Goal: Contribute content: Add original content to the website for others to see

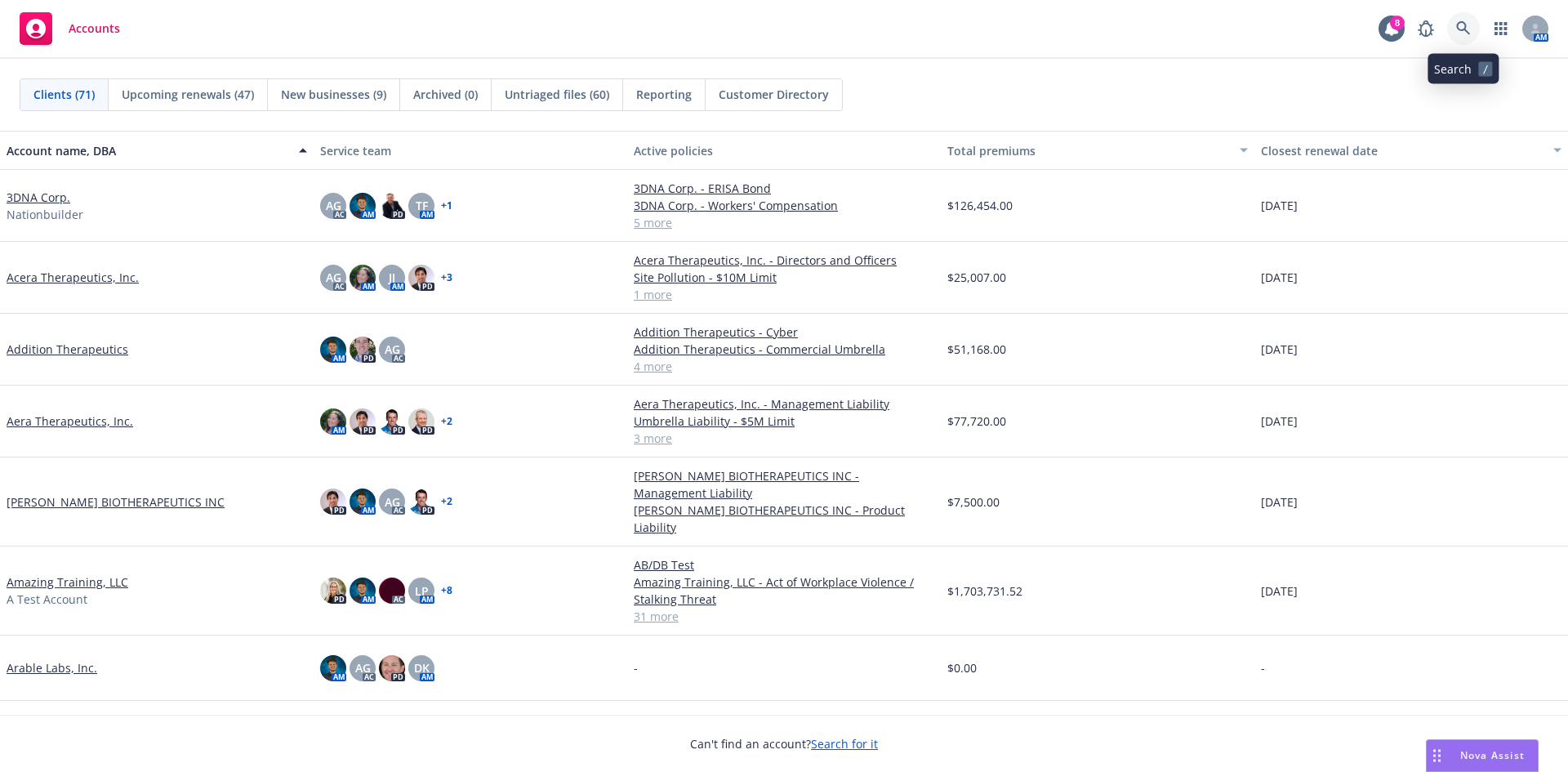
click at [1454, 16] on link at bounding box center [1463, 28] width 32 height 32
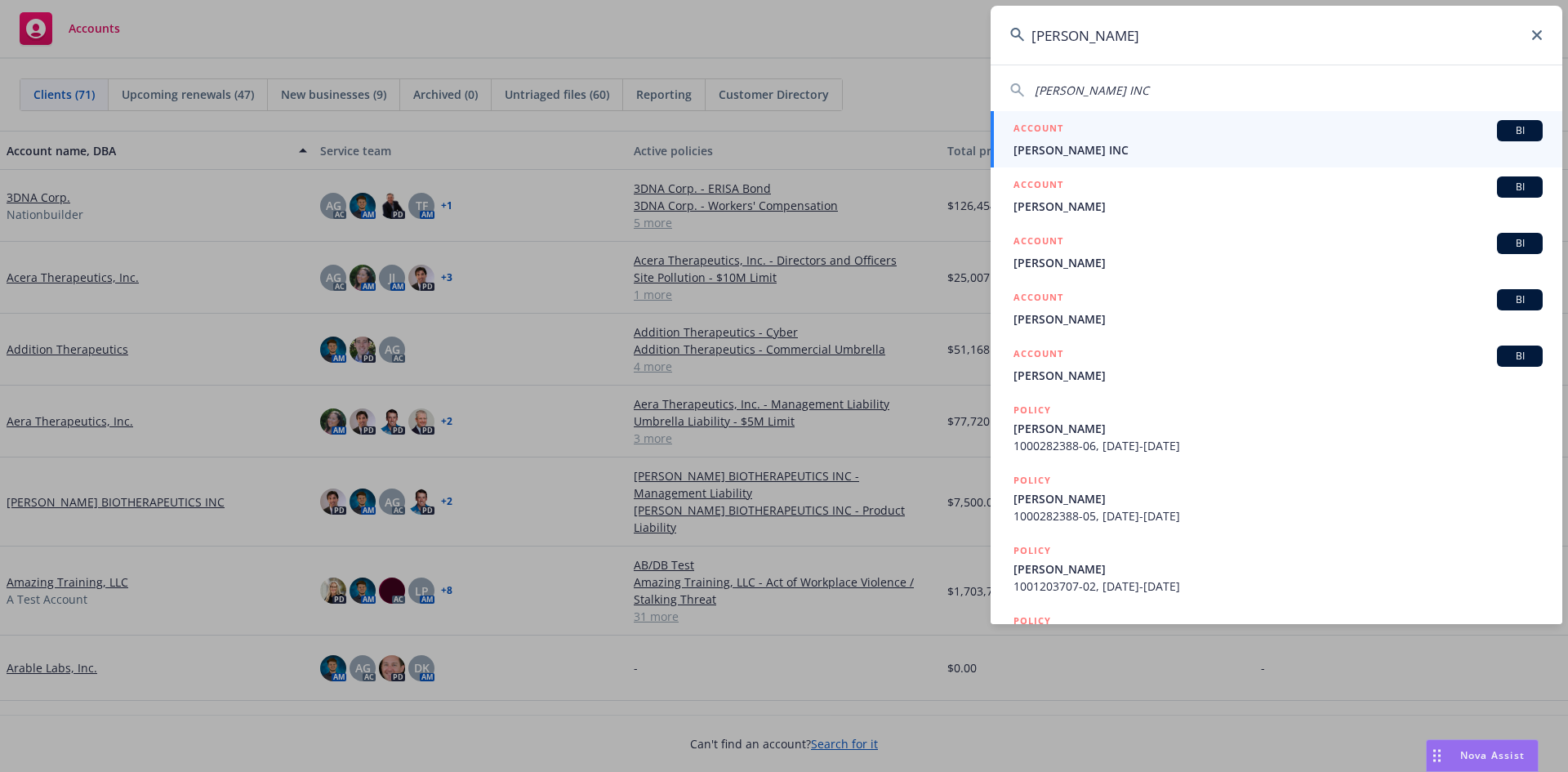
type input "[PERSON_NAME]"
click at [1225, 149] on span "[PERSON_NAME] INC" at bounding box center [1278, 149] width 529 height 18
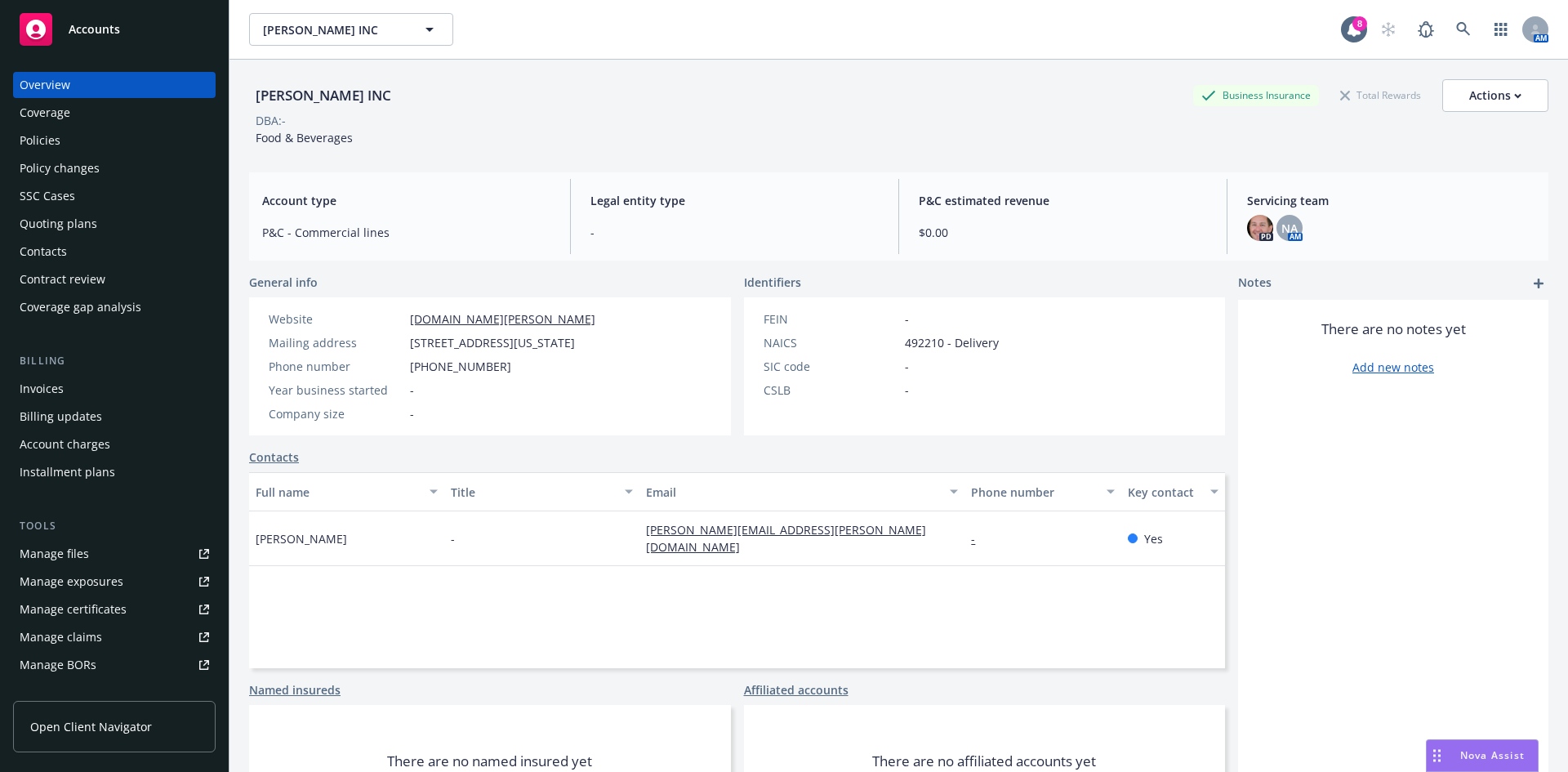
click at [106, 558] on link "Manage files" at bounding box center [114, 554] width 203 height 26
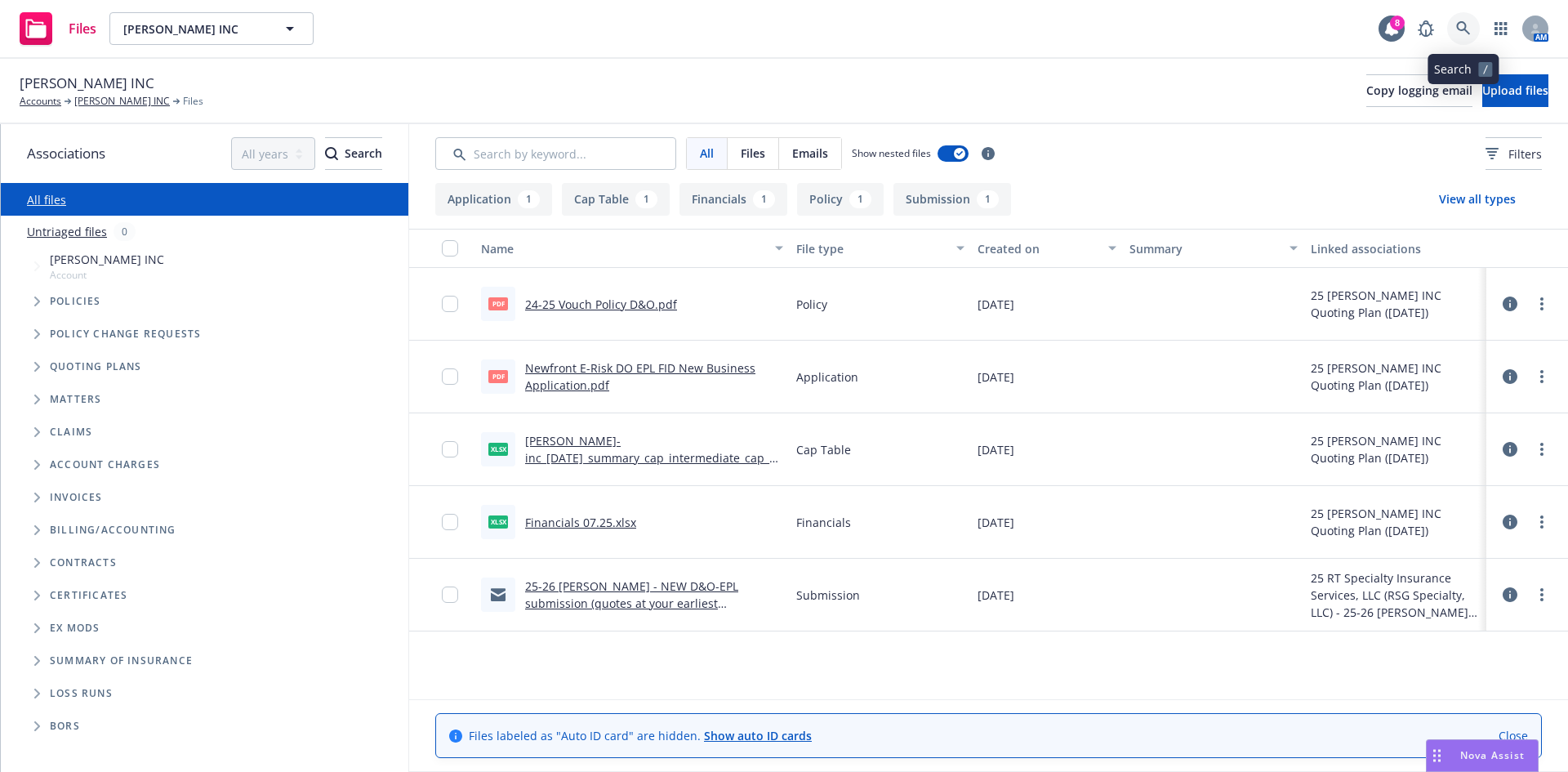
click at [1472, 25] on link at bounding box center [1463, 28] width 32 height 32
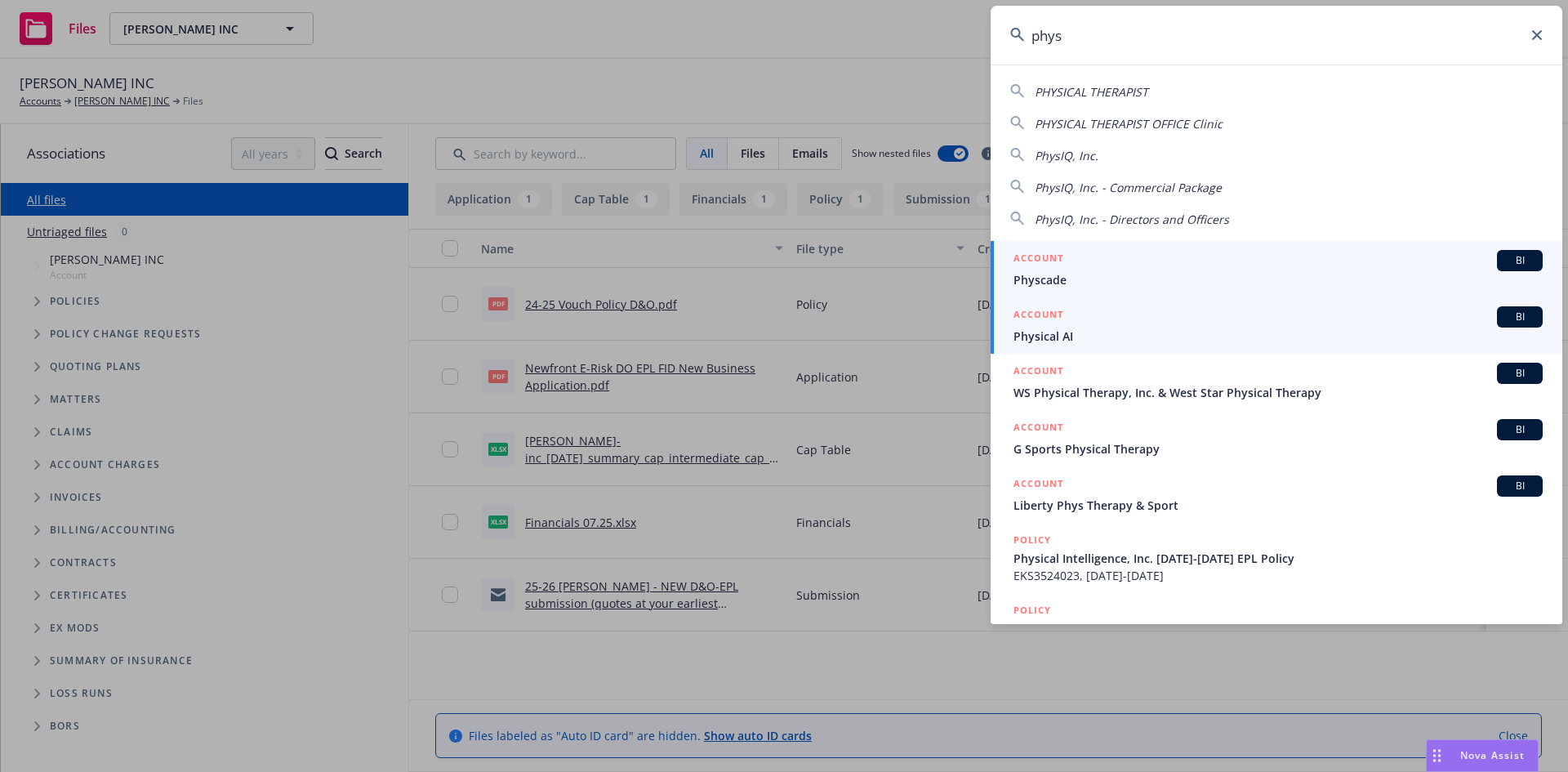
type input "phys"
click at [1098, 338] on span "Physical AI" at bounding box center [1278, 335] width 529 height 18
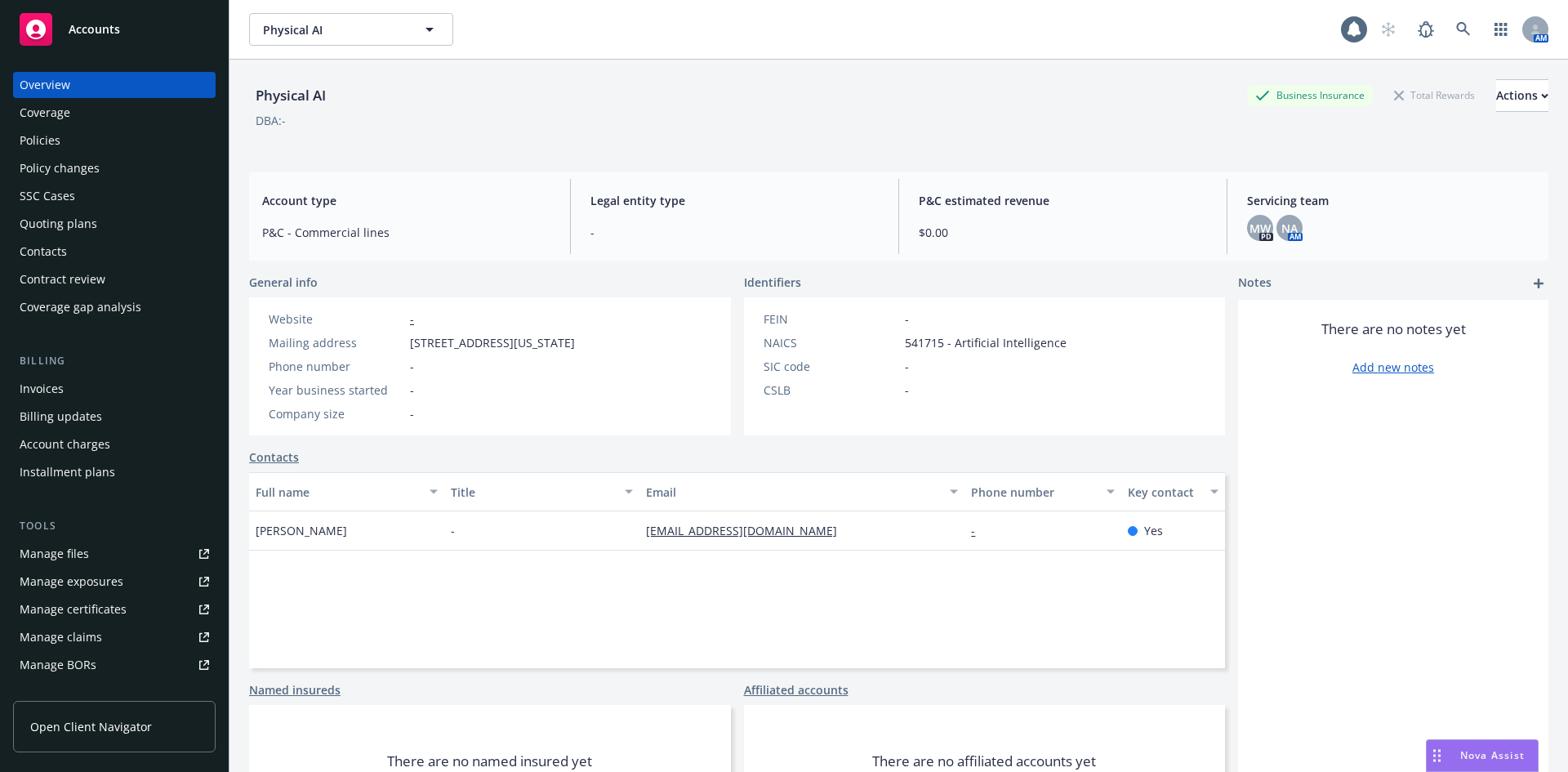
click at [105, 563] on link "Manage files" at bounding box center [114, 554] width 203 height 26
click at [1456, 32] on icon at bounding box center [1463, 29] width 15 height 15
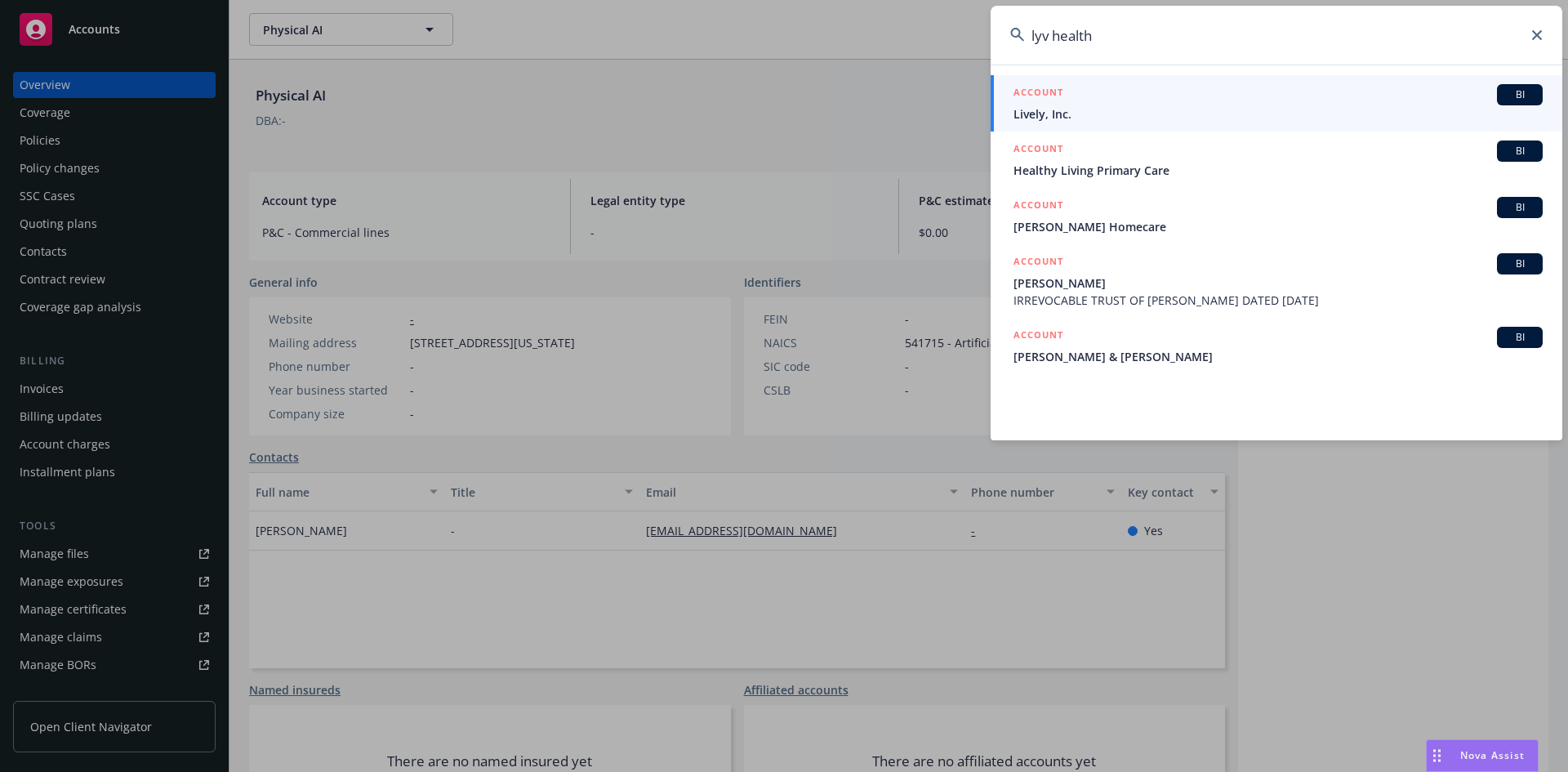
drag, startPoint x: 1182, startPoint y: 34, endPoint x: 874, endPoint y: 32, distance: 308.0
click at [874, 32] on div "lyv health ACCOUNT BI Lively, Inc. ACCOUNT BI Healthy Living Primary Care ACCOU…" at bounding box center [784, 386] width 1568 height 772
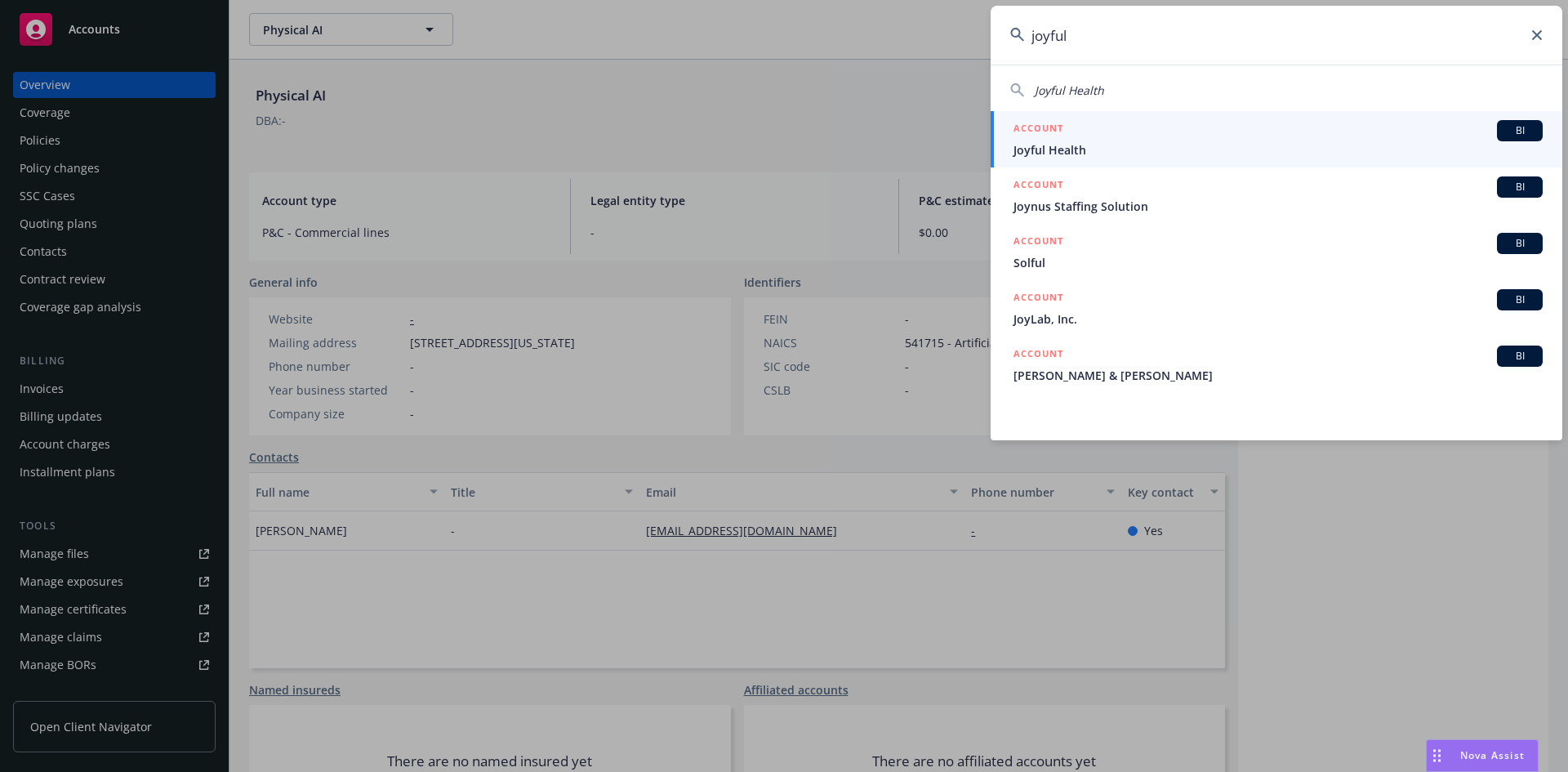
type input "joyful"
click at [1086, 146] on span "Joyful Health" at bounding box center [1278, 149] width 529 height 18
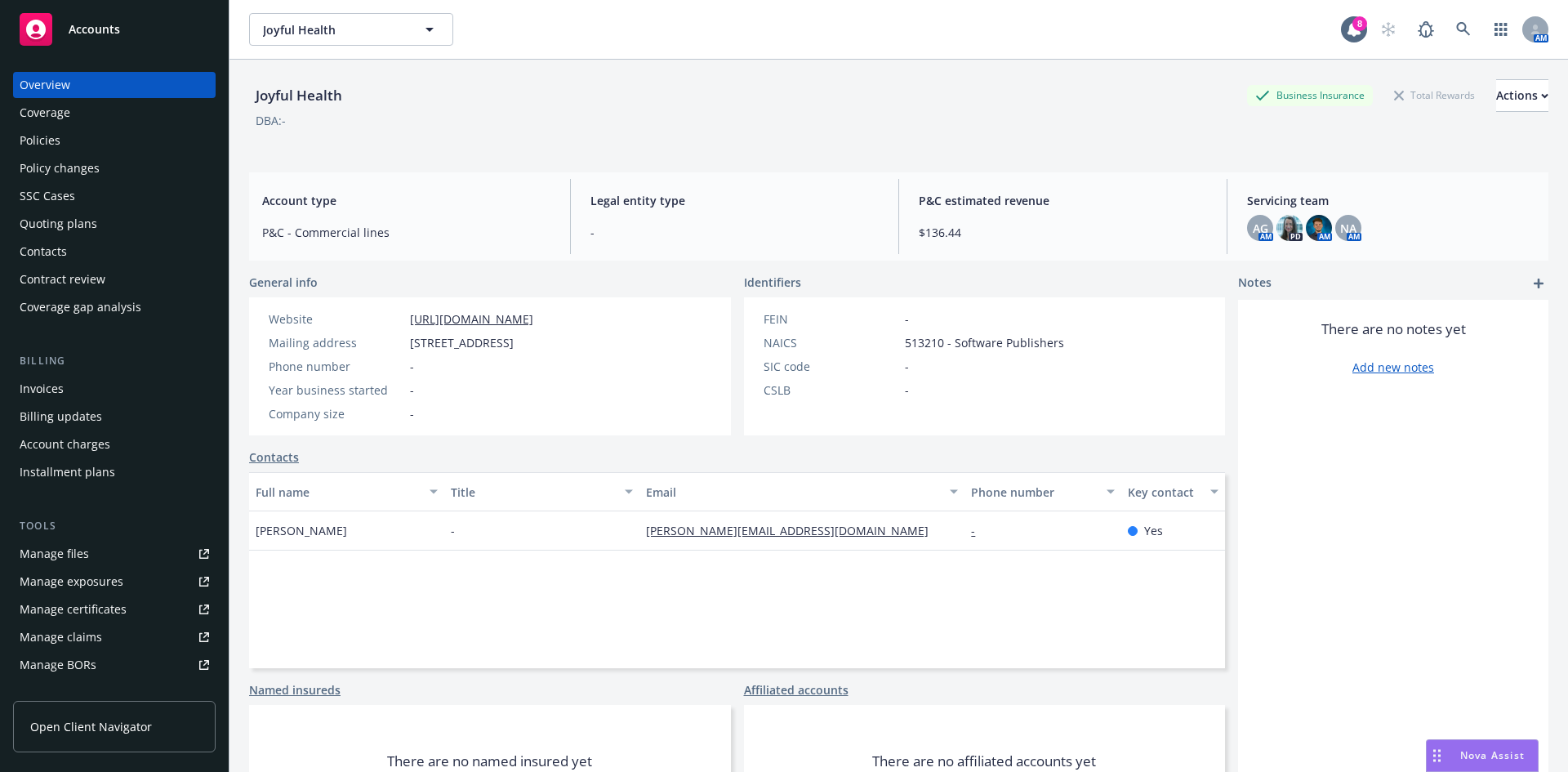
click at [118, 222] on div "Quoting plans" at bounding box center [114, 224] width 190 height 26
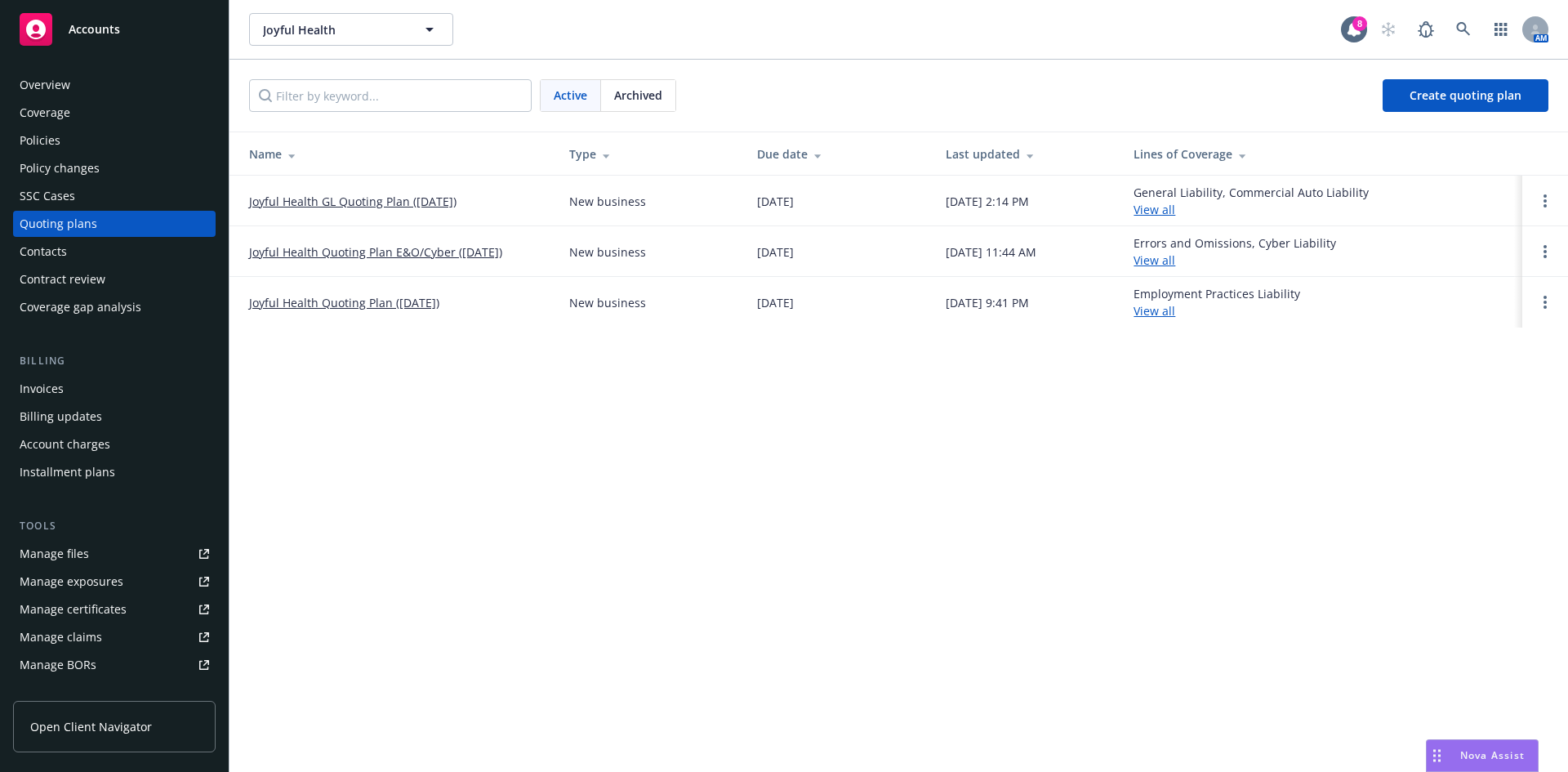
click at [401, 256] on link "Joyful Health Quoting Plan E&O/Cyber (2025-08-24)" at bounding box center [375, 251] width 253 height 18
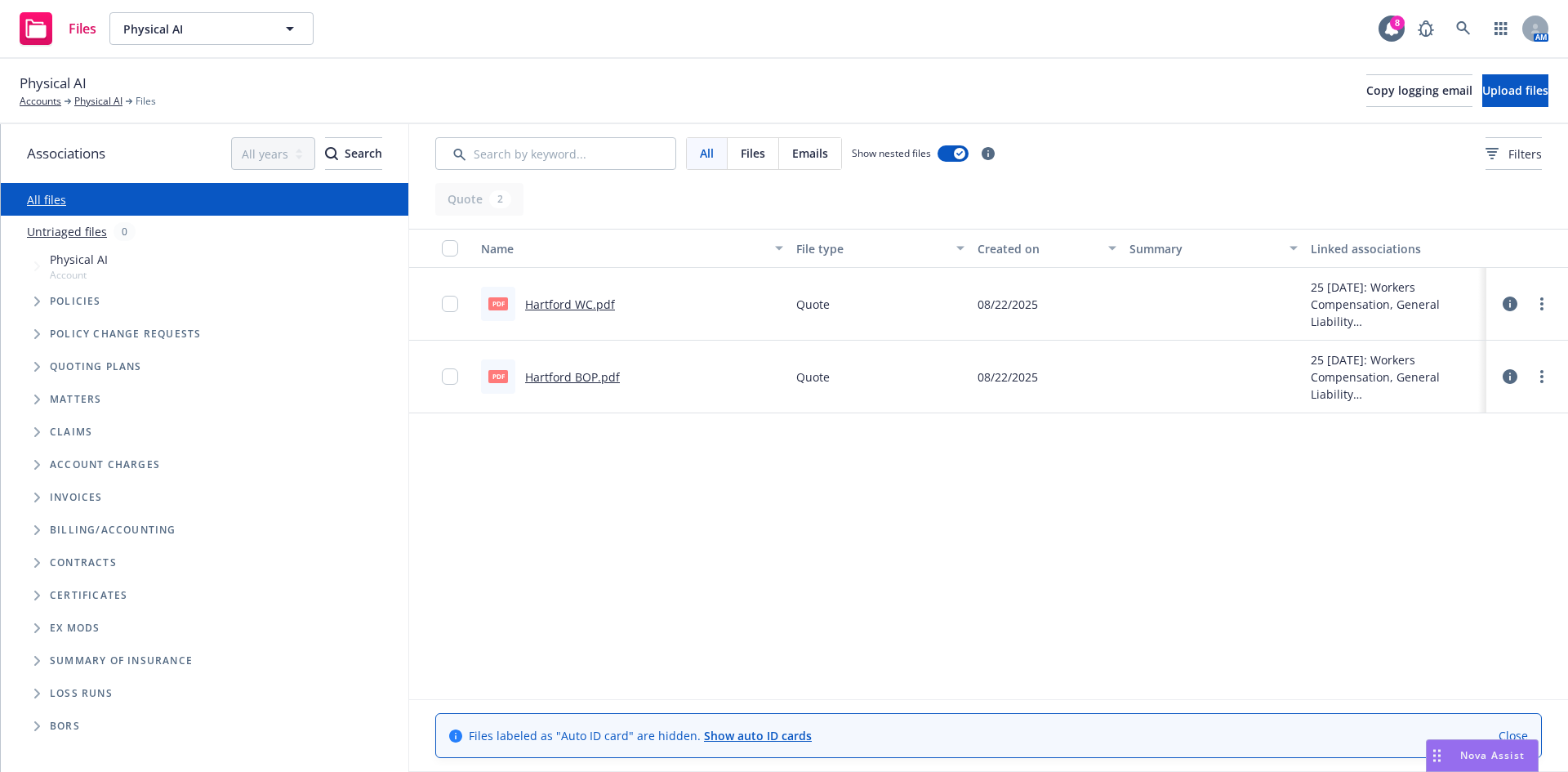
click at [134, 261] on div "Physical AI Account" at bounding box center [213, 266] width 392 height 38
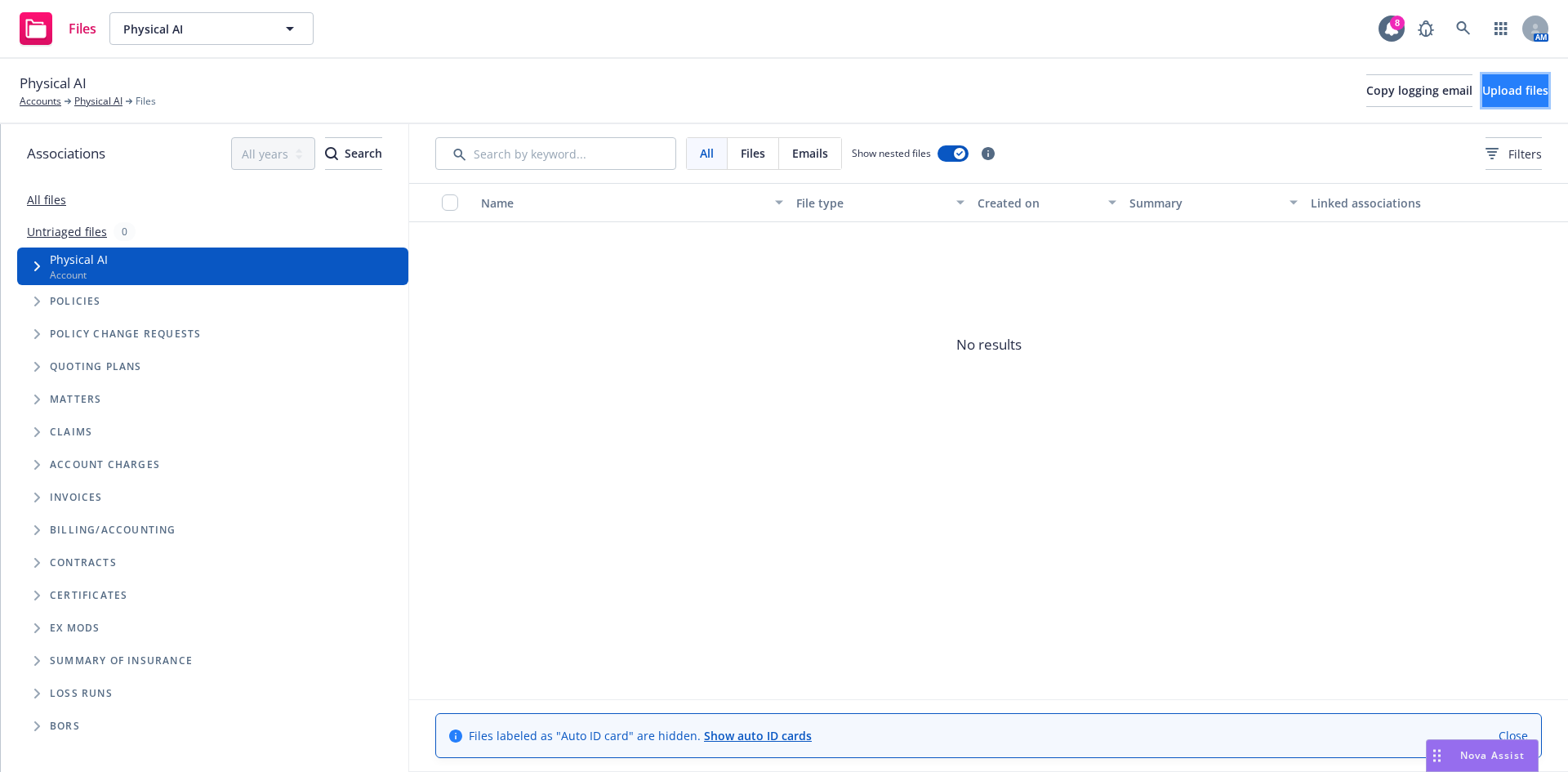
click at [1482, 89] on span "Upload files" at bounding box center [1515, 90] width 66 height 16
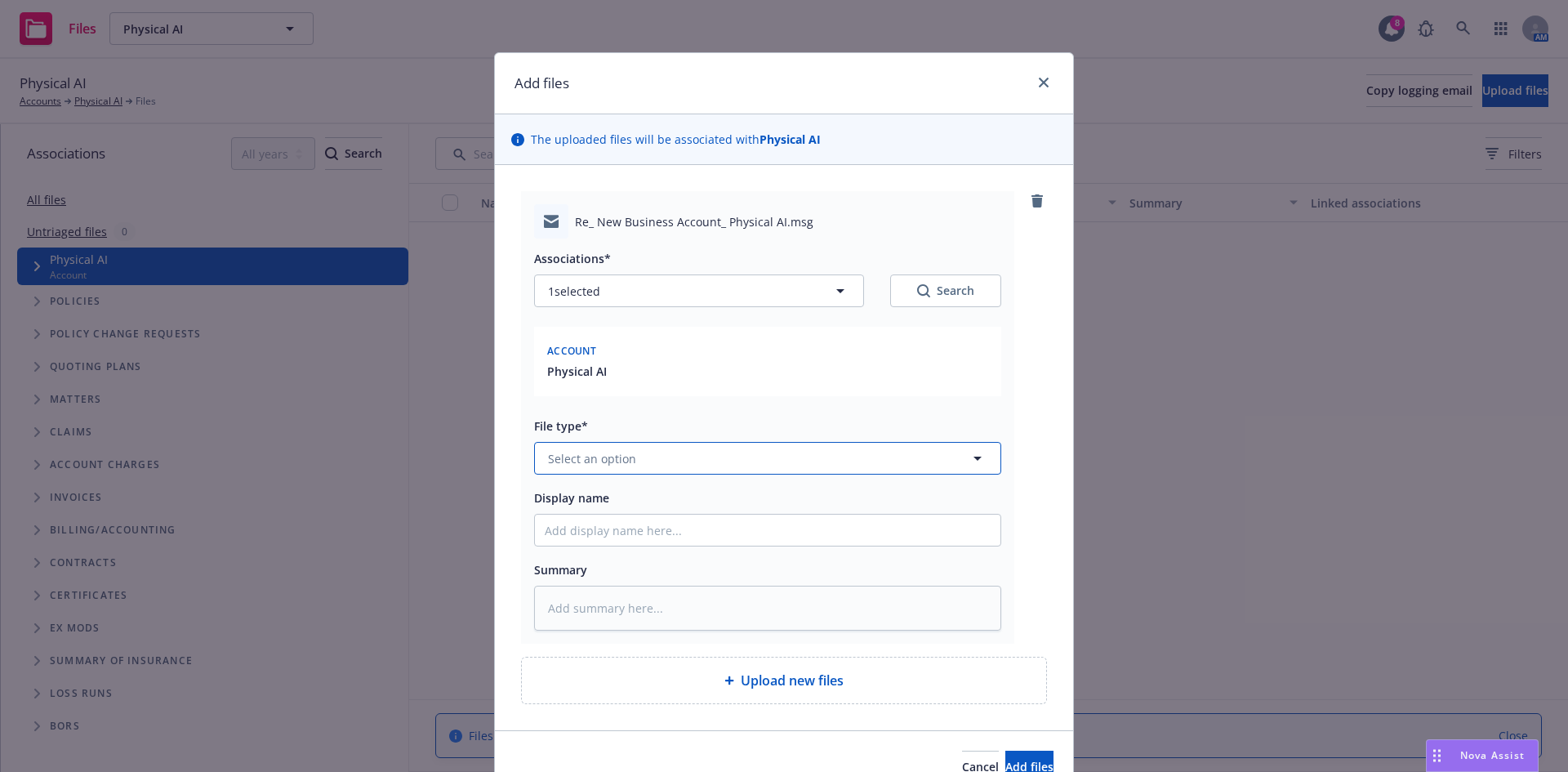
click at [699, 449] on button "Select an option" at bounding box center [767, 458] width 467 height 32
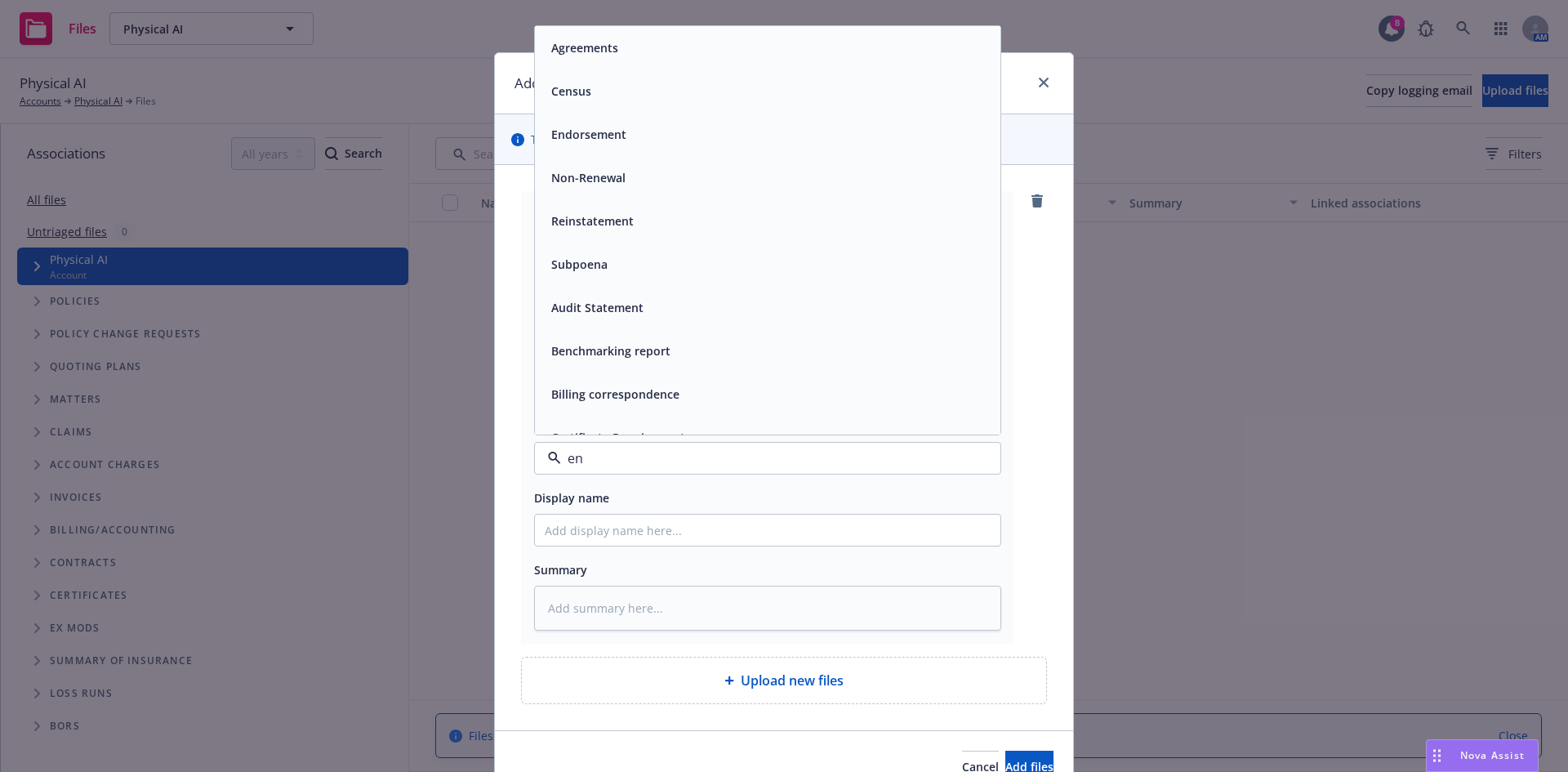
type input "en="
type textarea "x"
type input "em"
click at [670, 111] on div "Email" at bounding box center [767, 90] width 465 height 43
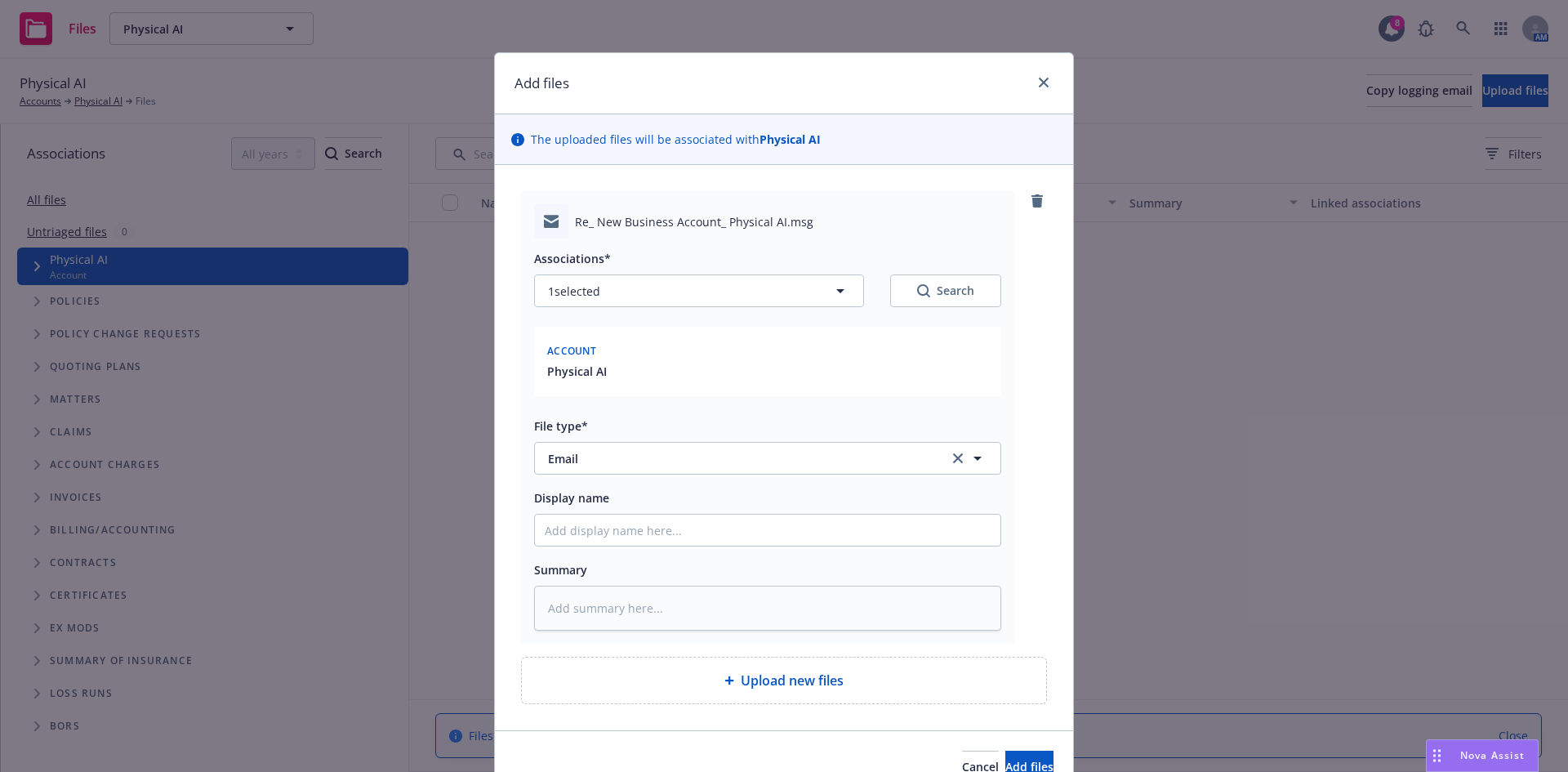
type textarea "x"
click at [653, 530] on input "Display name" at bounding box center [767, 530] width 465 height 31
type input "New Business Assignment"
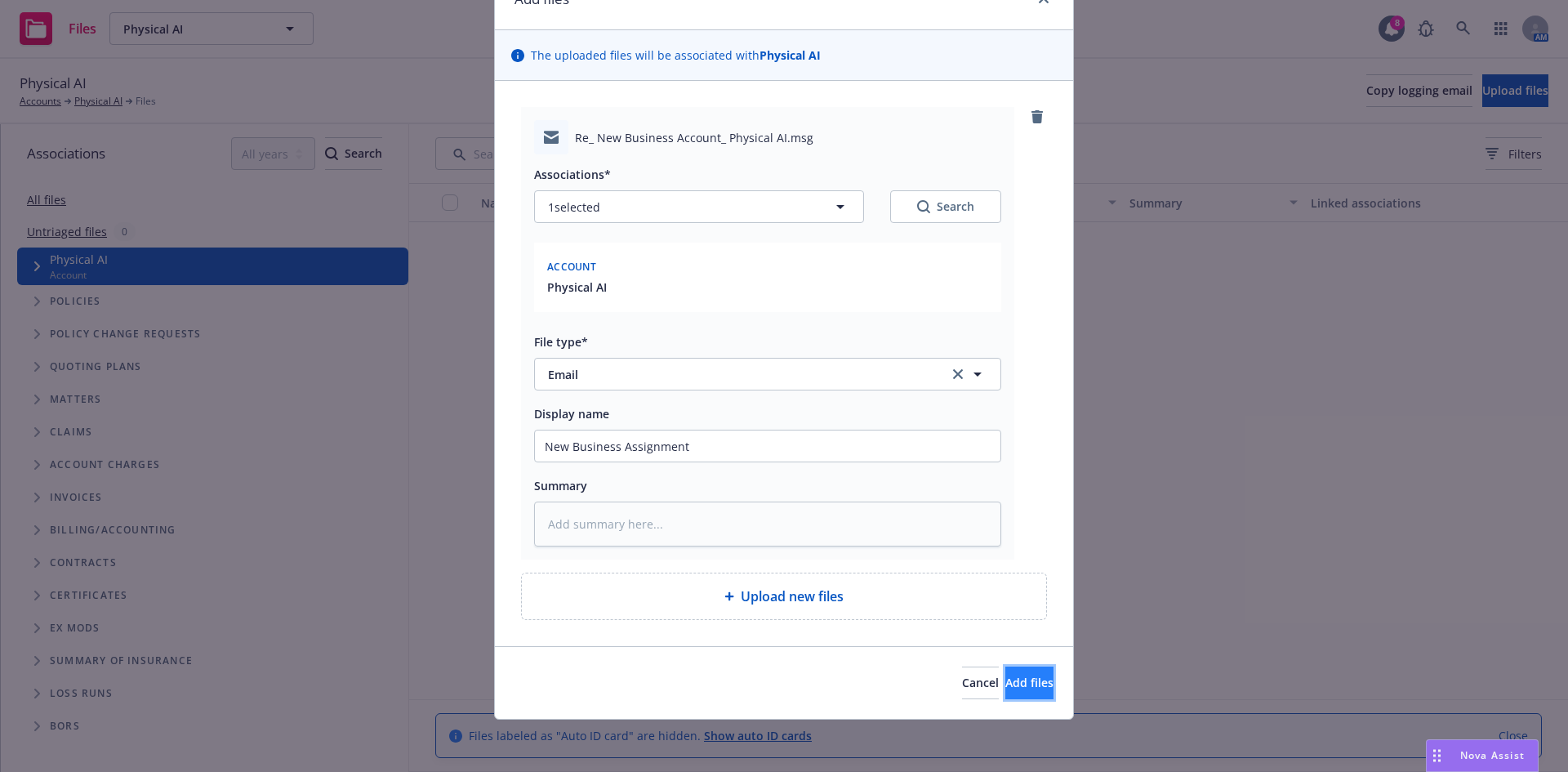
click at [1005, 679] on span "Add files" at bounding box center [1029, 682] width 48 height 16
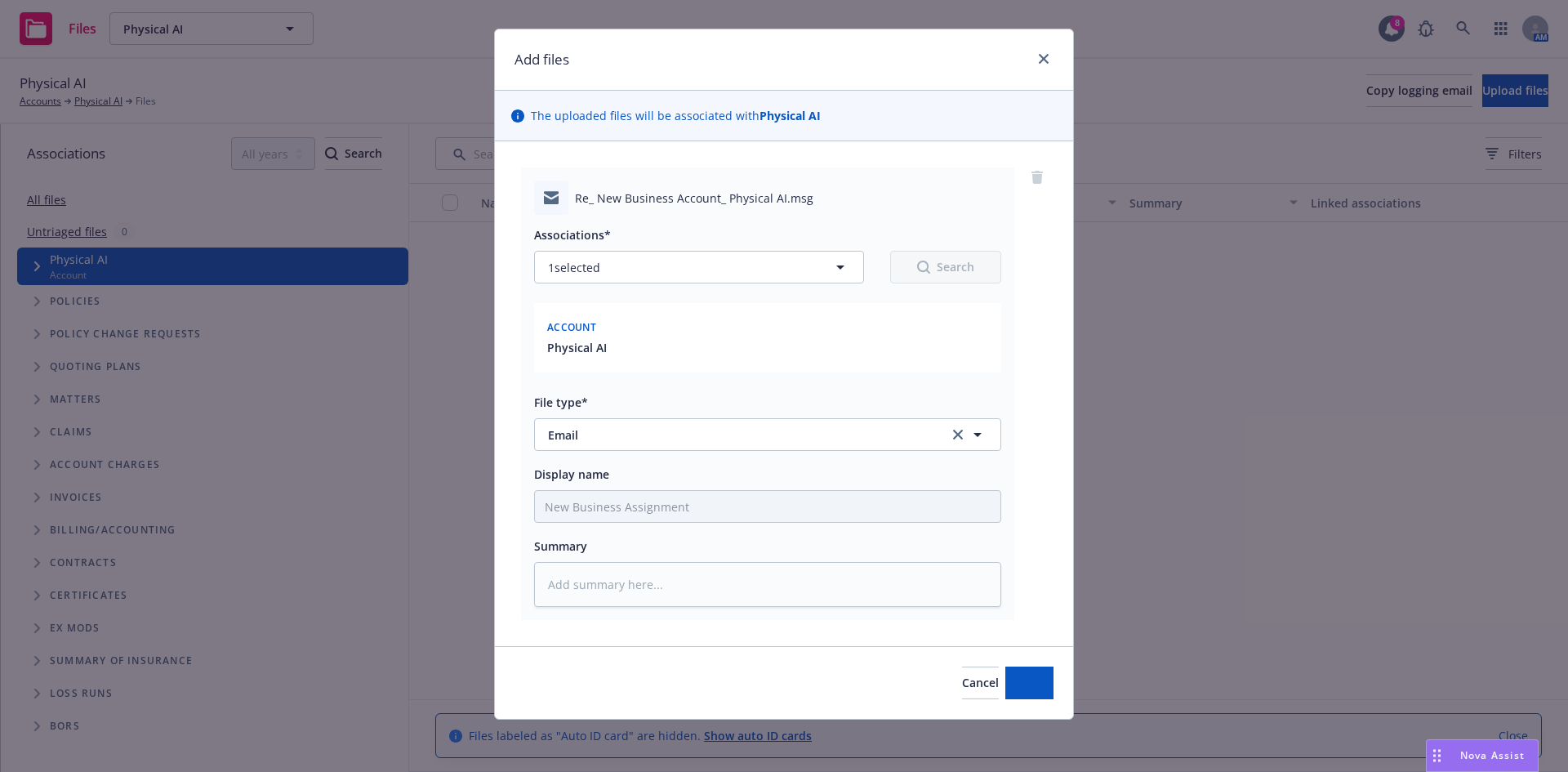
scroll to position [24, 0]
type textarea "x"
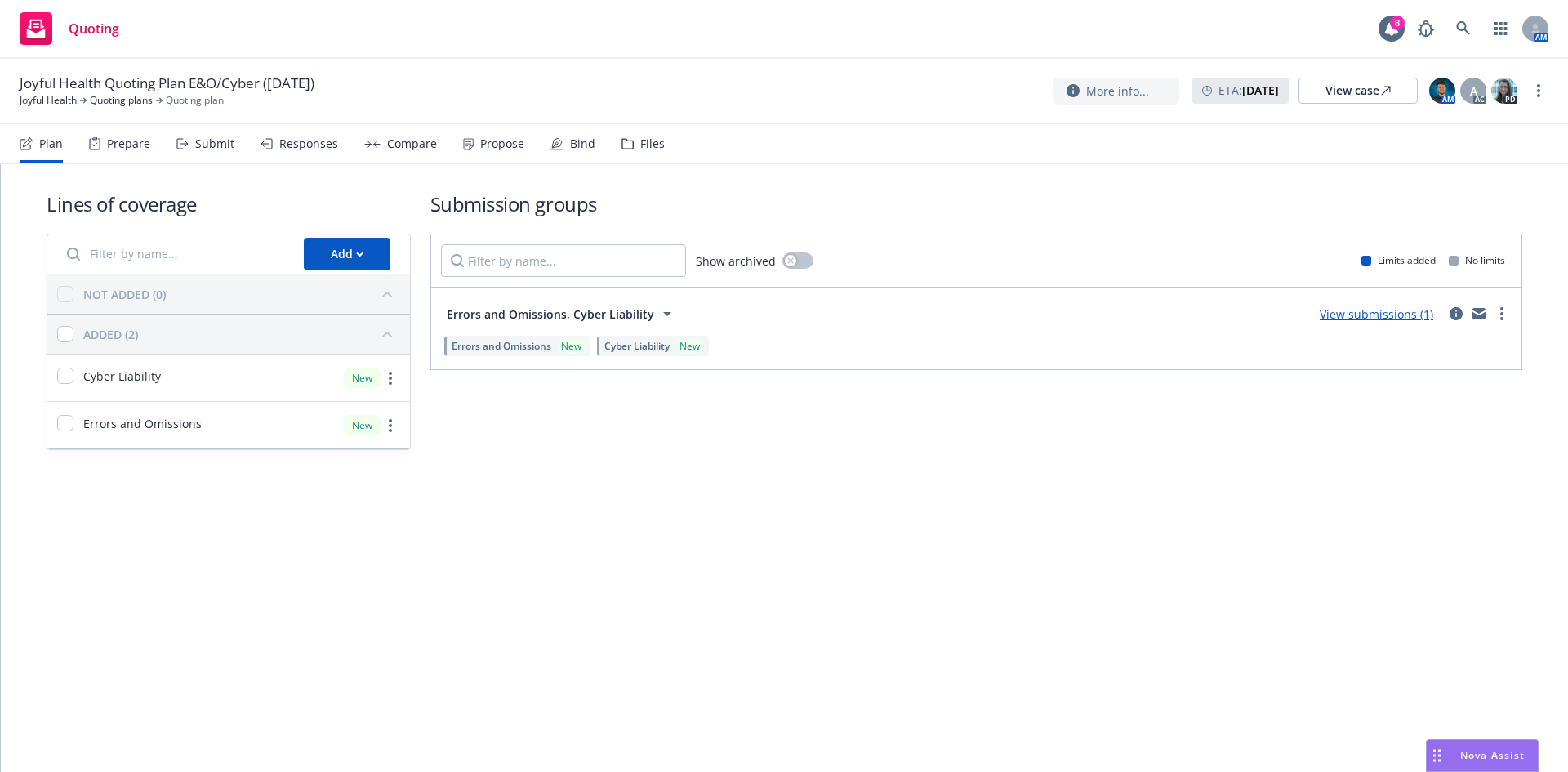
click at [651, 125] on div "Files" at bounding box center [643, 144] width 43 height 40
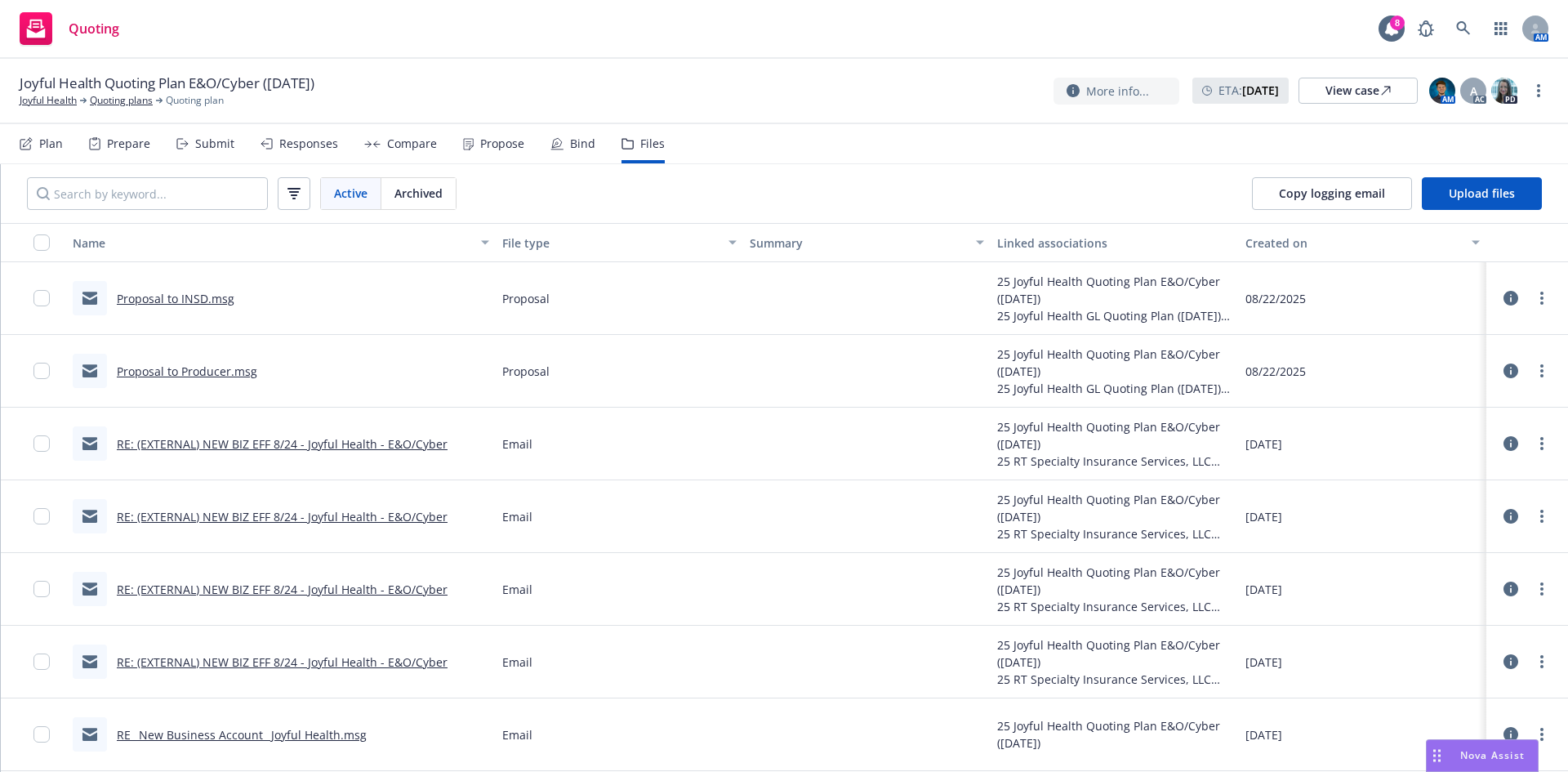
click at [284, 441] on link "RE: (EXTERNAL) NEW BIZ EFF 8/24 - Joyful Health - E&O/Cyber" at bounding box center [282, 443] width 331 height 16
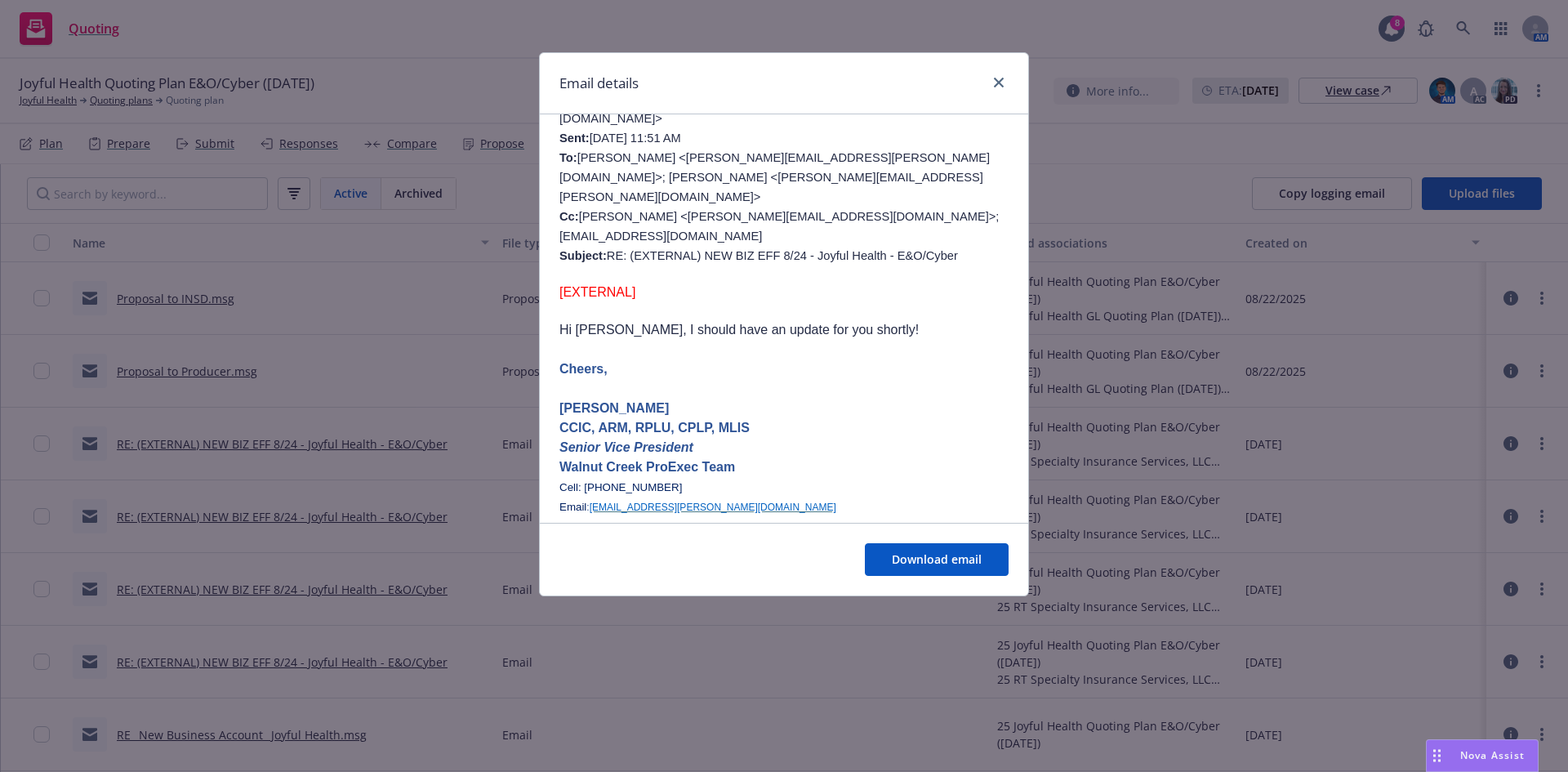
scroll to position [245, 0]
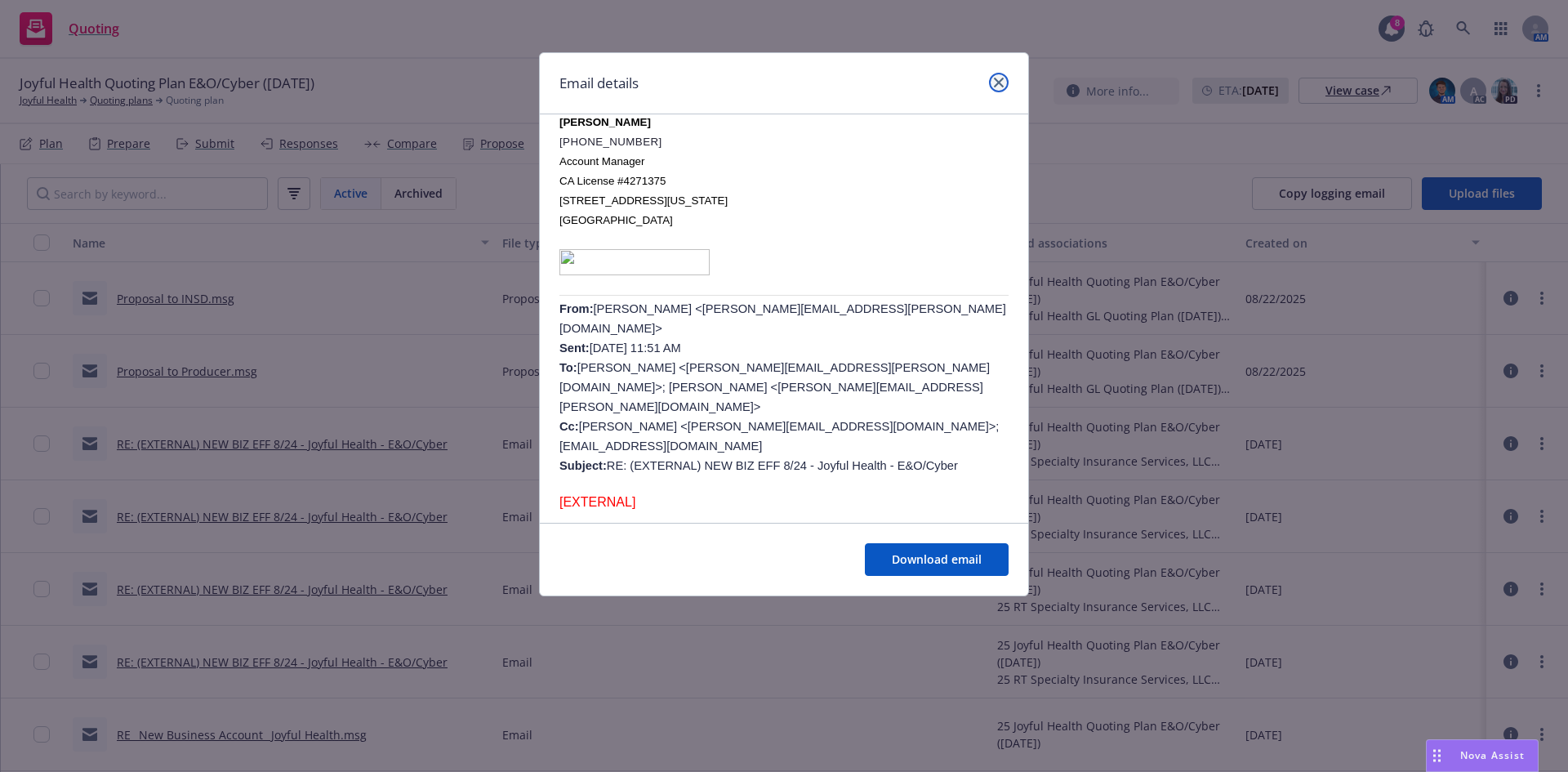
click at [999, 84] on icon "close" at bounding box center [999, 82] width 10 height 10
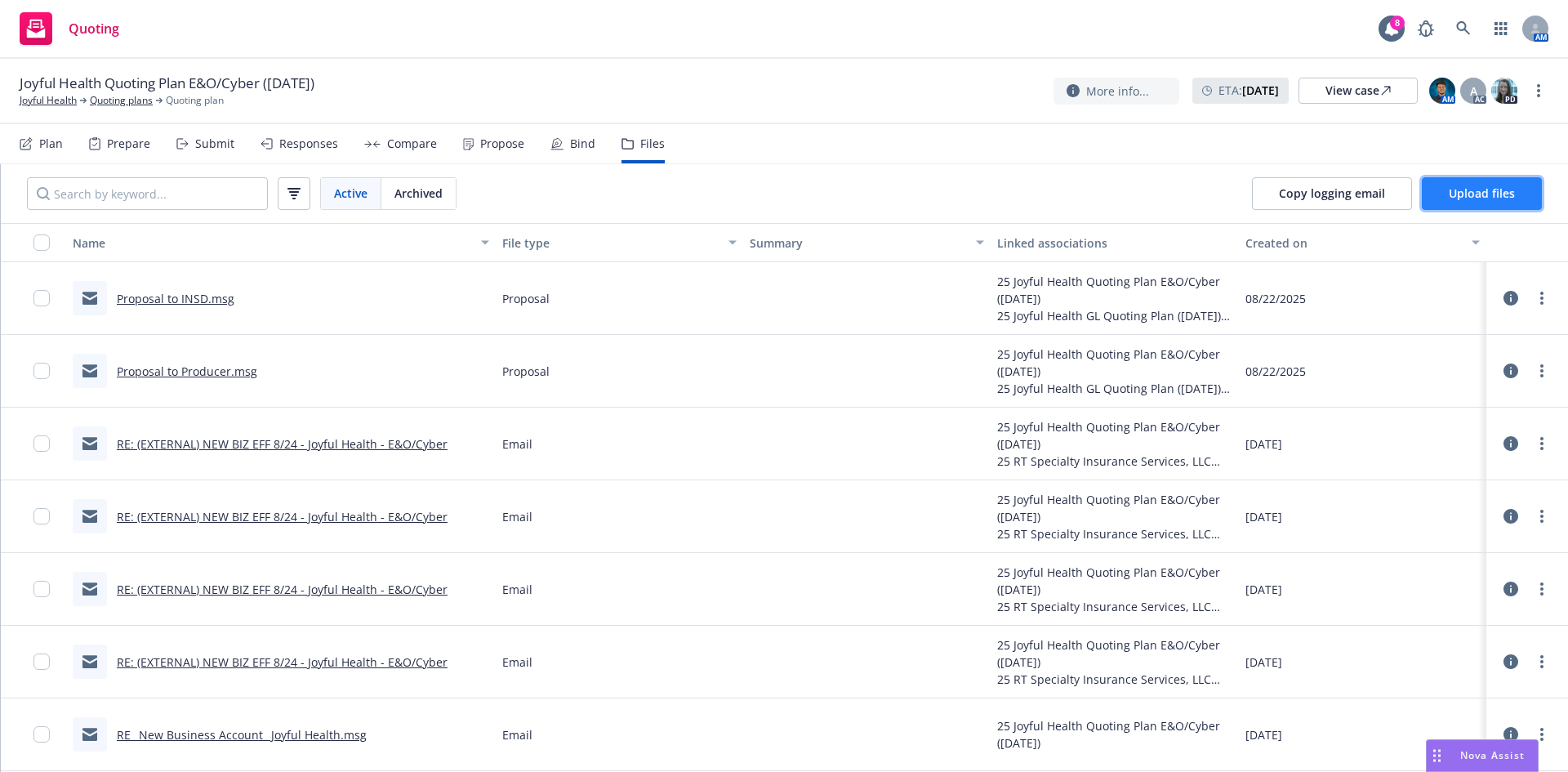
click at [1498, 188] on span "Upload files" at bounding box center [1481, 193] width 66 height 16
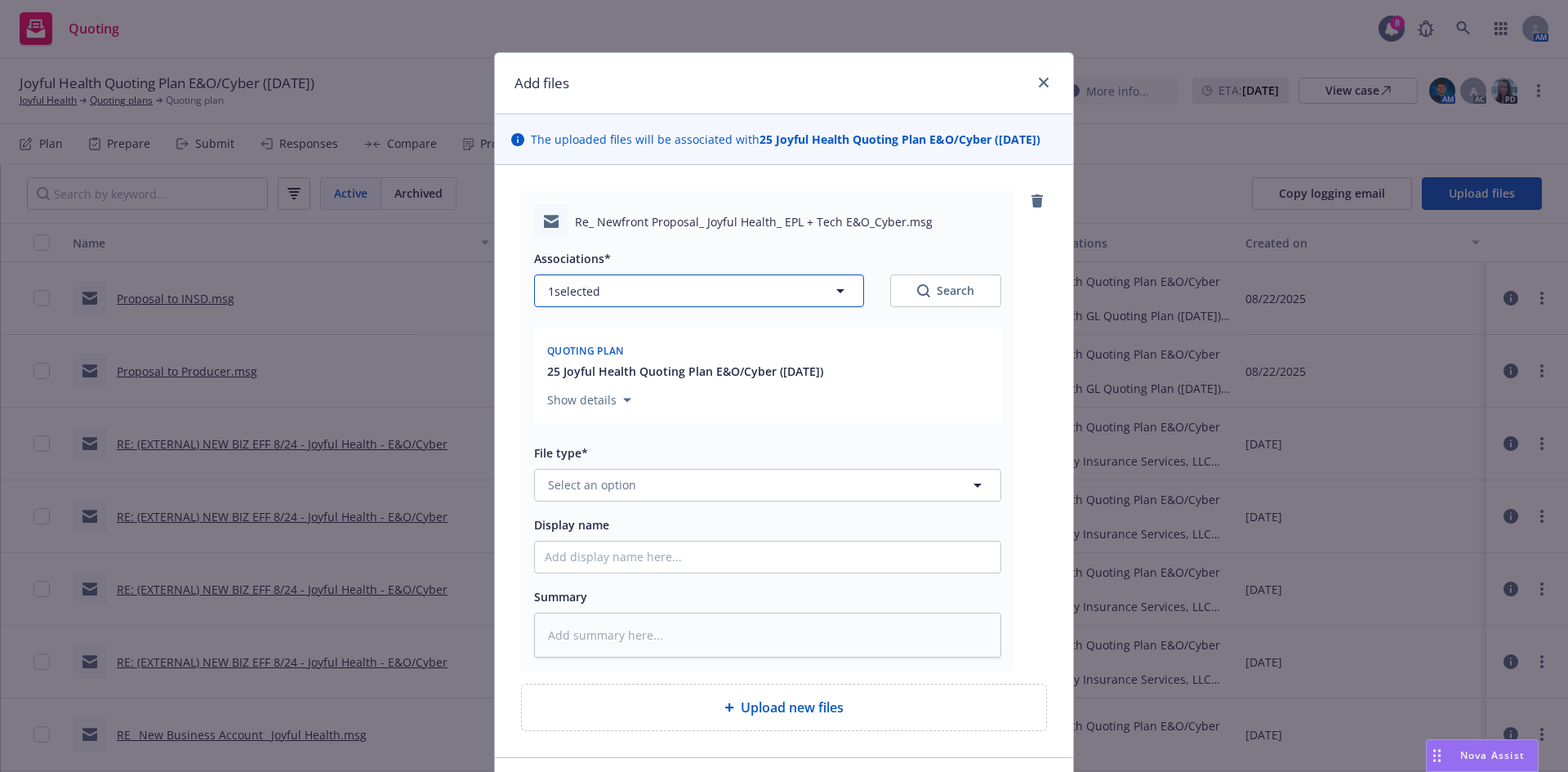
click at [781, 292] on button "1 selected" at bounding box center [699, 290] width 330 height 32
type textarea "x"
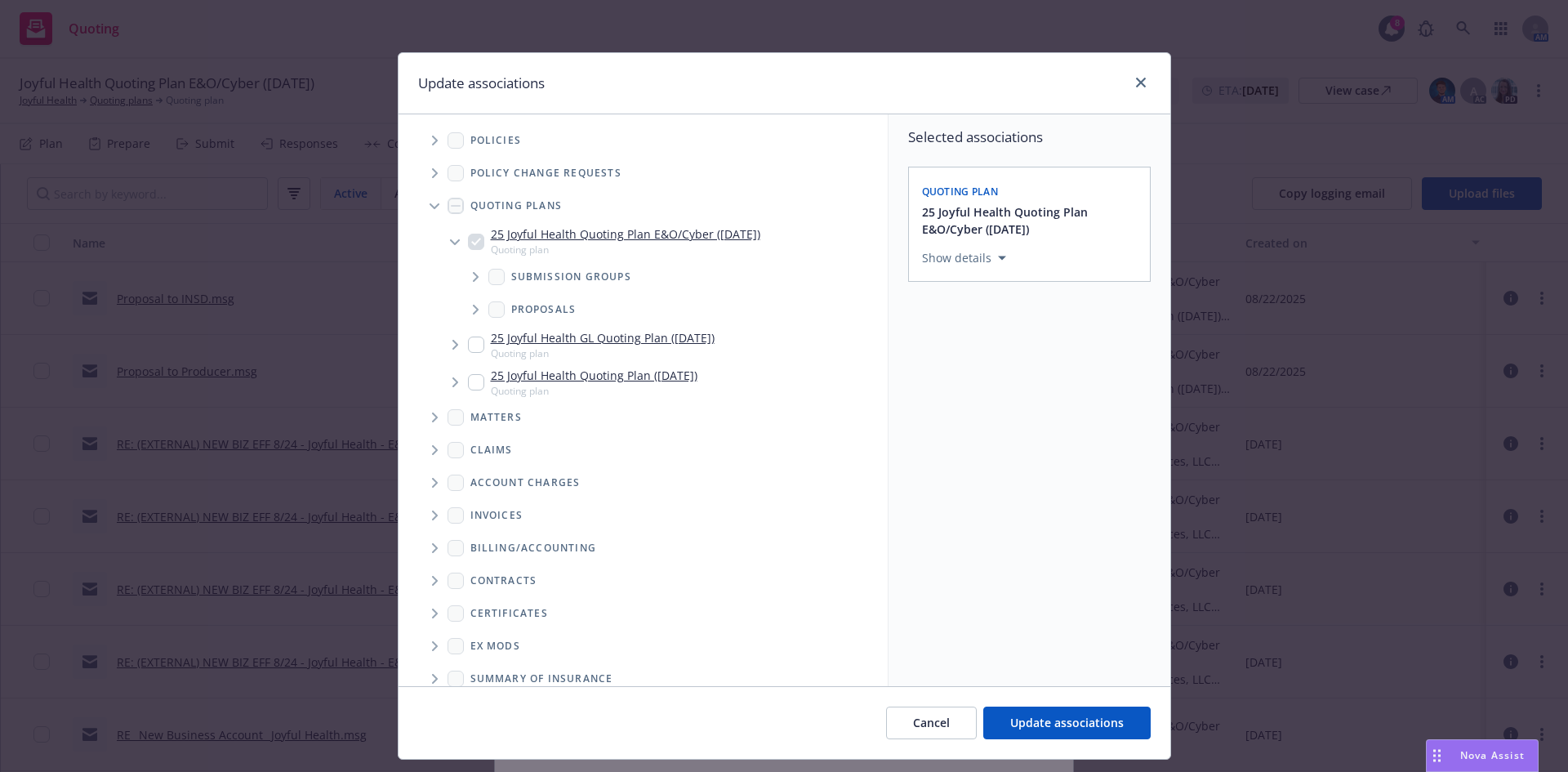
click at [473, 272] on icon "Tree Example" at bounding box center [475, 276] width 6 height 10
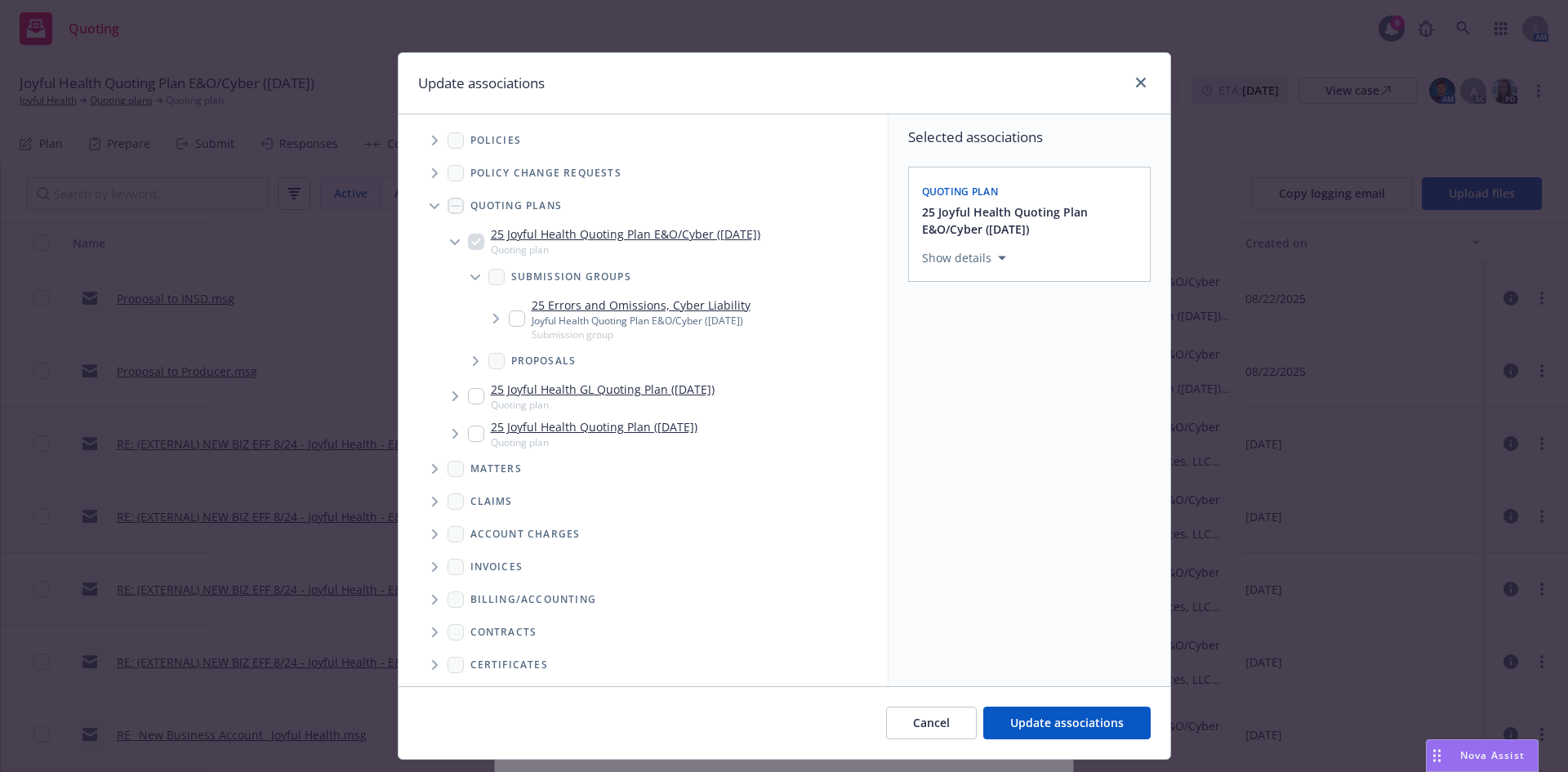
click at [493, 316] on span "Tree Example" at bounding box center [496, 318] width 26 height 26
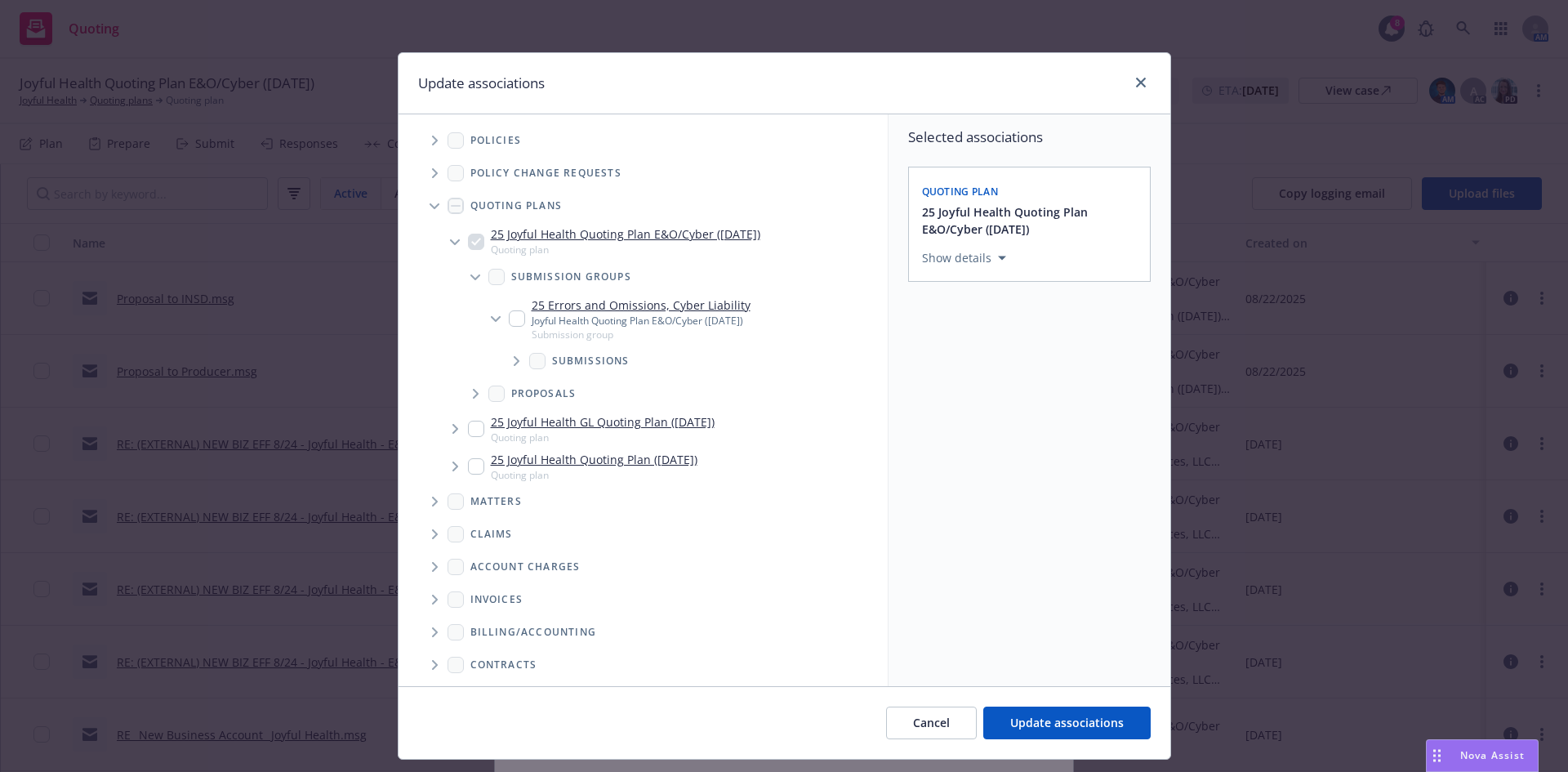
click at [504, 363] on span "Tree Example" at bounding box center [516, 361] width 26 height 26
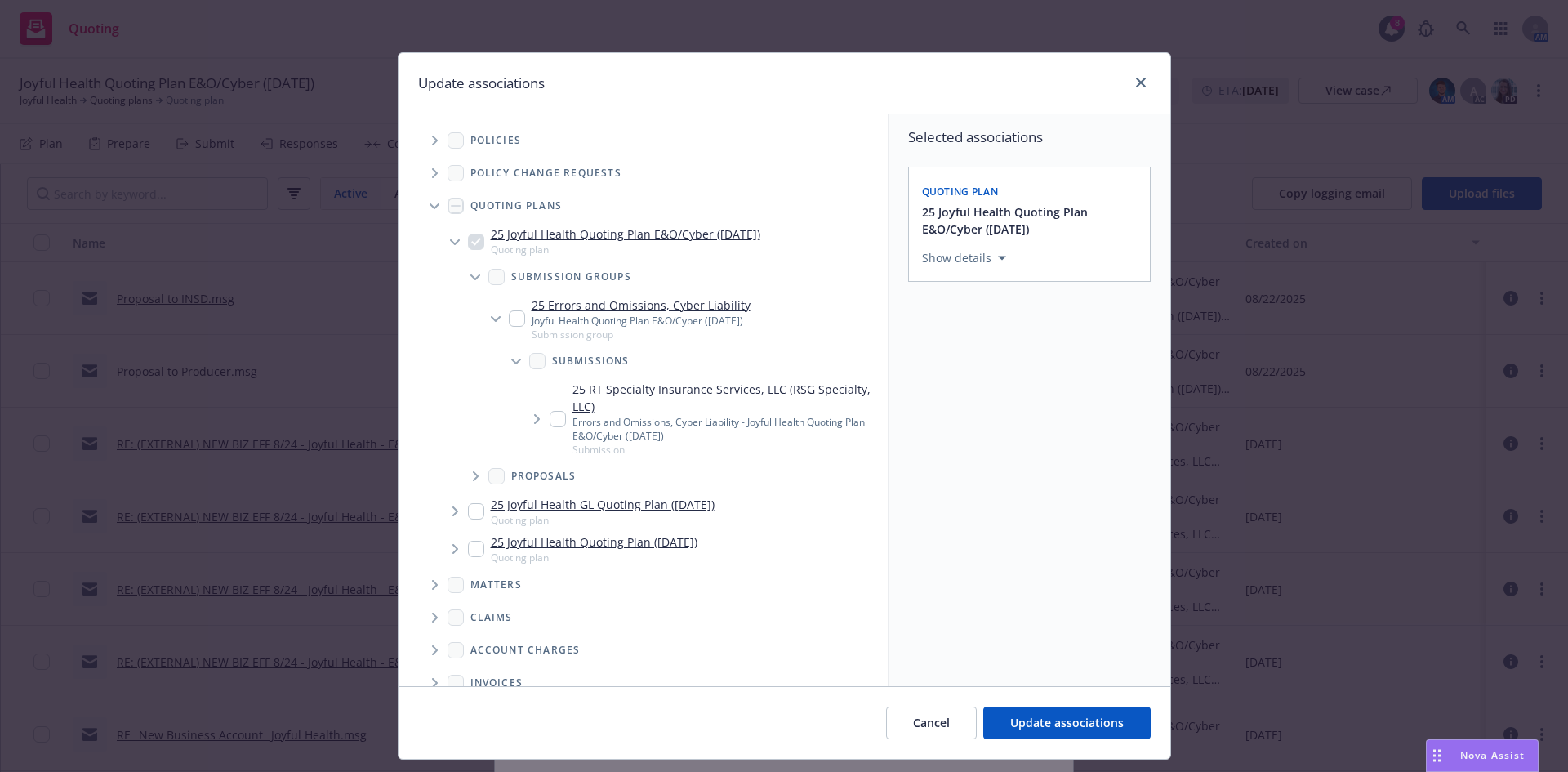
click at [552, 413] on input "Tree Example" at bounding box center [558, 419] width 17 height 17
checkbox input "true"
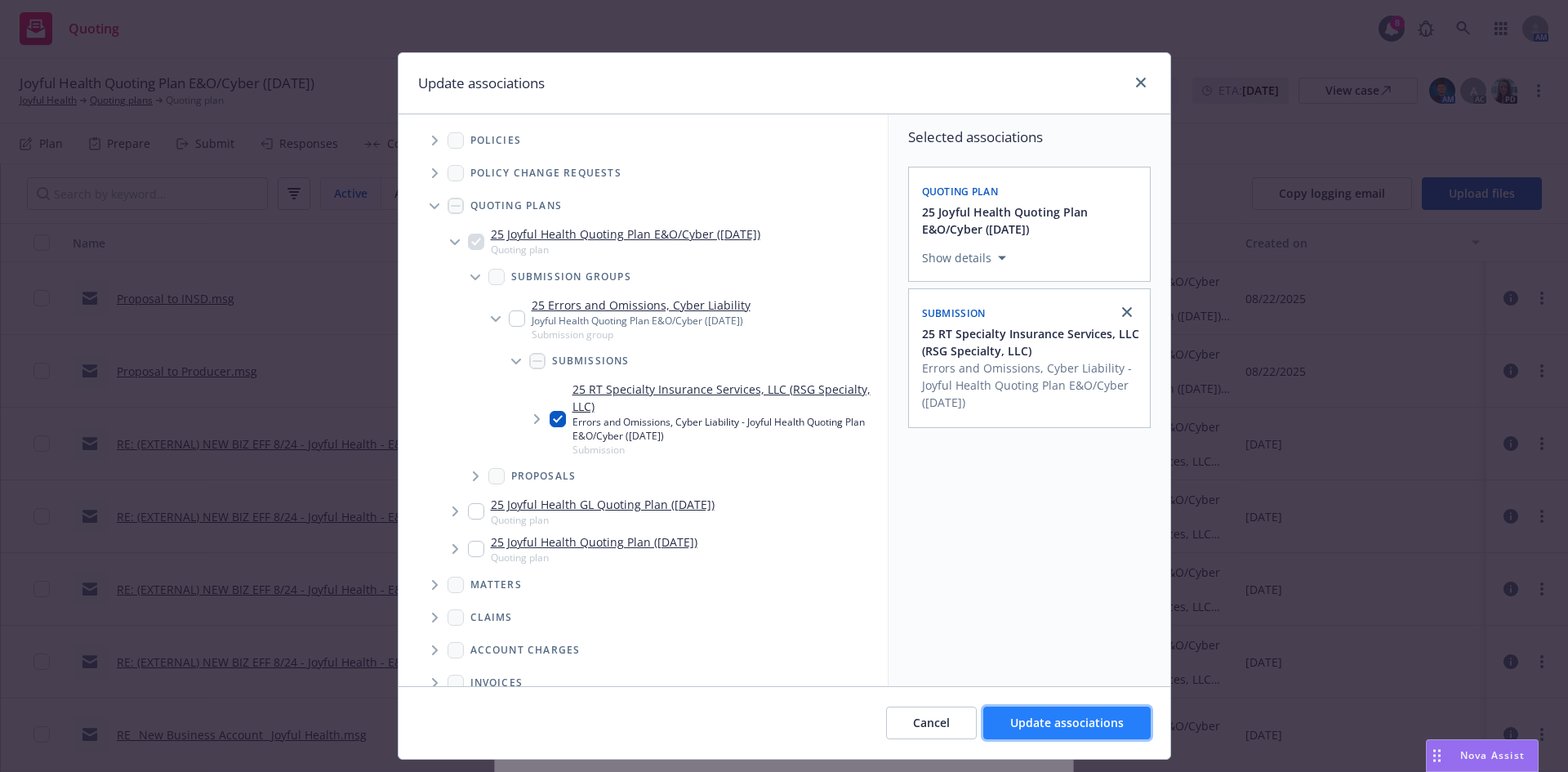
click at [1046, 730] on span "Update associations" at bounding box center [1066, 722] width 113 height 16
type textarea "x"
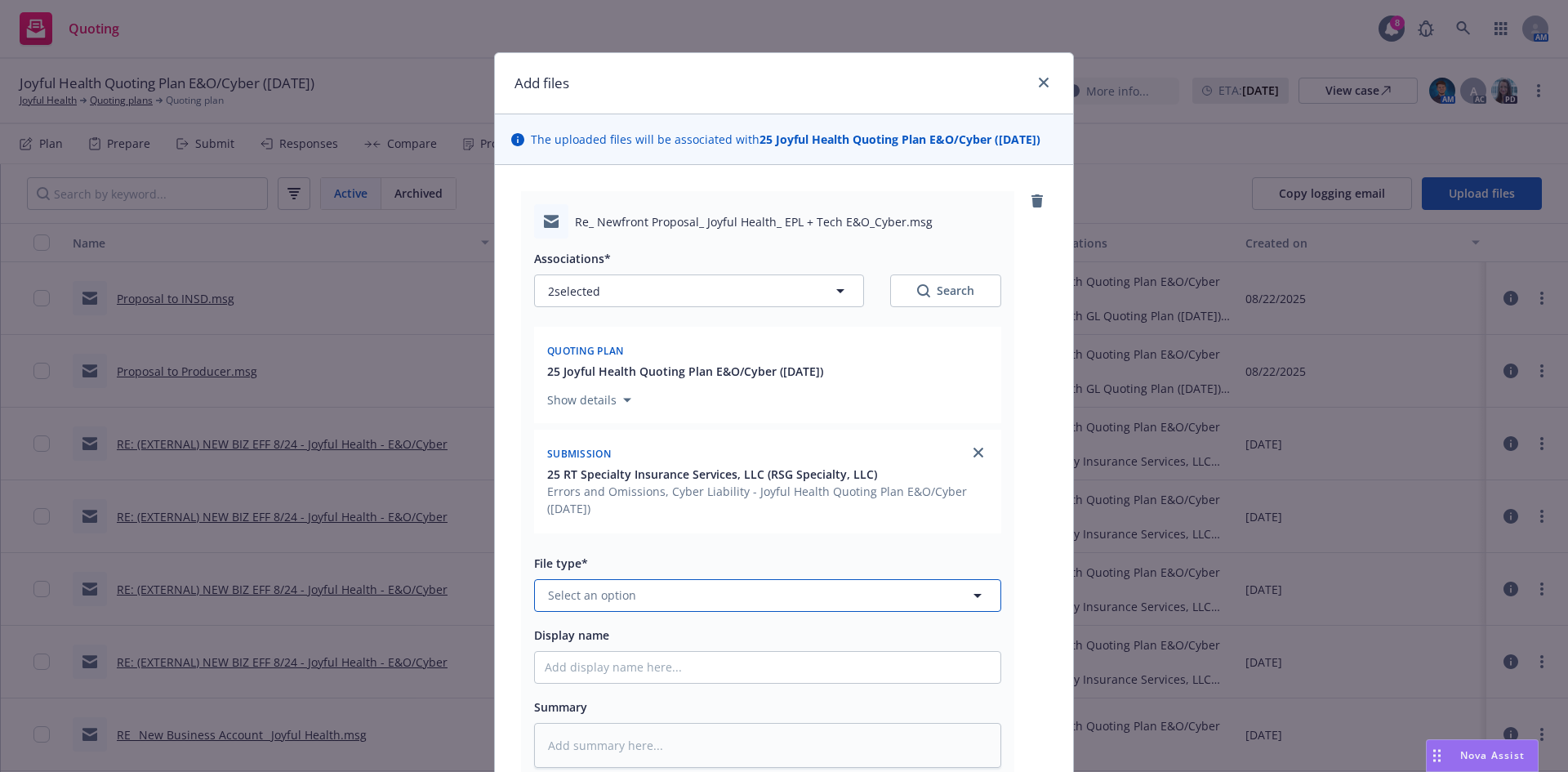
click at [746, 592] on button "Select an option" at bounding box center [767, 594] width 467 height 32
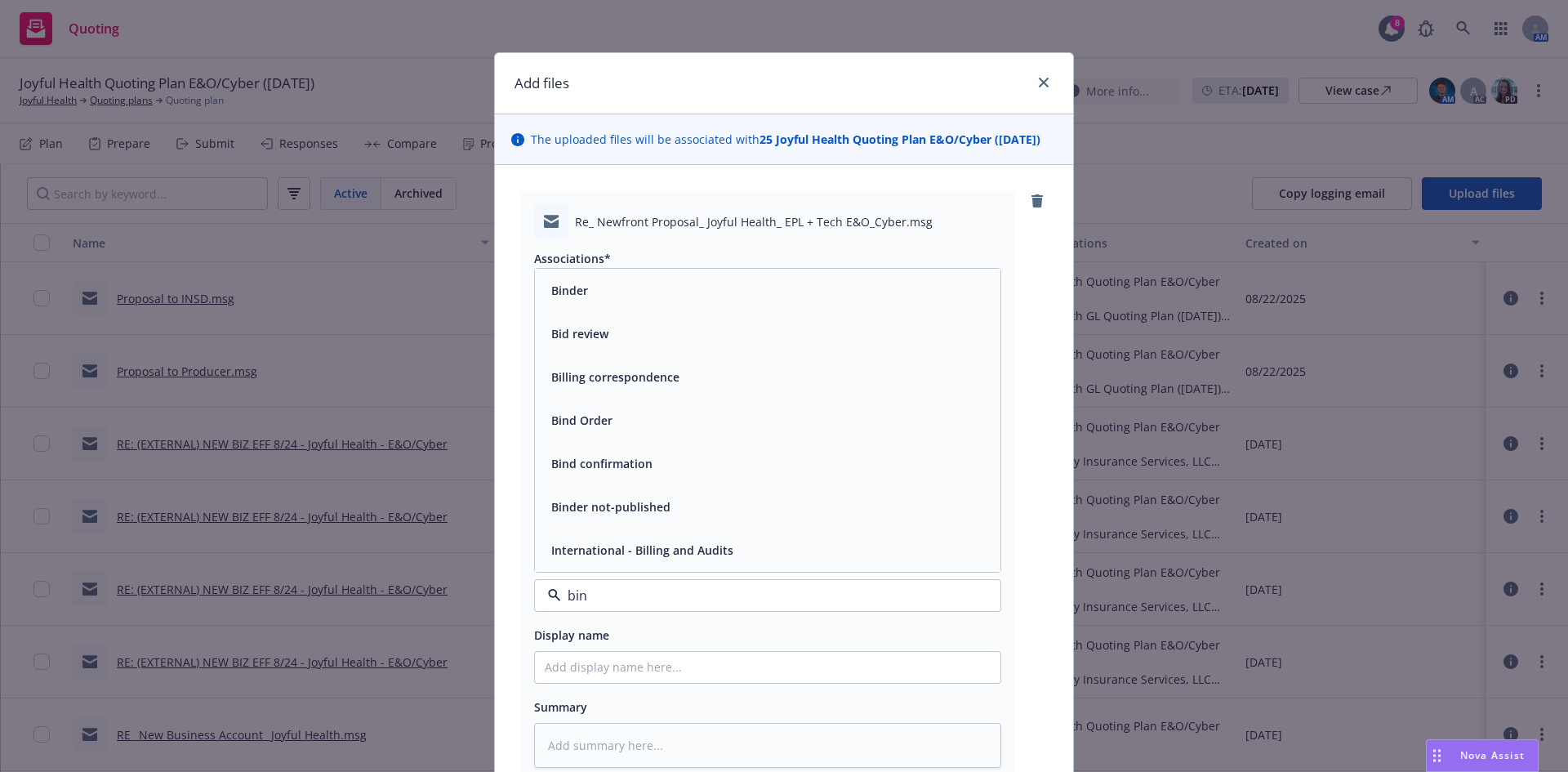
type input "bind"
click at [731, 453] on div "Bind Order" at bounding box center [767, 463] width 446 height 24
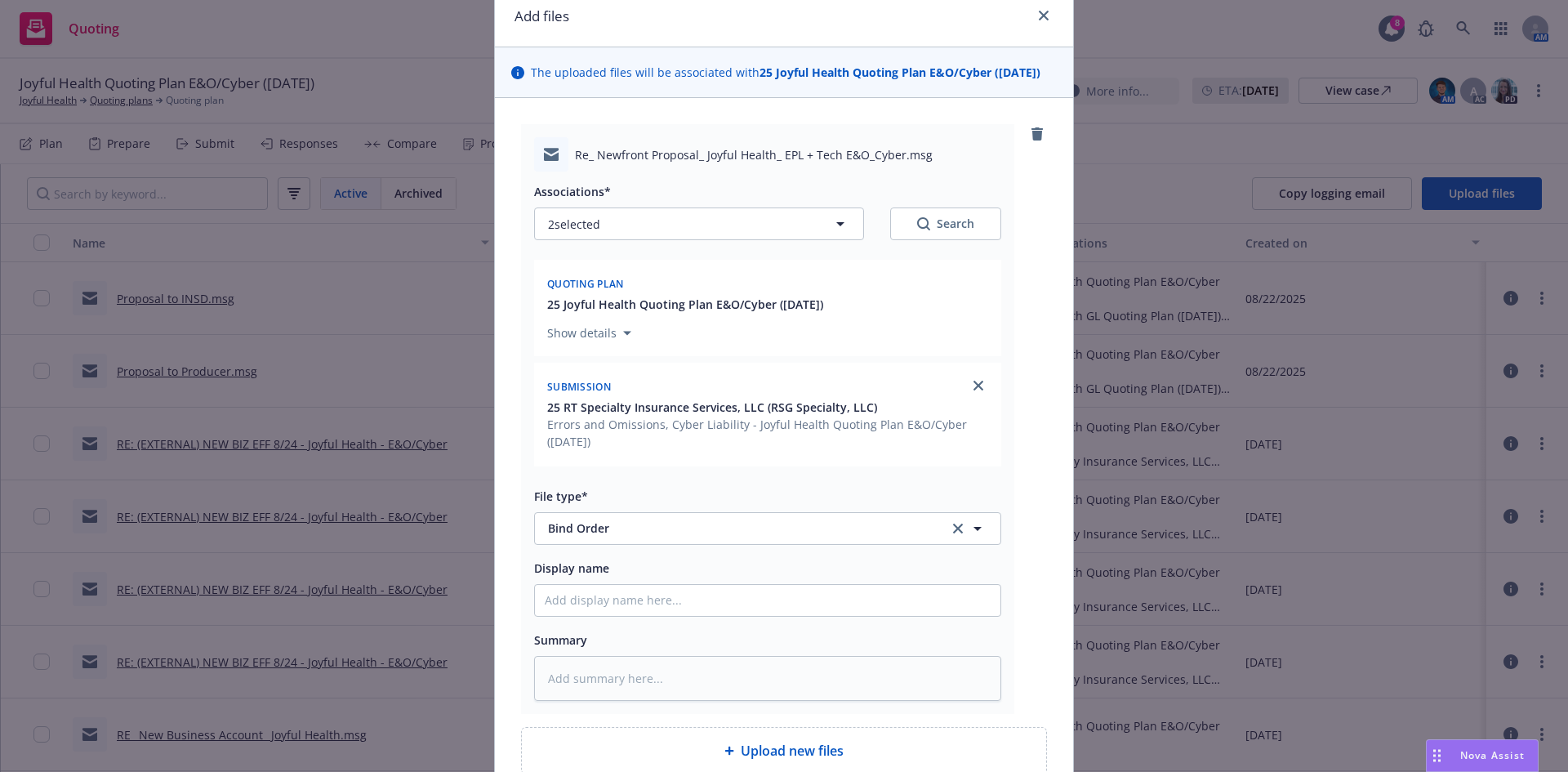
scroll to position [163, 0]
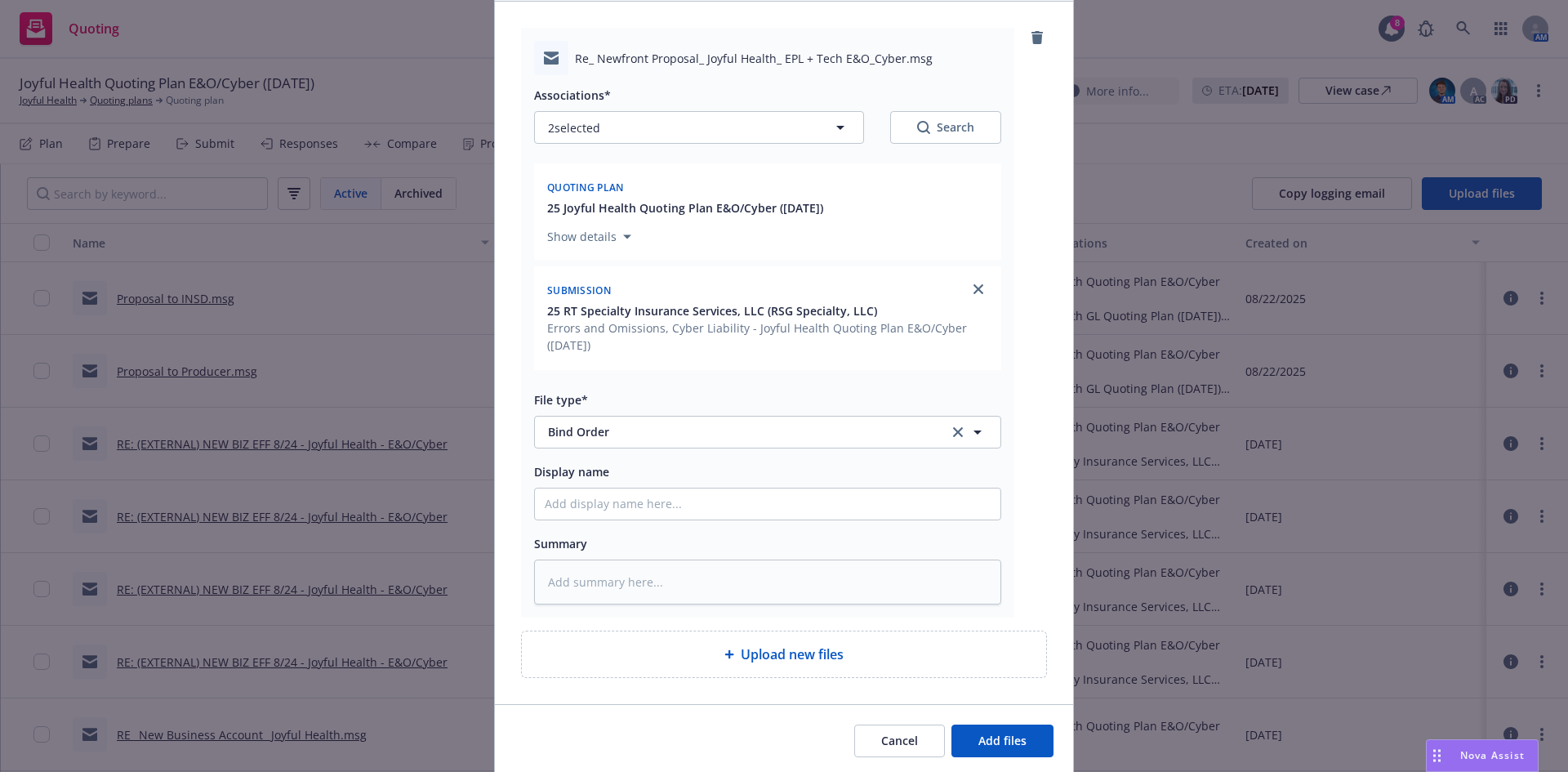
click at [718, 484] on div "Display name" at bounding box center [767, 491] width 467 height 59
click at [717, 492] on input "Display name" at bounding box center [767, 504] width 465 height 31
type textarea "x"
type input "From insured"
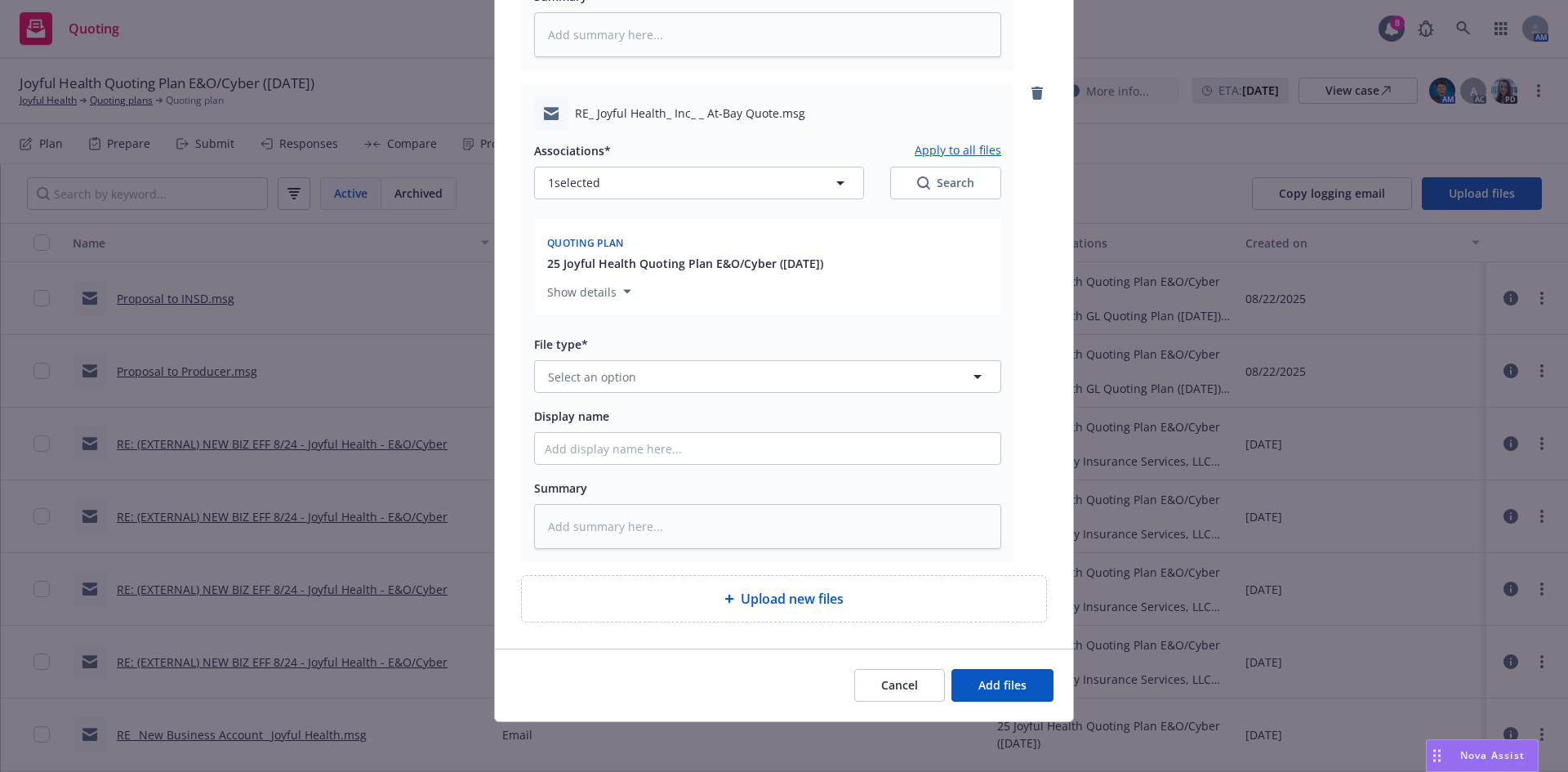
scroll to position [713, 0]
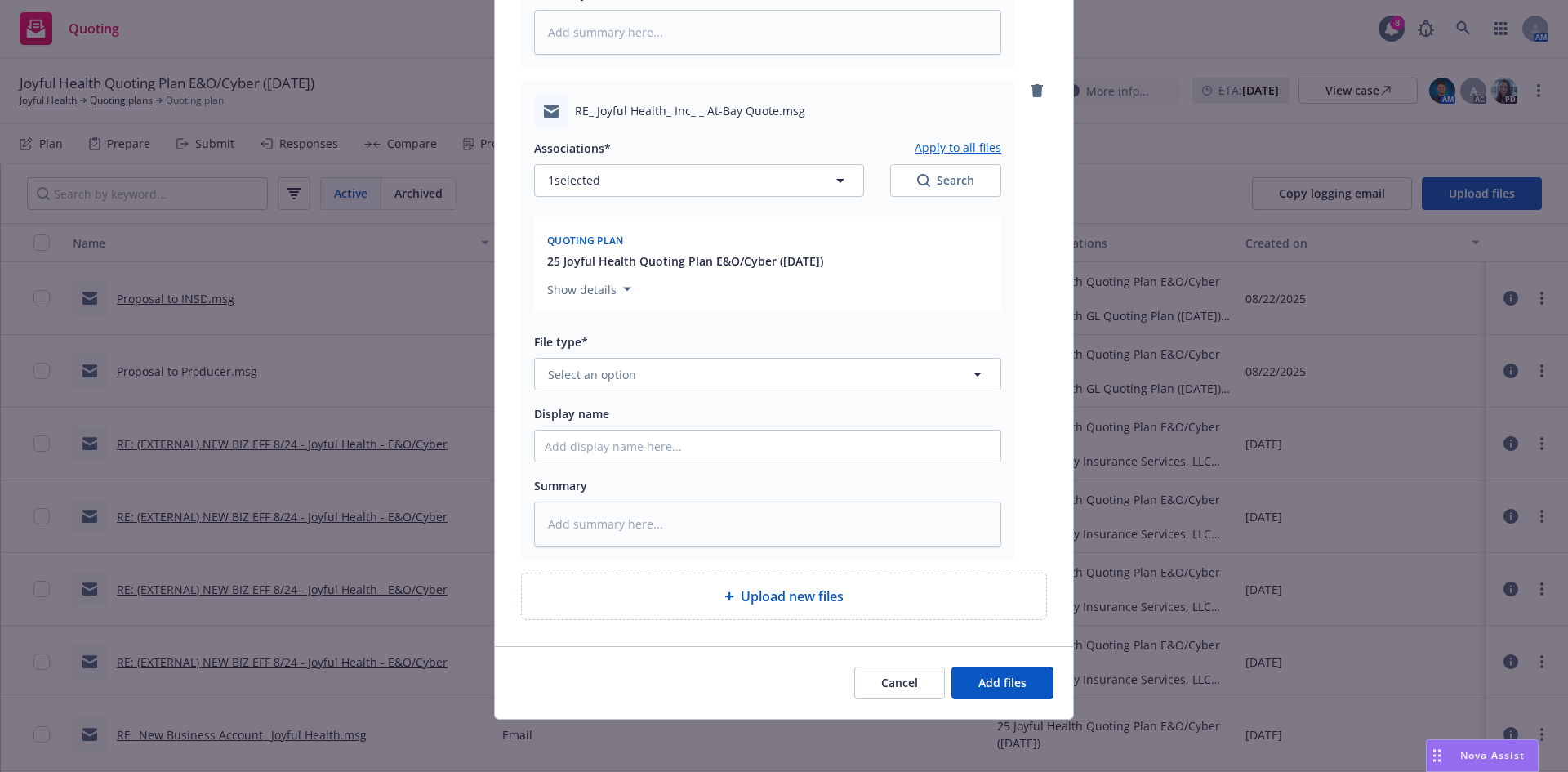
type textarea "x"
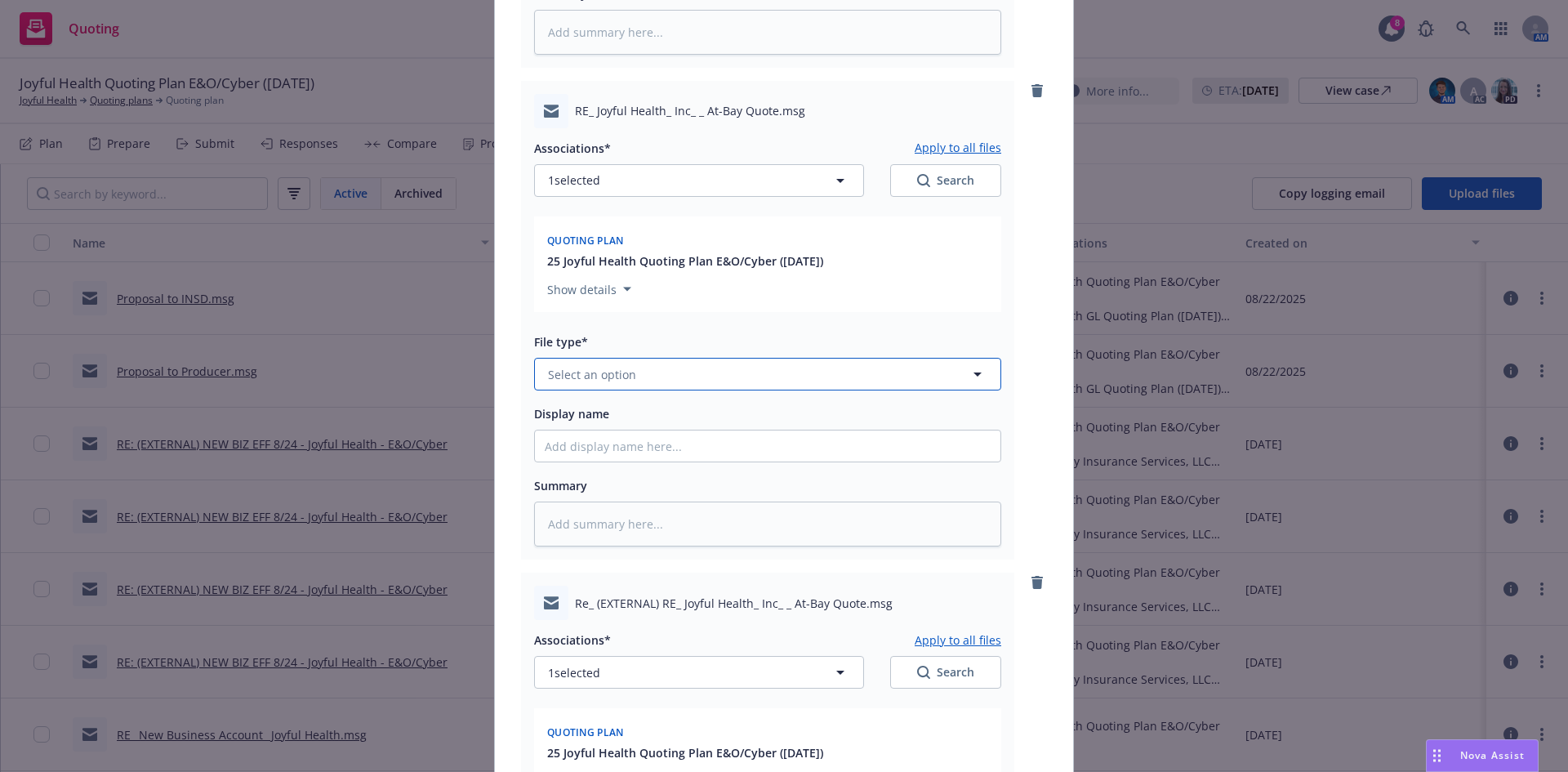
click at [701, 382] on button "Select an option" at bounding box center [767, 373] width 467 height 32
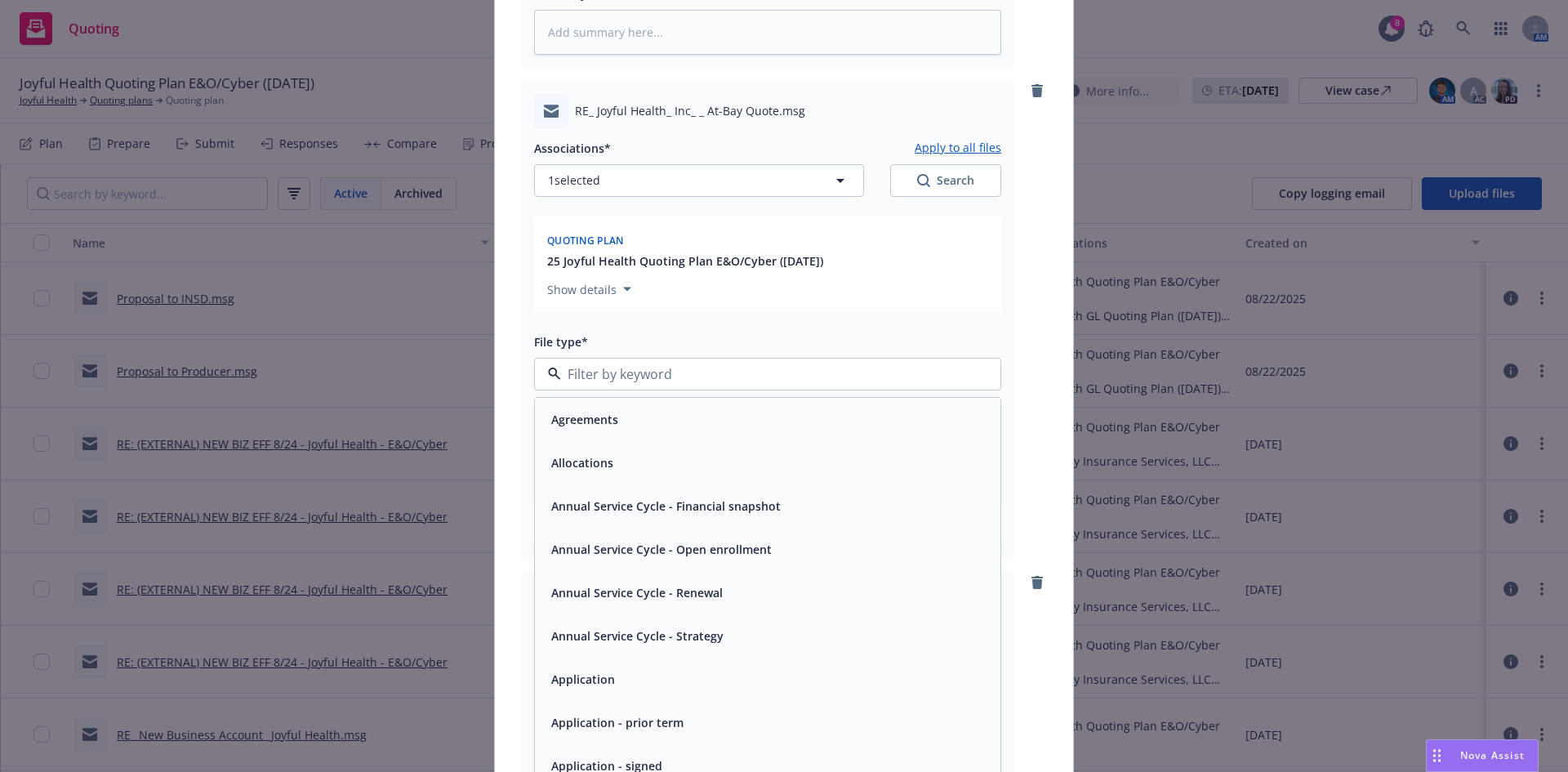
type input "e"
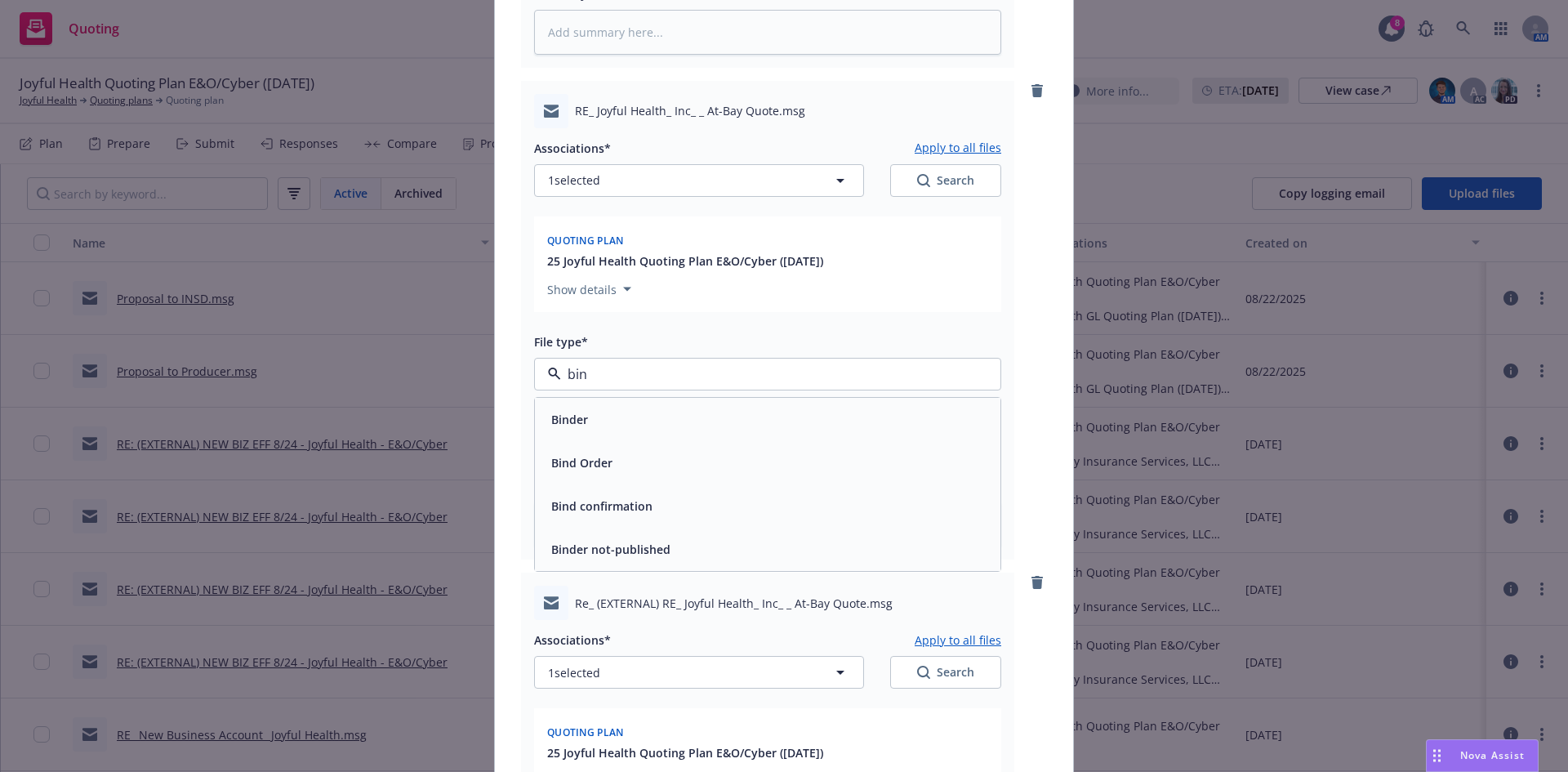
type input "bind"
click at [664, 450] on div "Bind Order" at bounding box center [767, 462] width 446 height 24
type textarea "x"
type input "T"
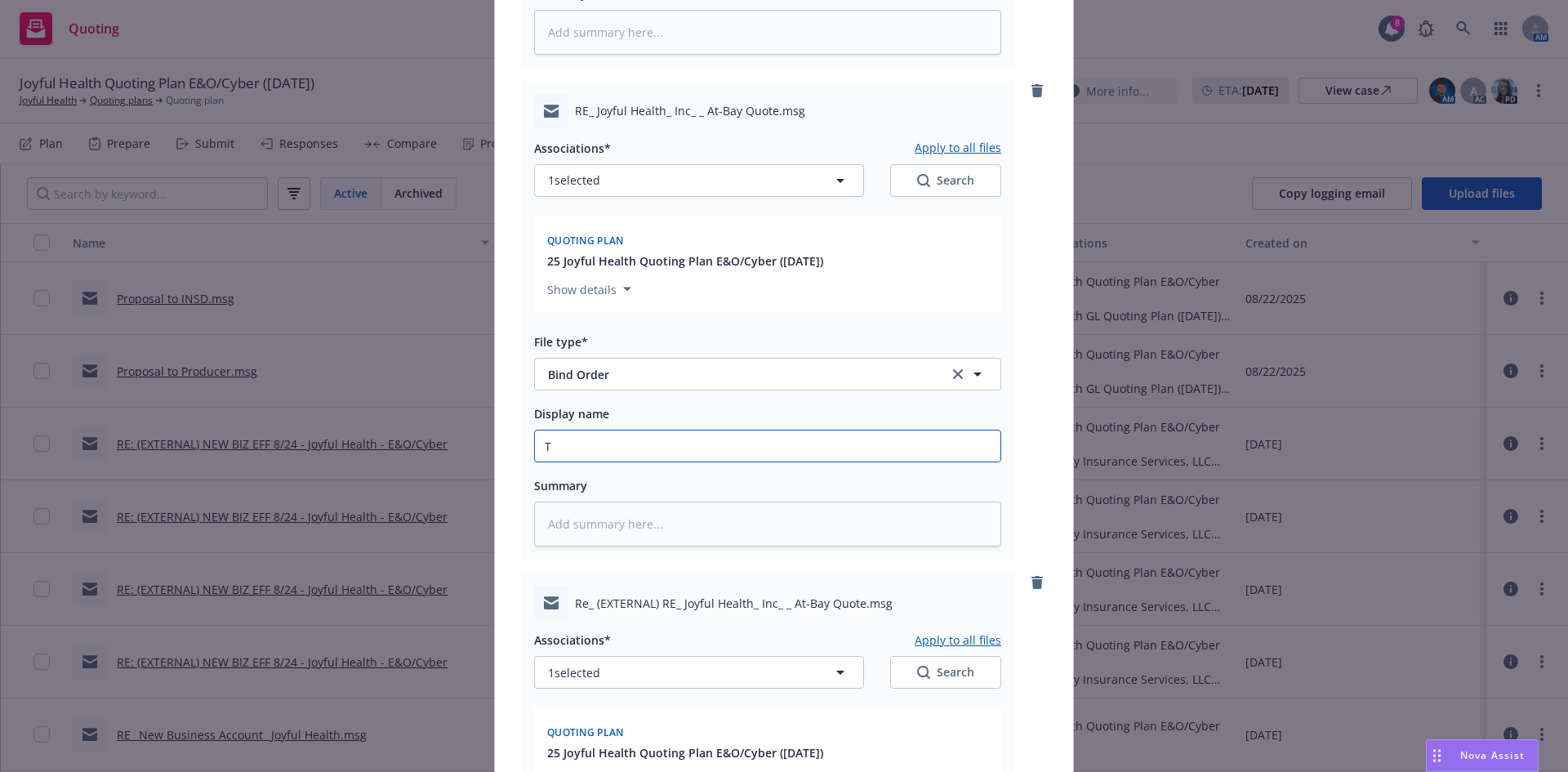
type textarea "x"
type input "To"
type textarea "x"
type input "To carrier"
type textarea "x"
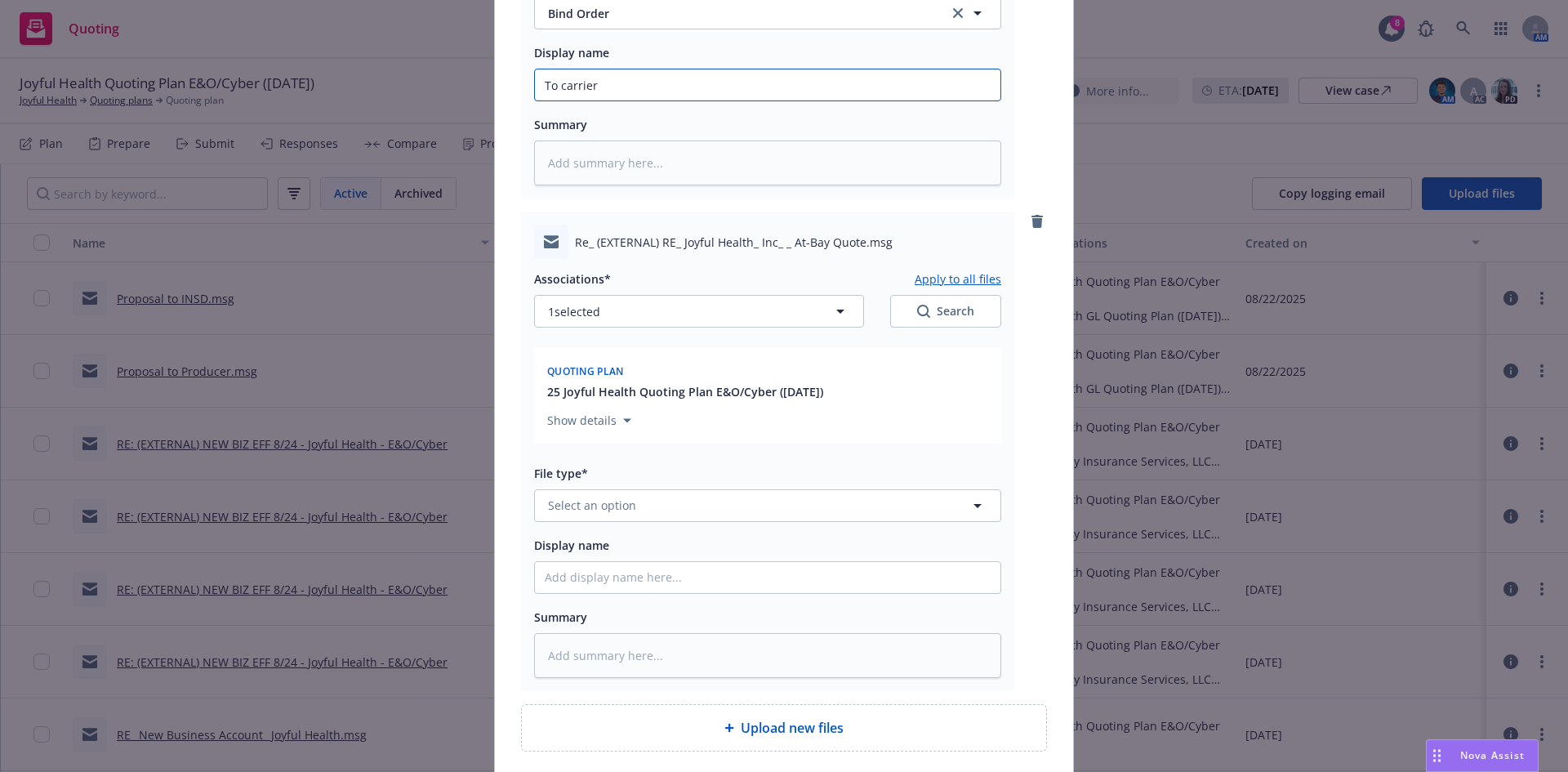
scroll to position [1203, 0]
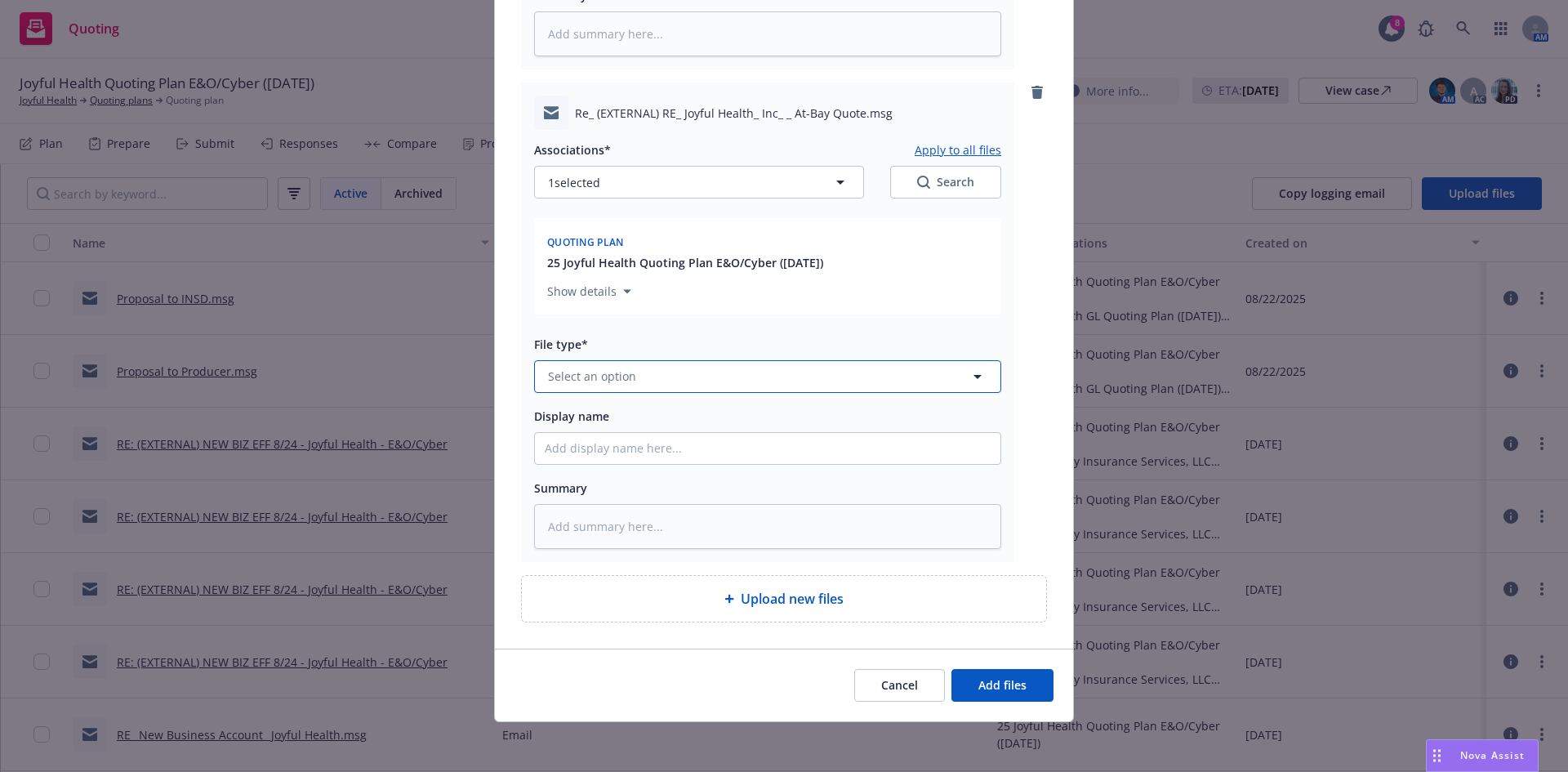
click at [695, 388] on button "Select an option" at bounding box center [767, 376] width 467 height 32
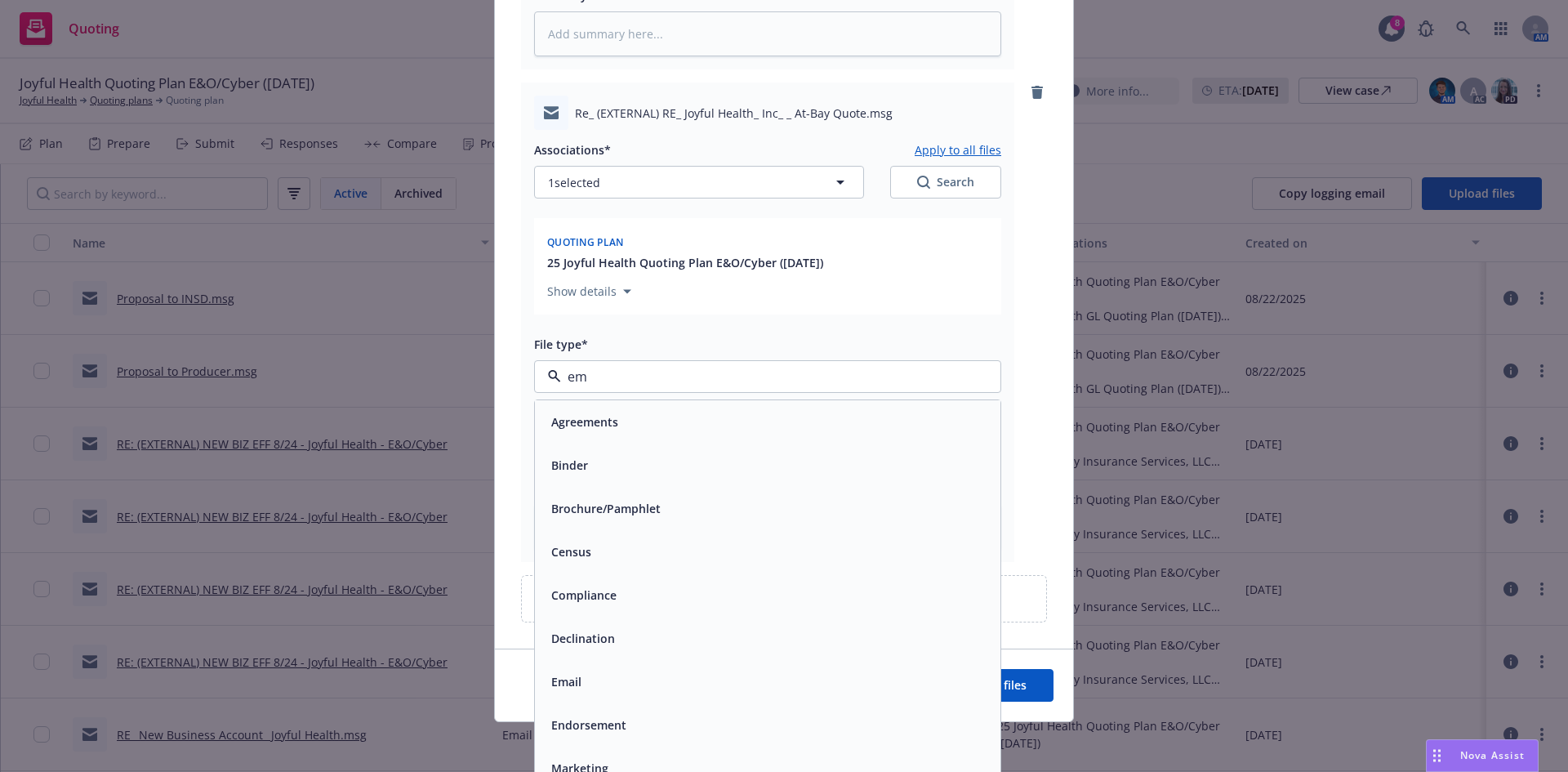
type input "ema"
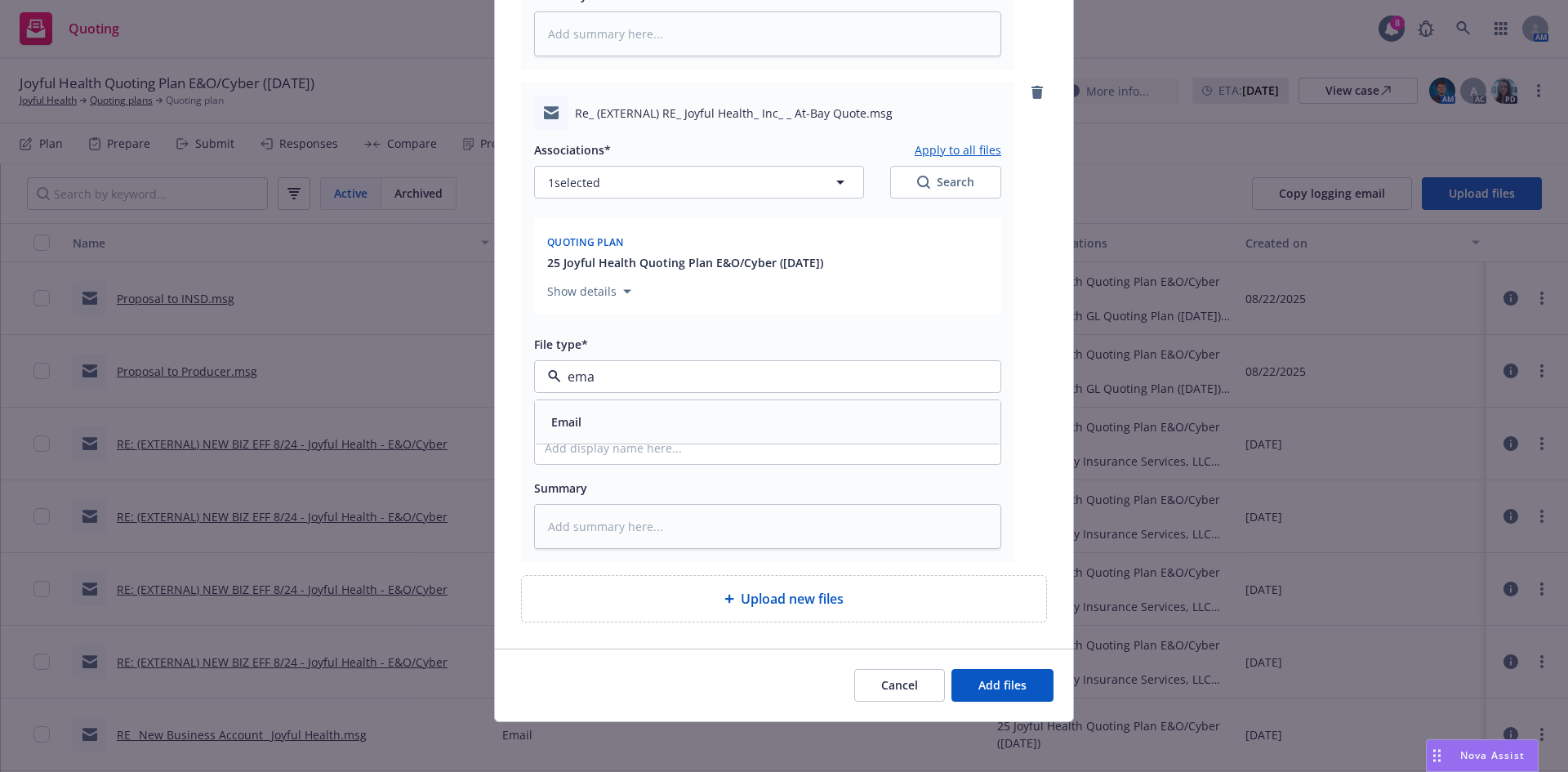
click at [698, 408] on div "Email" at bounding box center [767, 421] width 465 height 43
type textarea "x"
type input "CO"
type textarea "x"
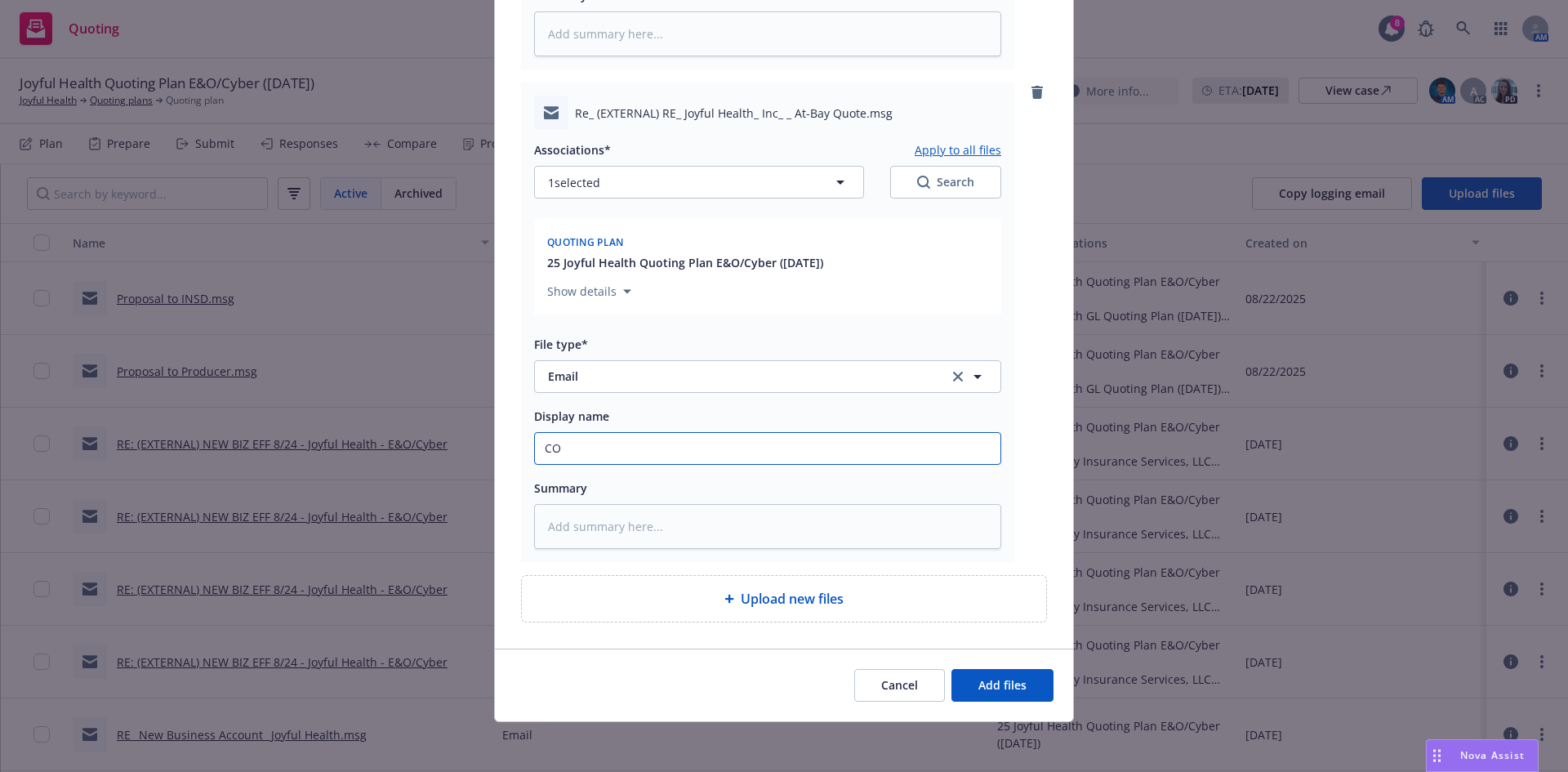
type input "COn"
type textarea "x"
type input "COnf"
type textarea "x"
type input "COnfi"
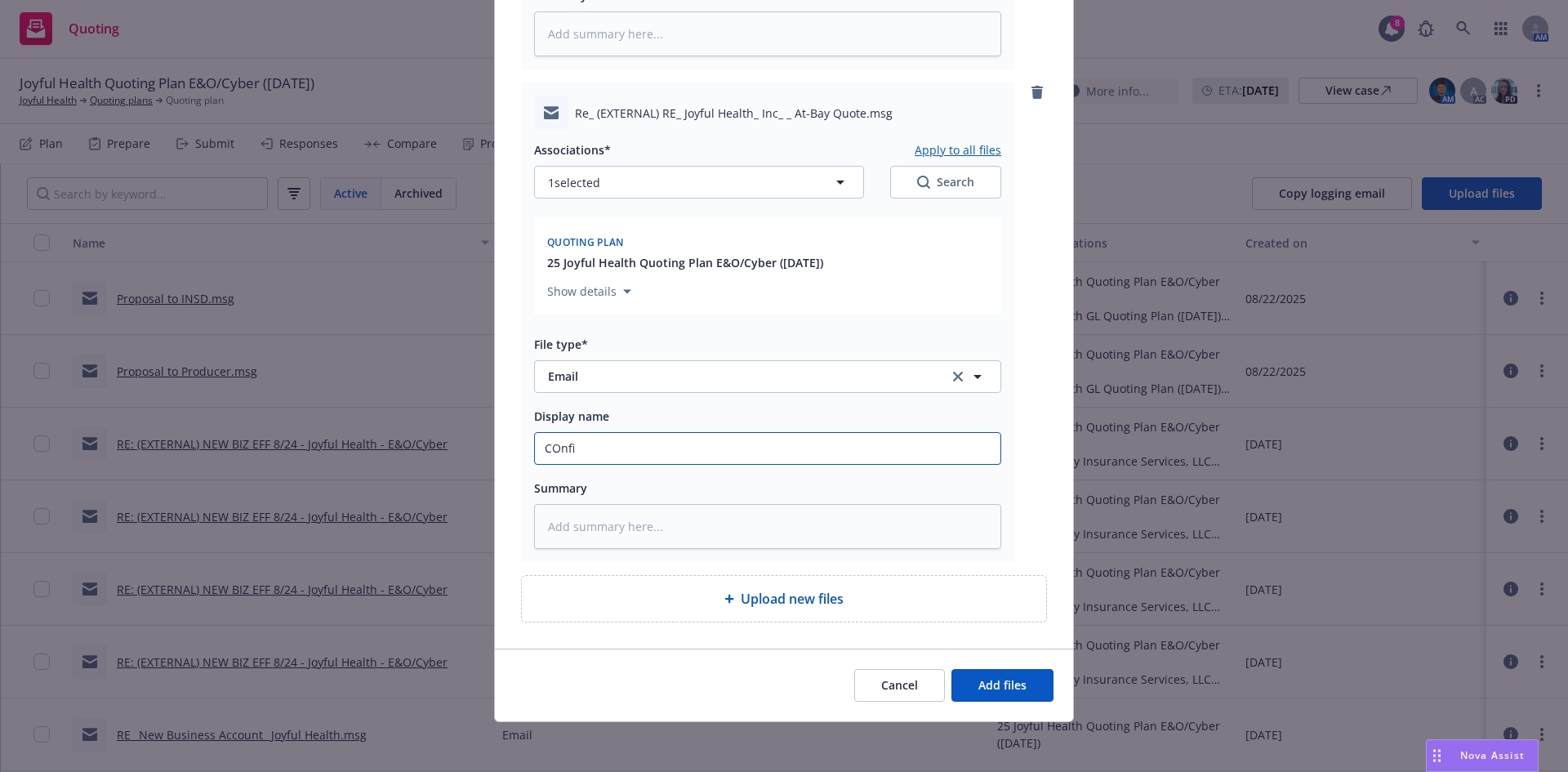
type textarea "x"
type input "COnfir"
type textarea "x"
type input "COnfi"
type textarea "x"
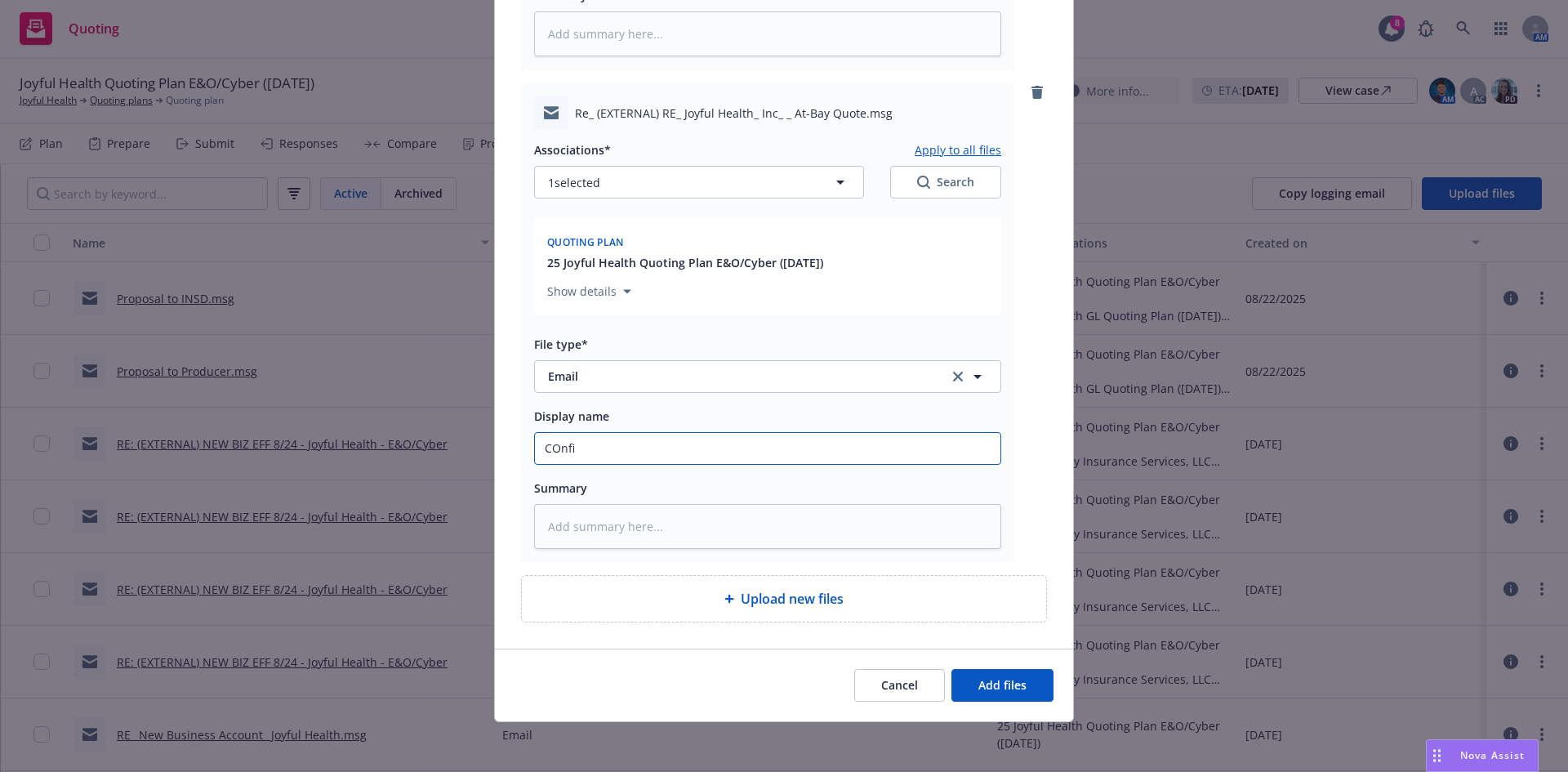
type input "COnf"
type textarea "x"
type input "COn"
type textarea "x"
type input "CO"
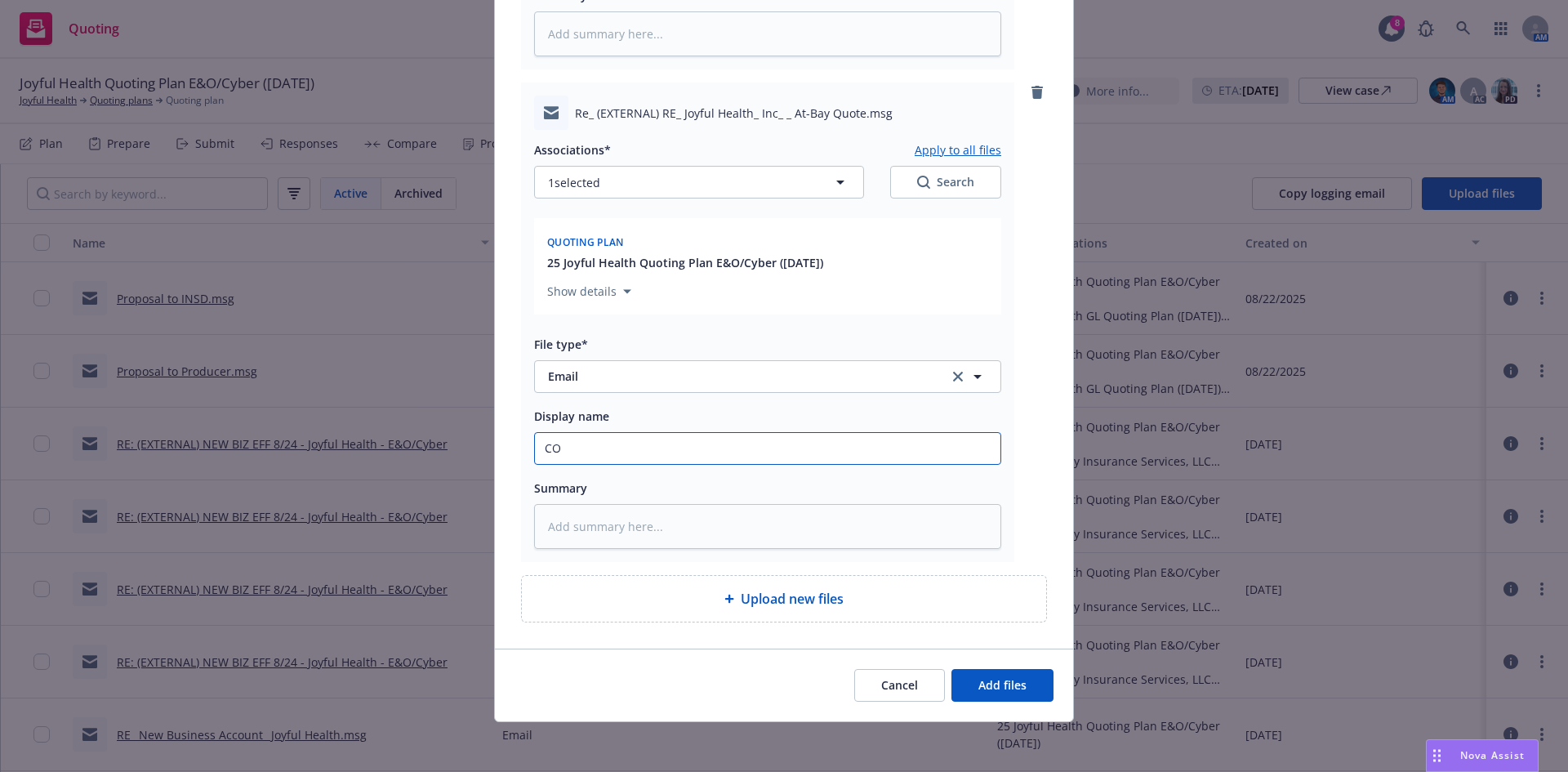
type textarea "x"
type input "C"
type textarea "x"
type input "Co"
type textarea "x"
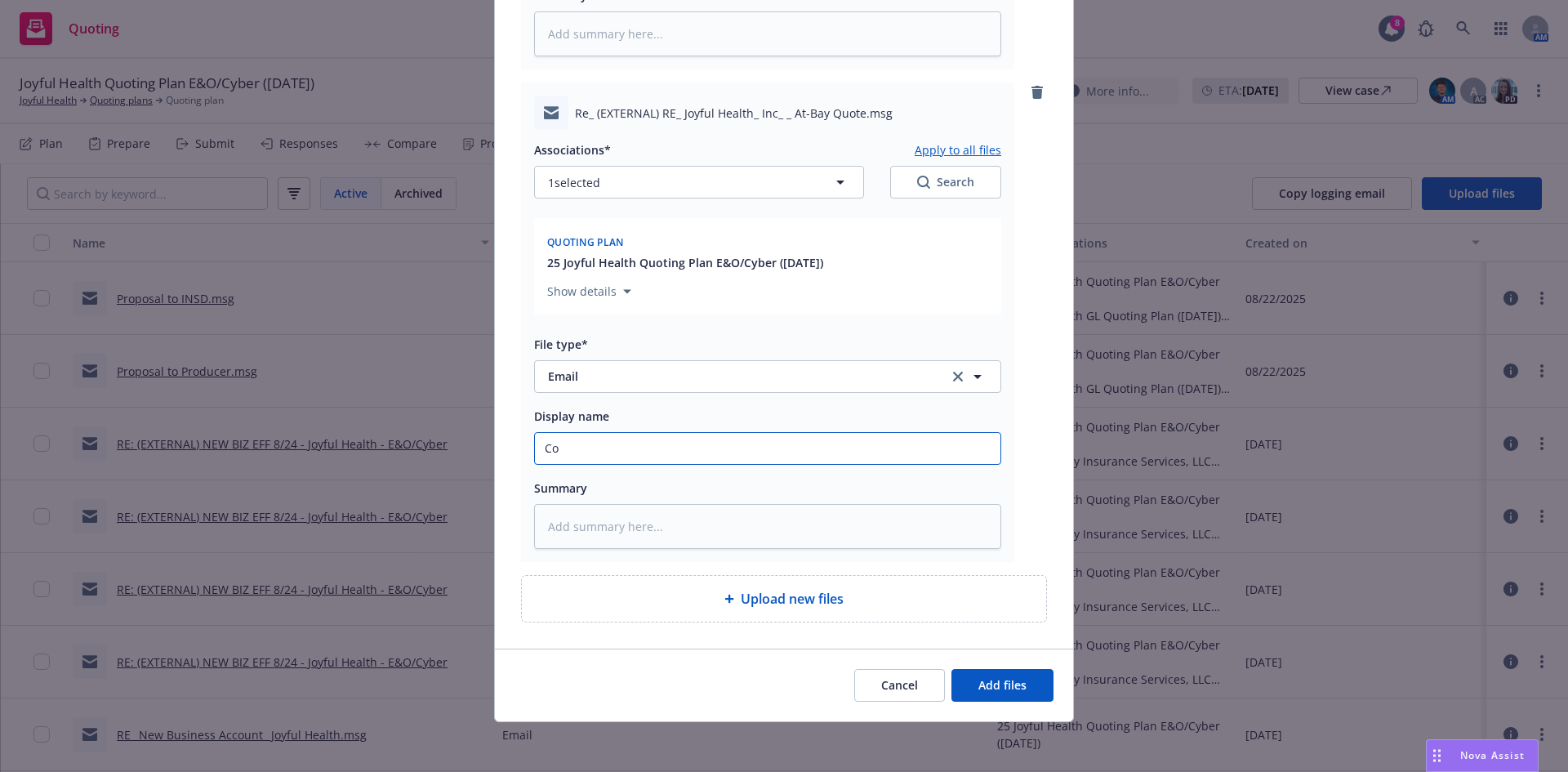
type input "Con"
type textarea "x"
type input "Conf"
type textarea "x"
type input "Confi"
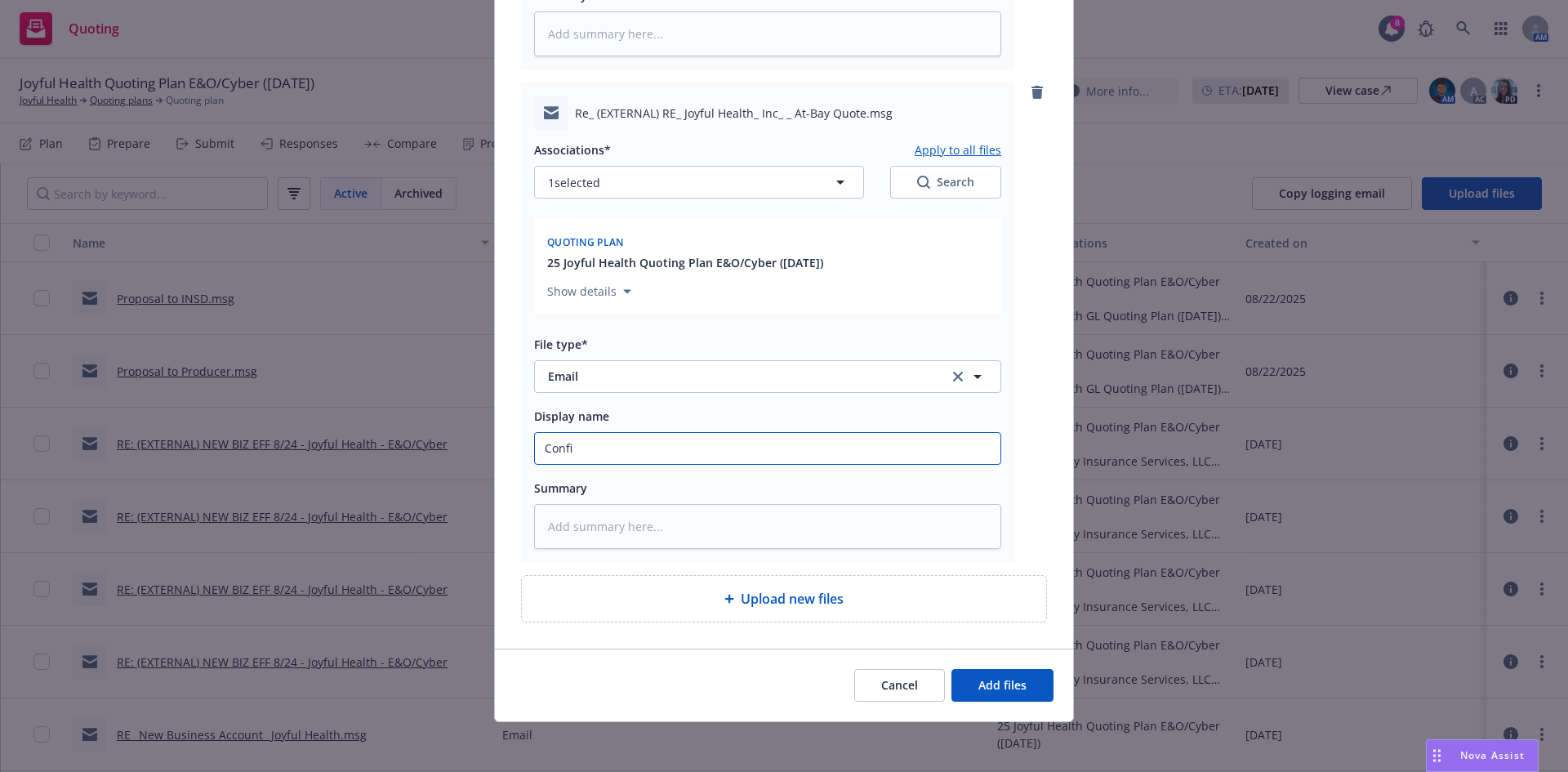
type textarea "x"
type input "Confir"
type textarea "x"
type input "Confirm"
type textarea "x"
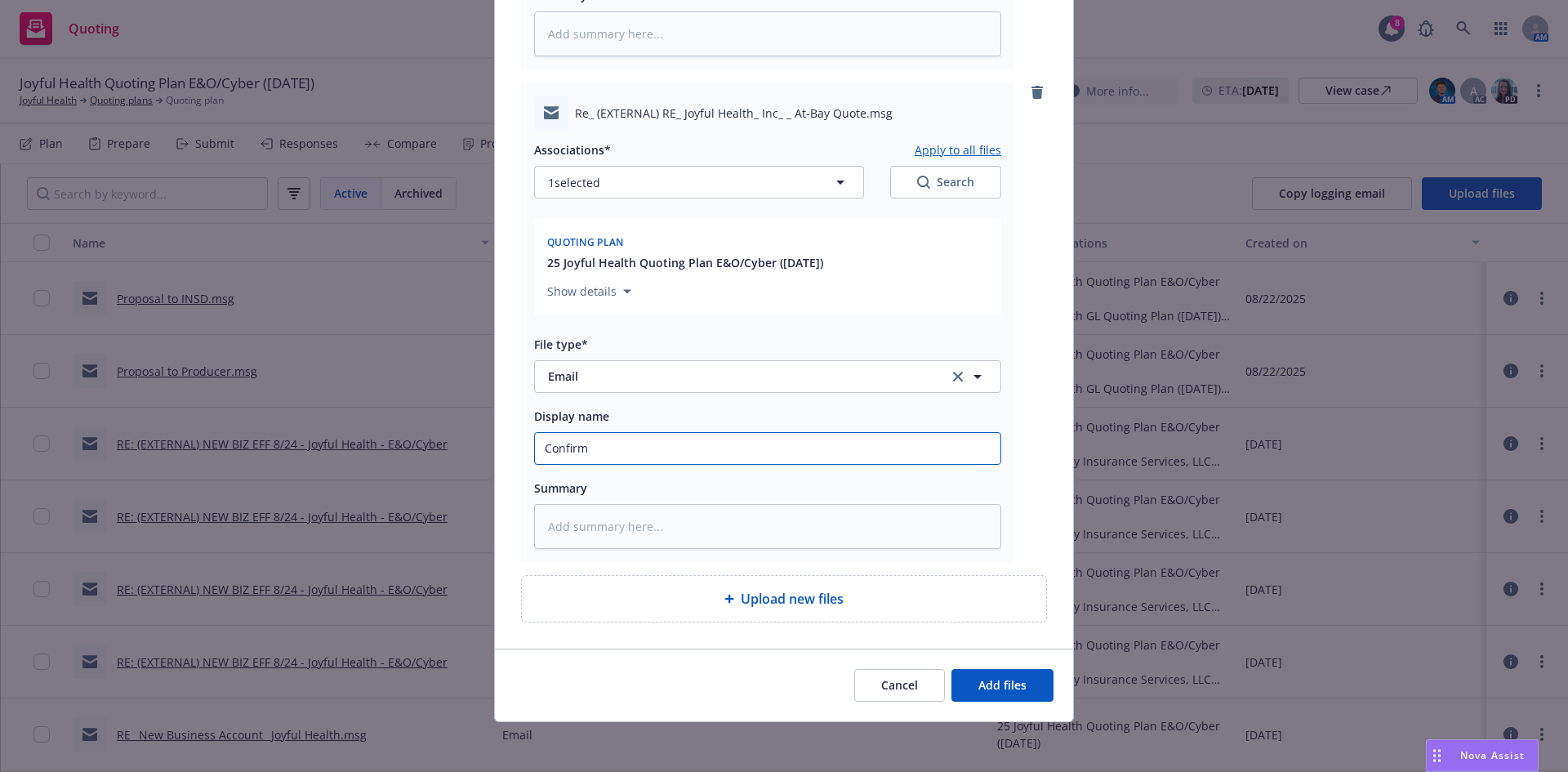
type input "Confirma"
type textarea "x"
type input "Confirmat"
type textarea "x"
type input "Confirmati"
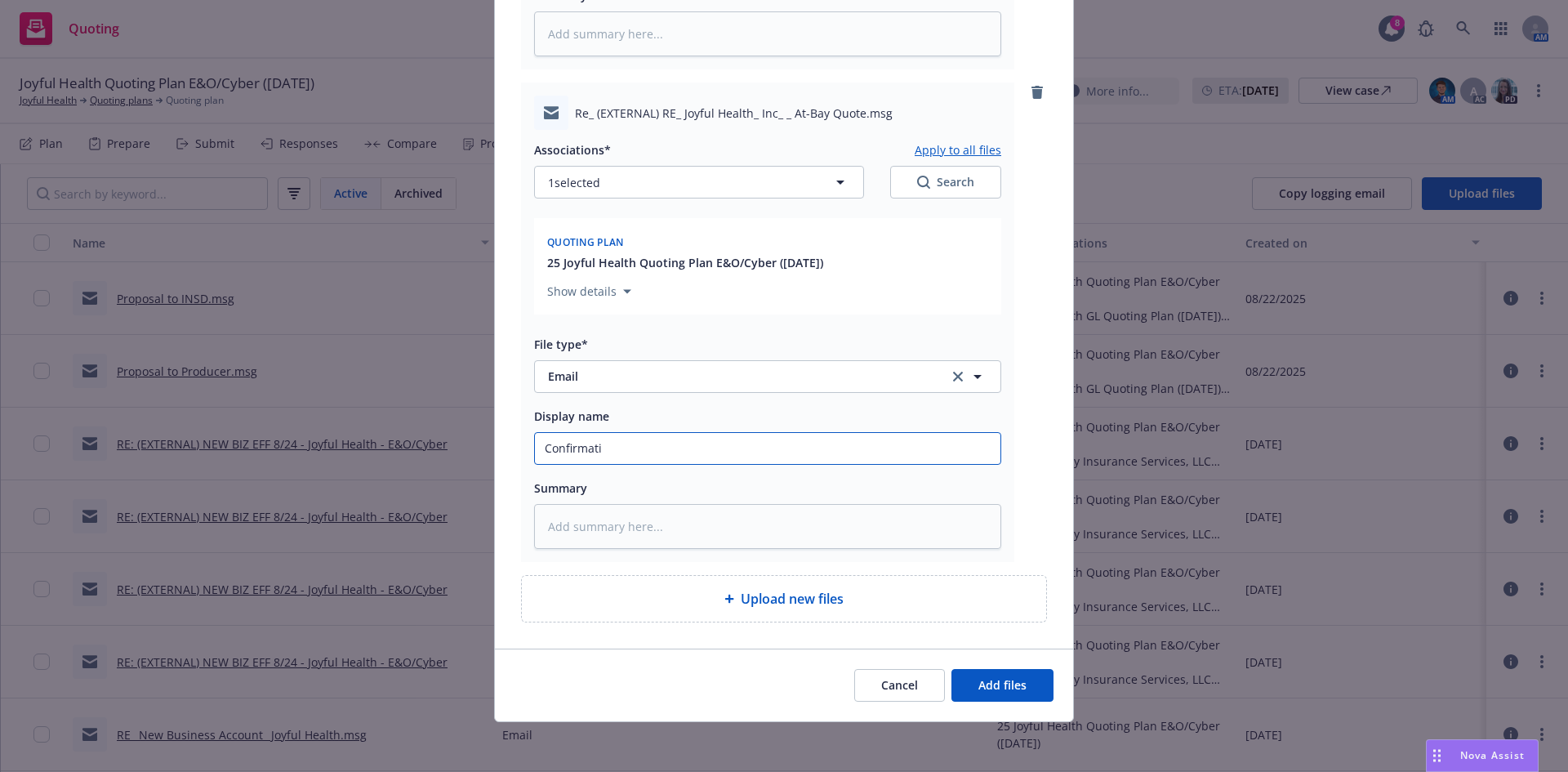
type textarea "x"
type input "Confirmatio"
type textarea "x"
type input "Confirmation"
type textarea "x"
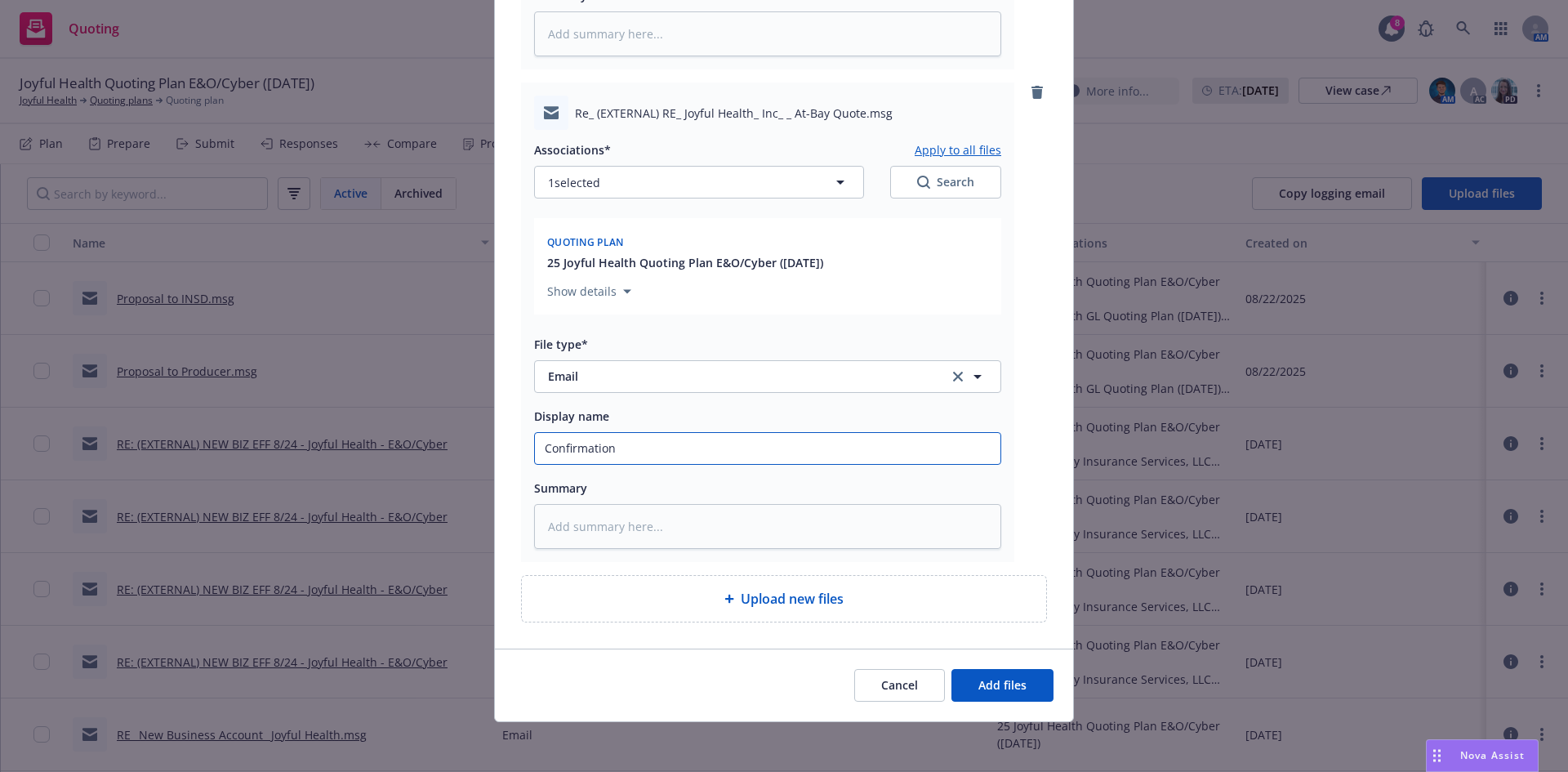
type input "Confirmation"
type textarea "x"
type input "Confirmation f"
type textarea "x"
type input "Confirmation fr"
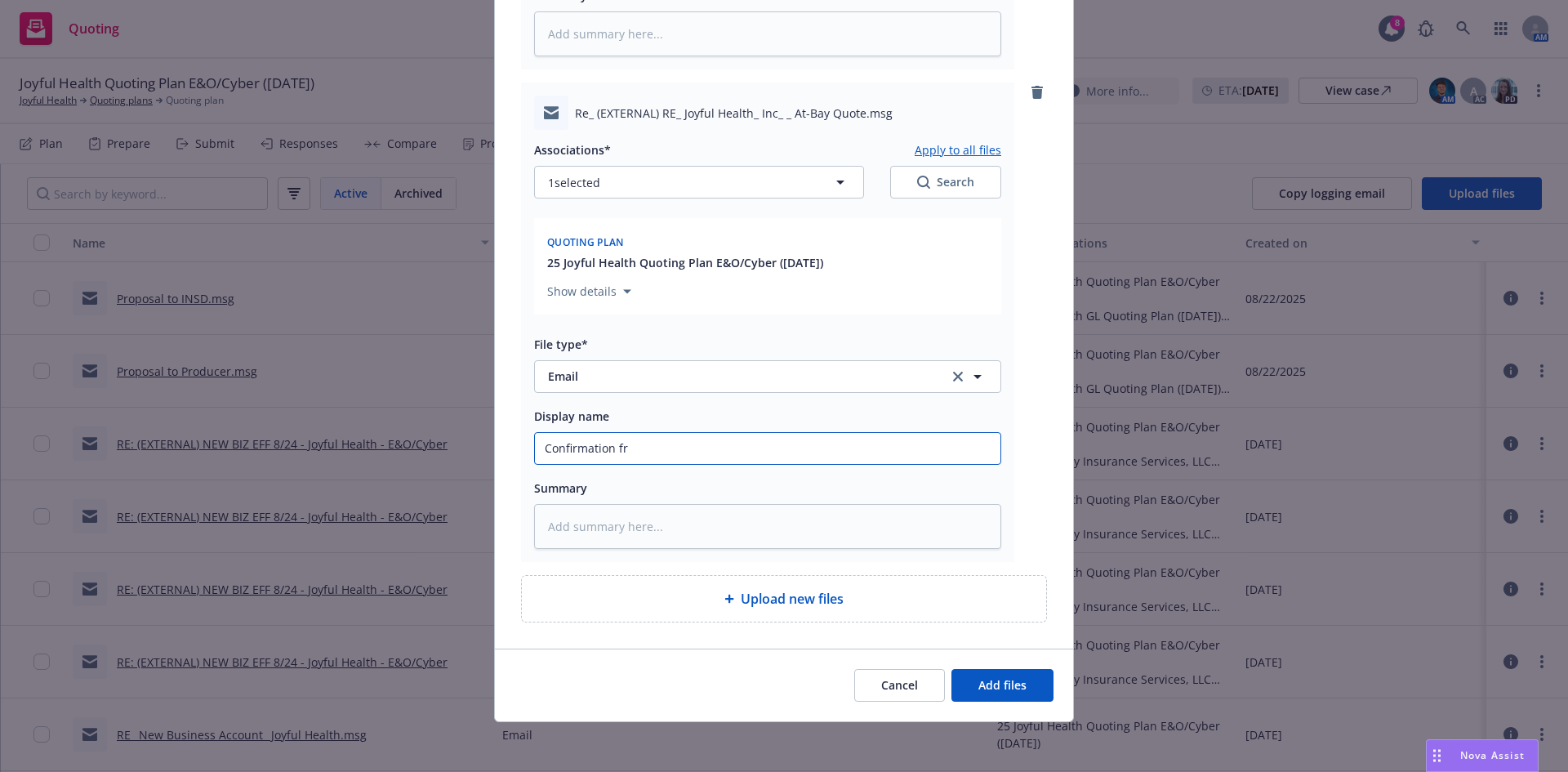
type textarea "x"
type input "Confirmation fro"
type textarea "x"
type input "Confirmation from"
type textarea "x"
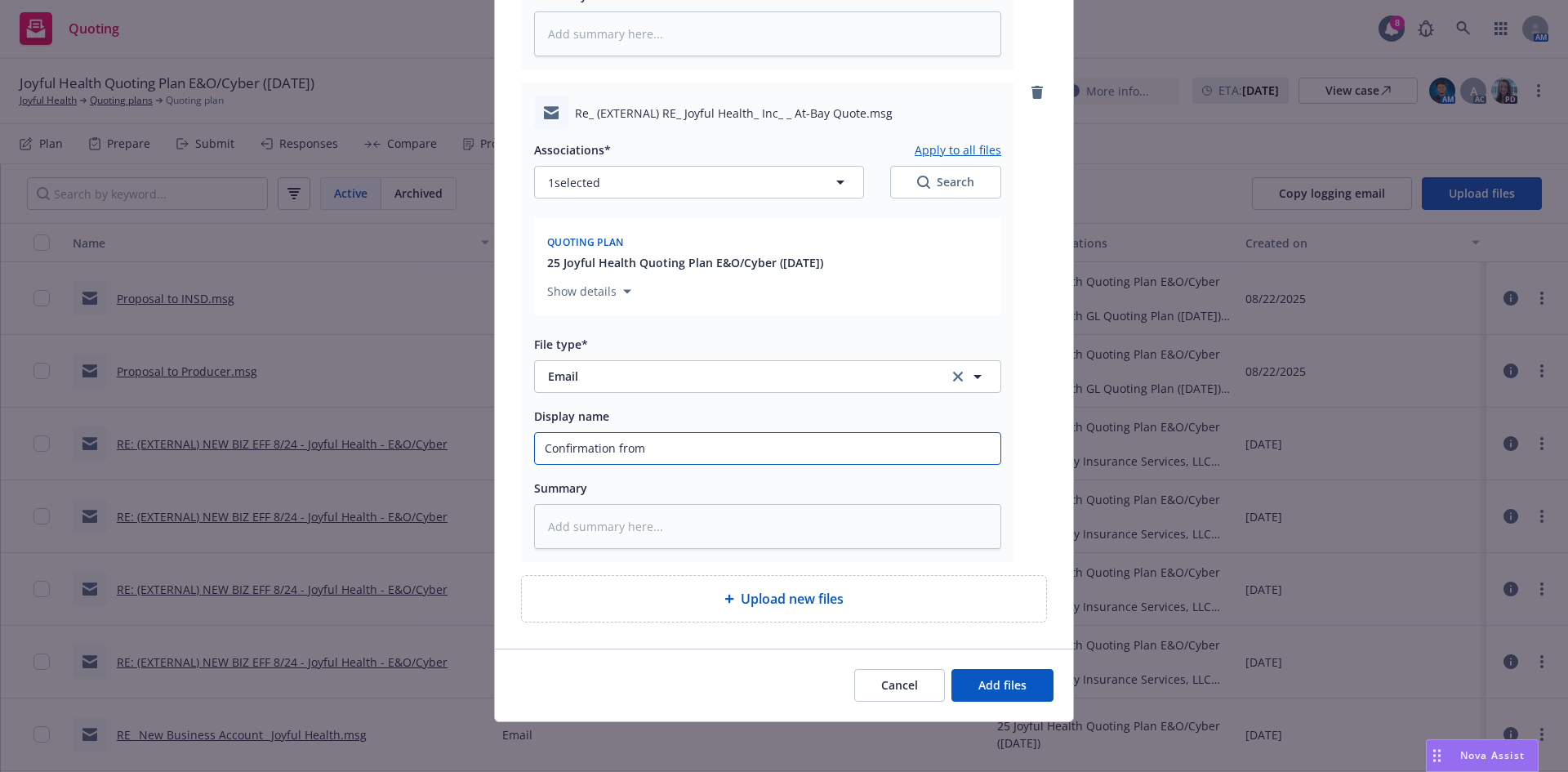
type input "Confirmation from"
type textarea "x"
type input "Confirmation from R"
type textarea "x"
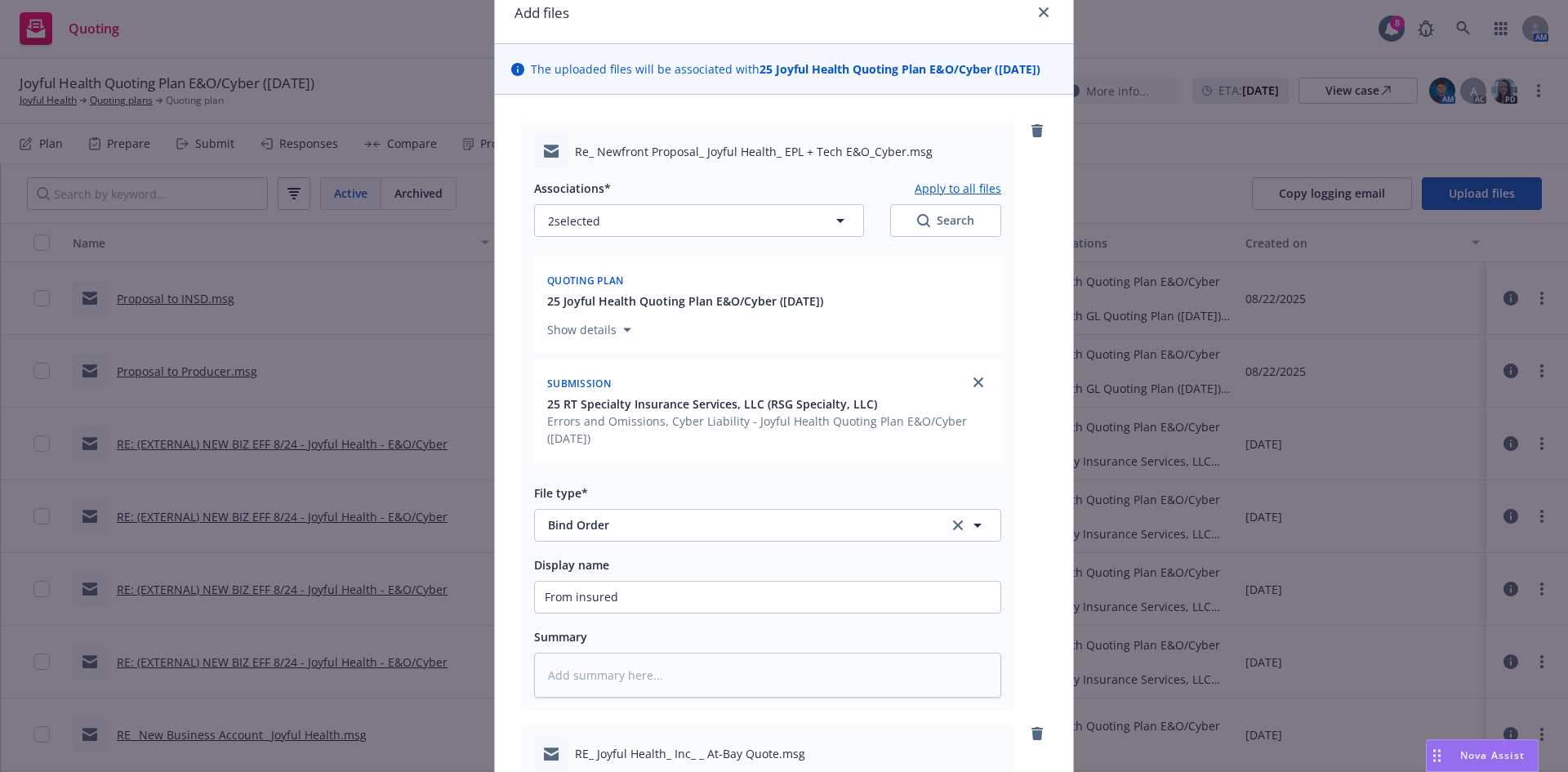
scroll to position [0, 0]
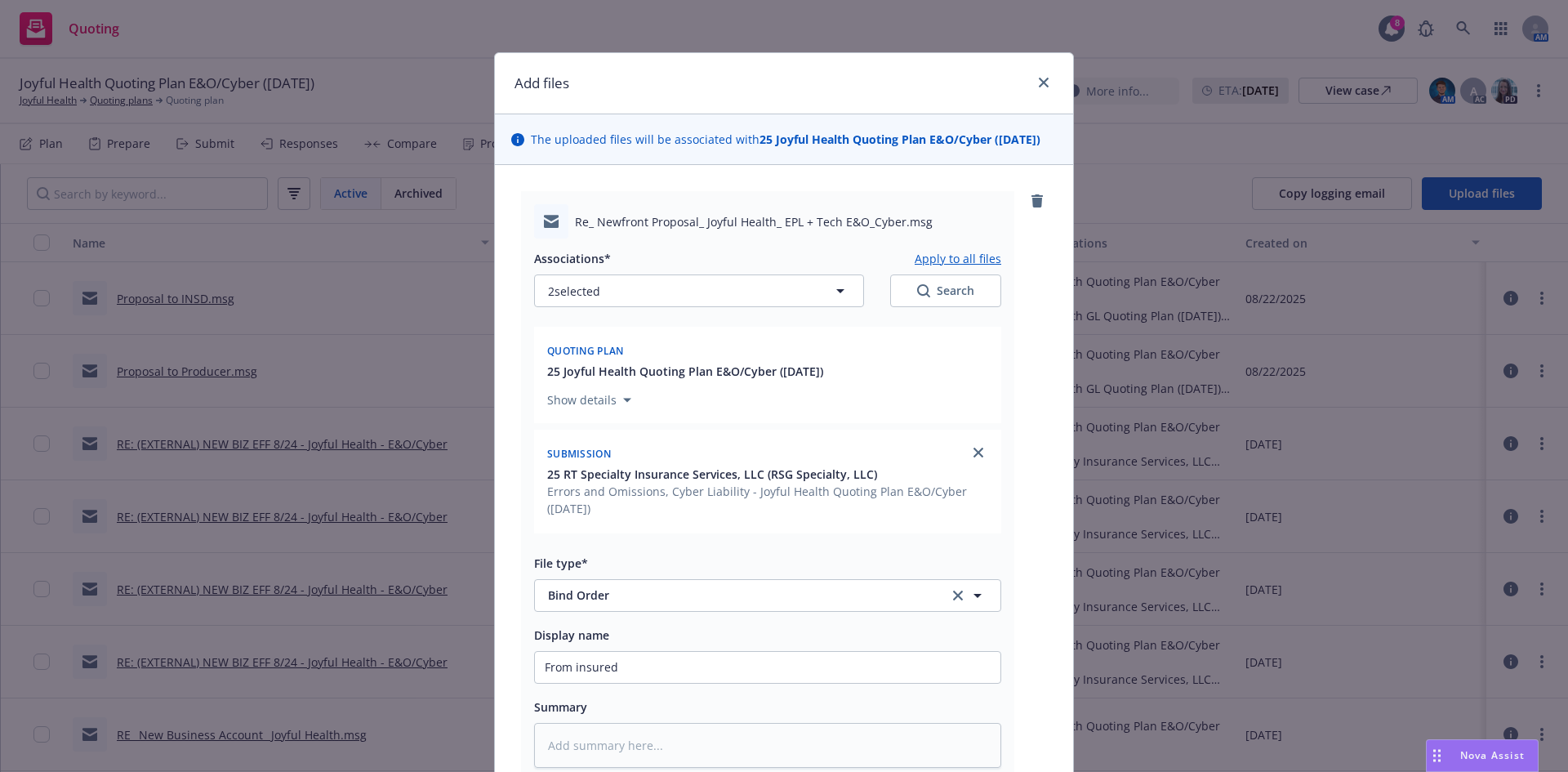
type input "Confirmation from RT"
click at [970, 255] on button "Apply to all files" at bounding box center [958, 257] width 87 height 19
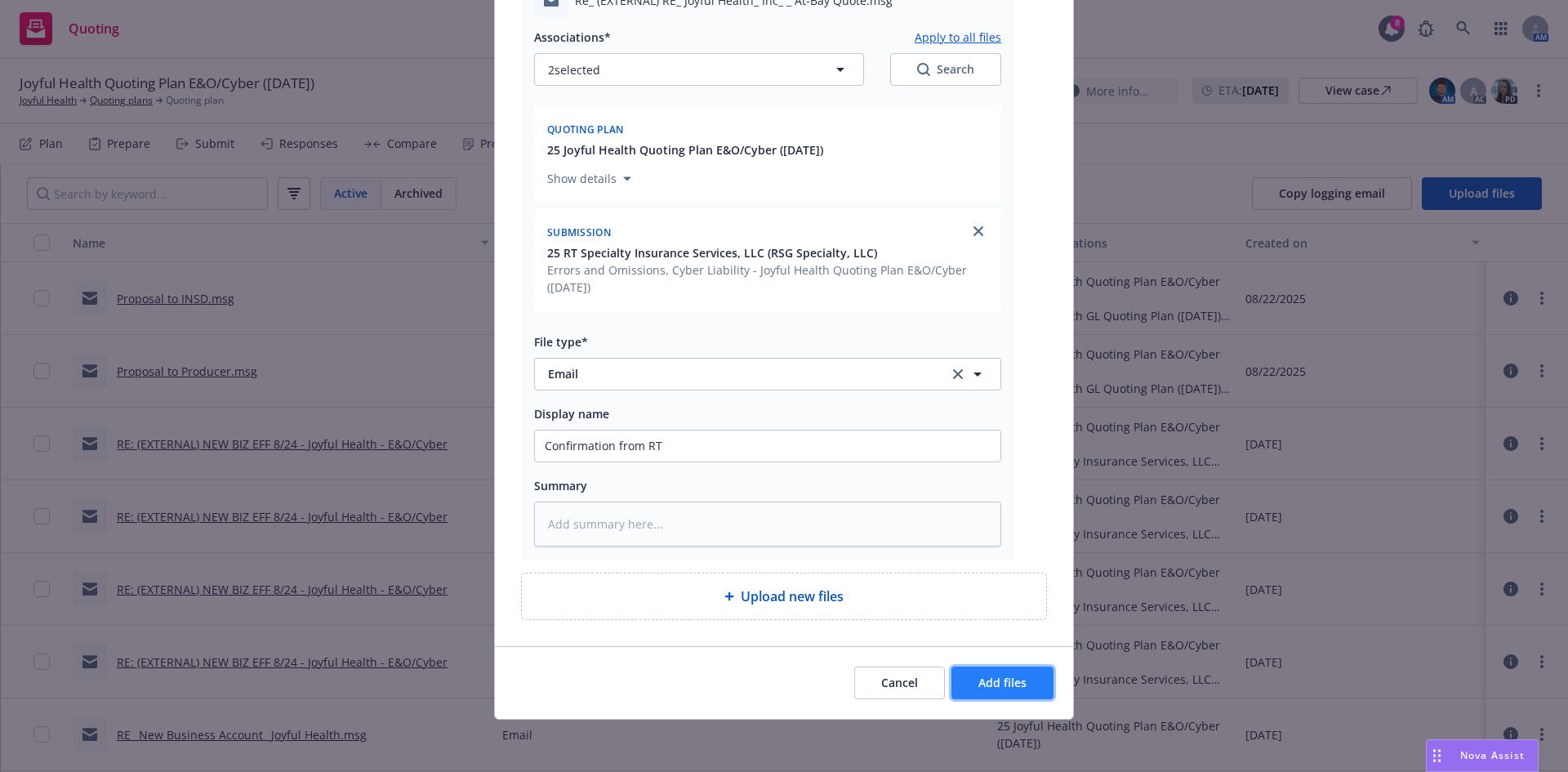
click at [989, 666] on button "Add files" at bounding box center [1002, 682] width 102 height 32
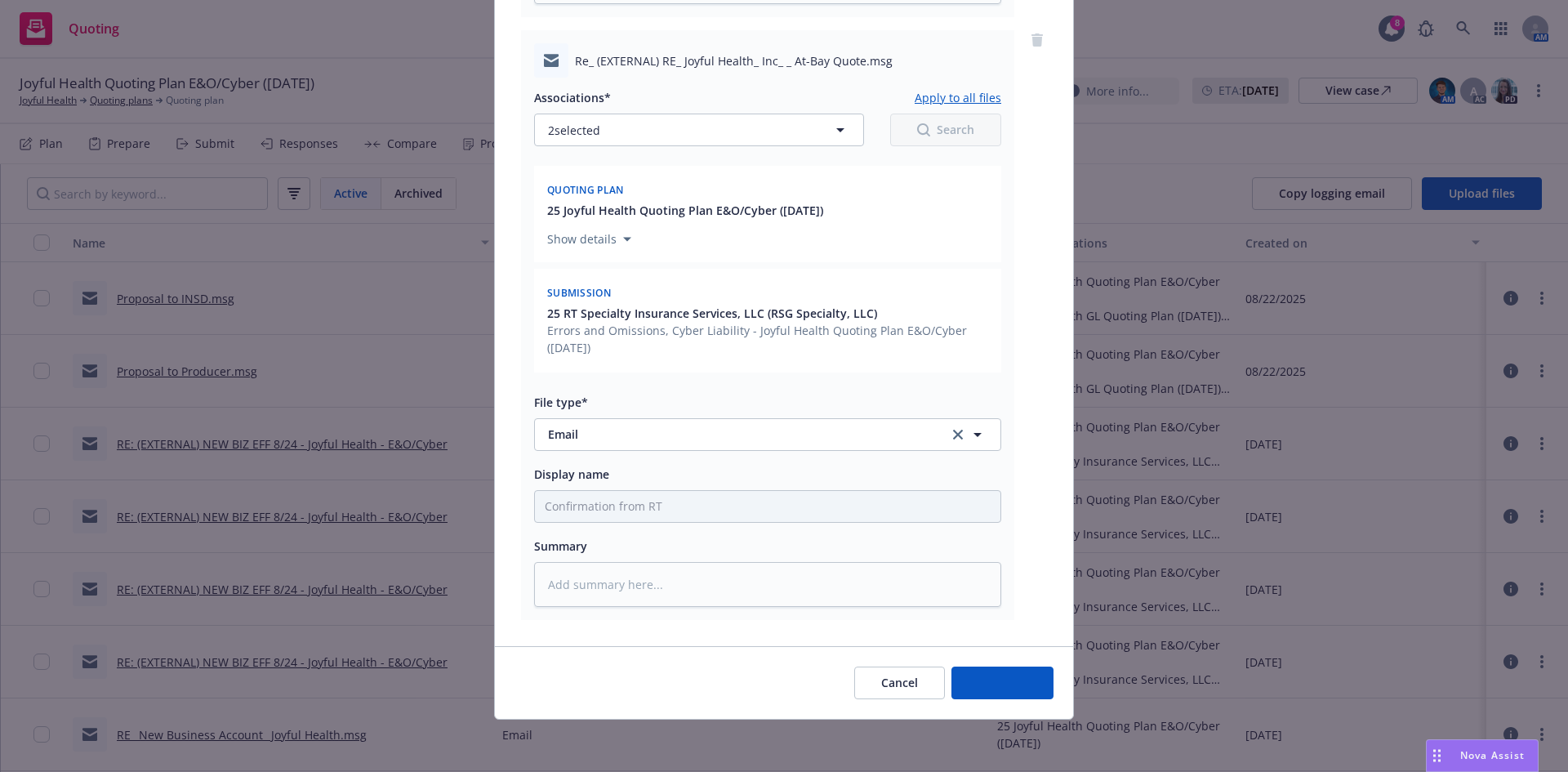
scroll to position [1365, 0]
type textarea "x"
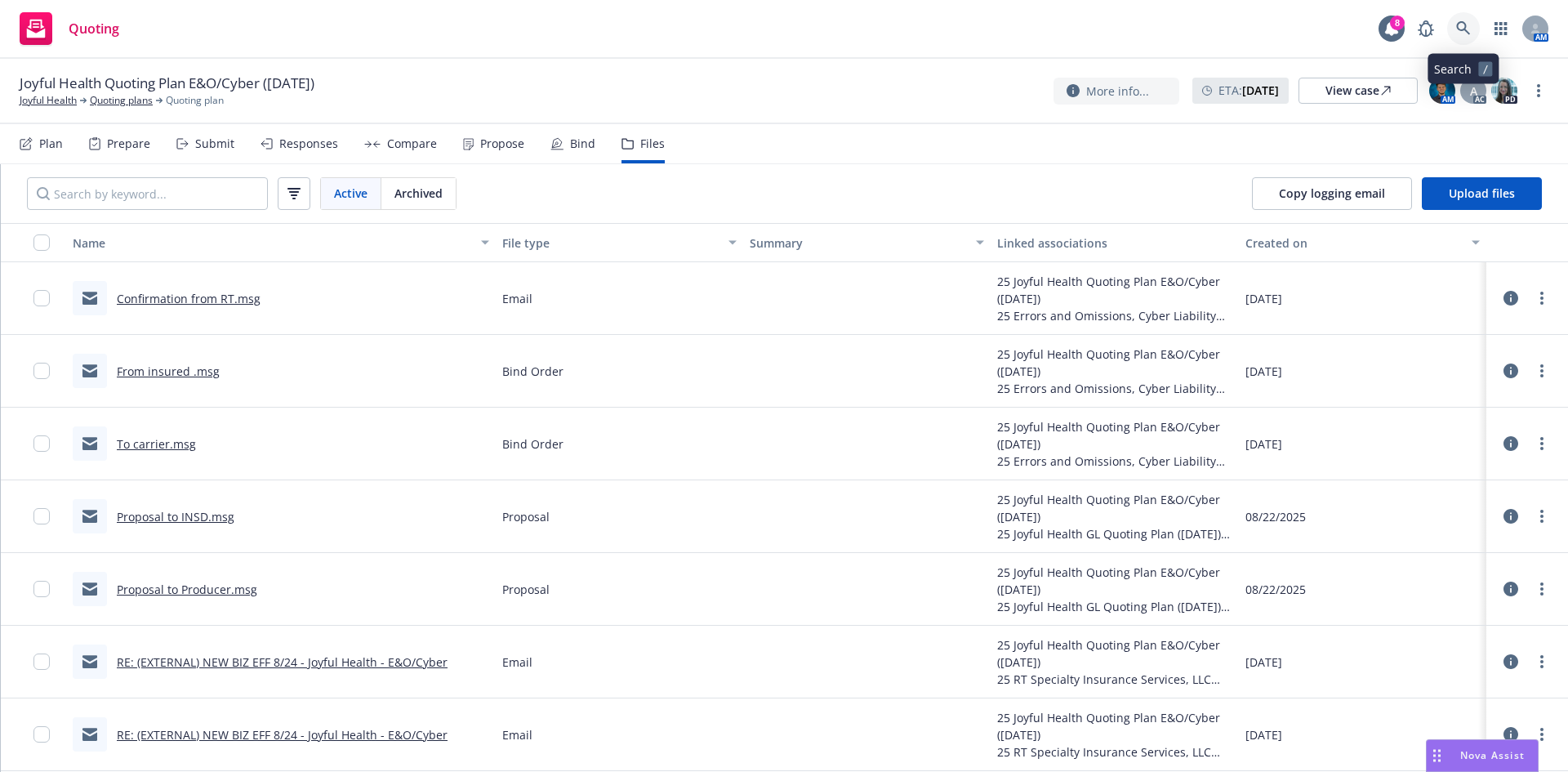
click at [1477, 29] on link at bounding box center [1463, 28] width 32 height 32
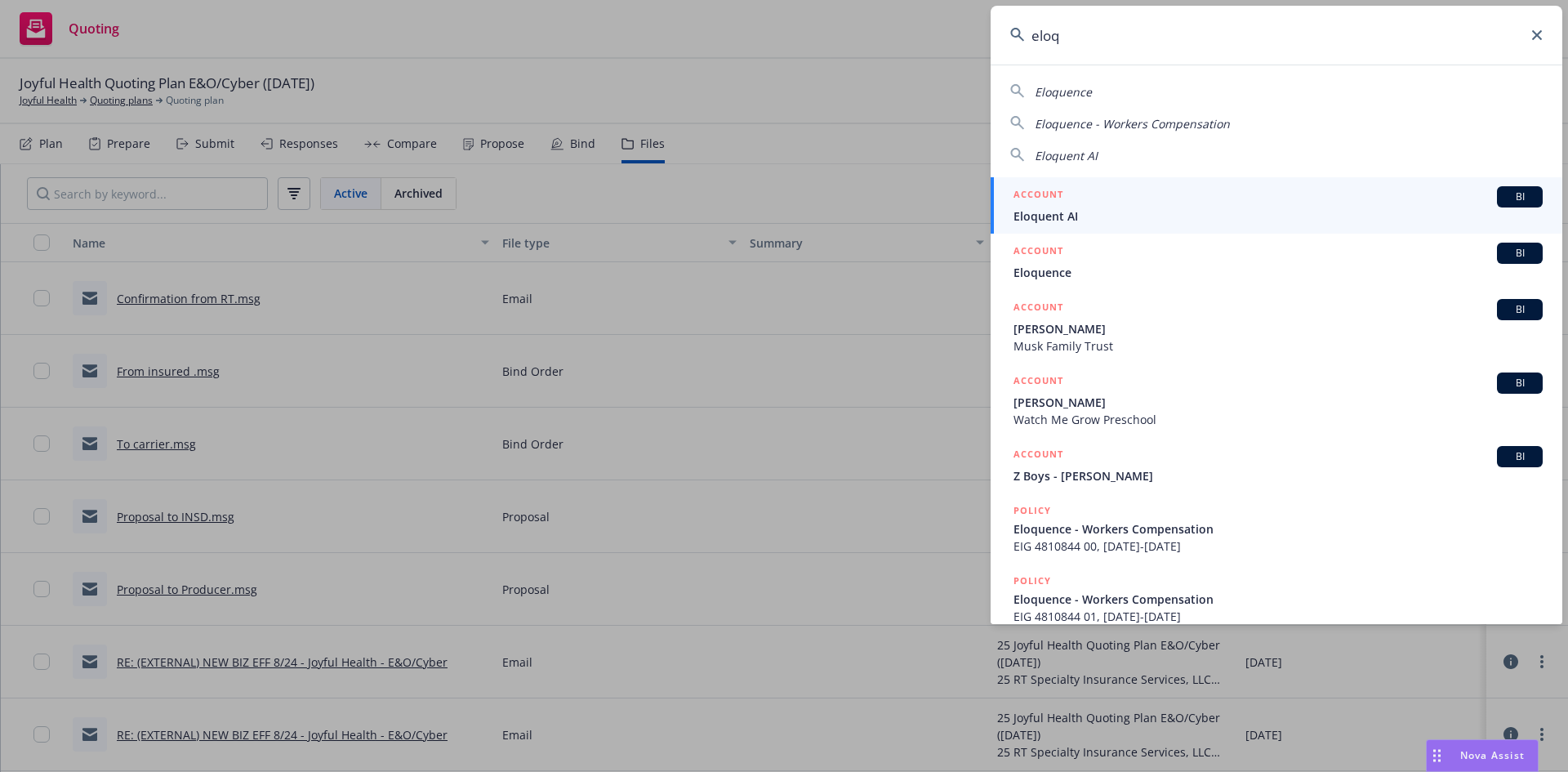
type input "eloq"
click at [1256, 194] on div "ACCOUNT BI" at bounding box center [1278, 196] width 529 height 21
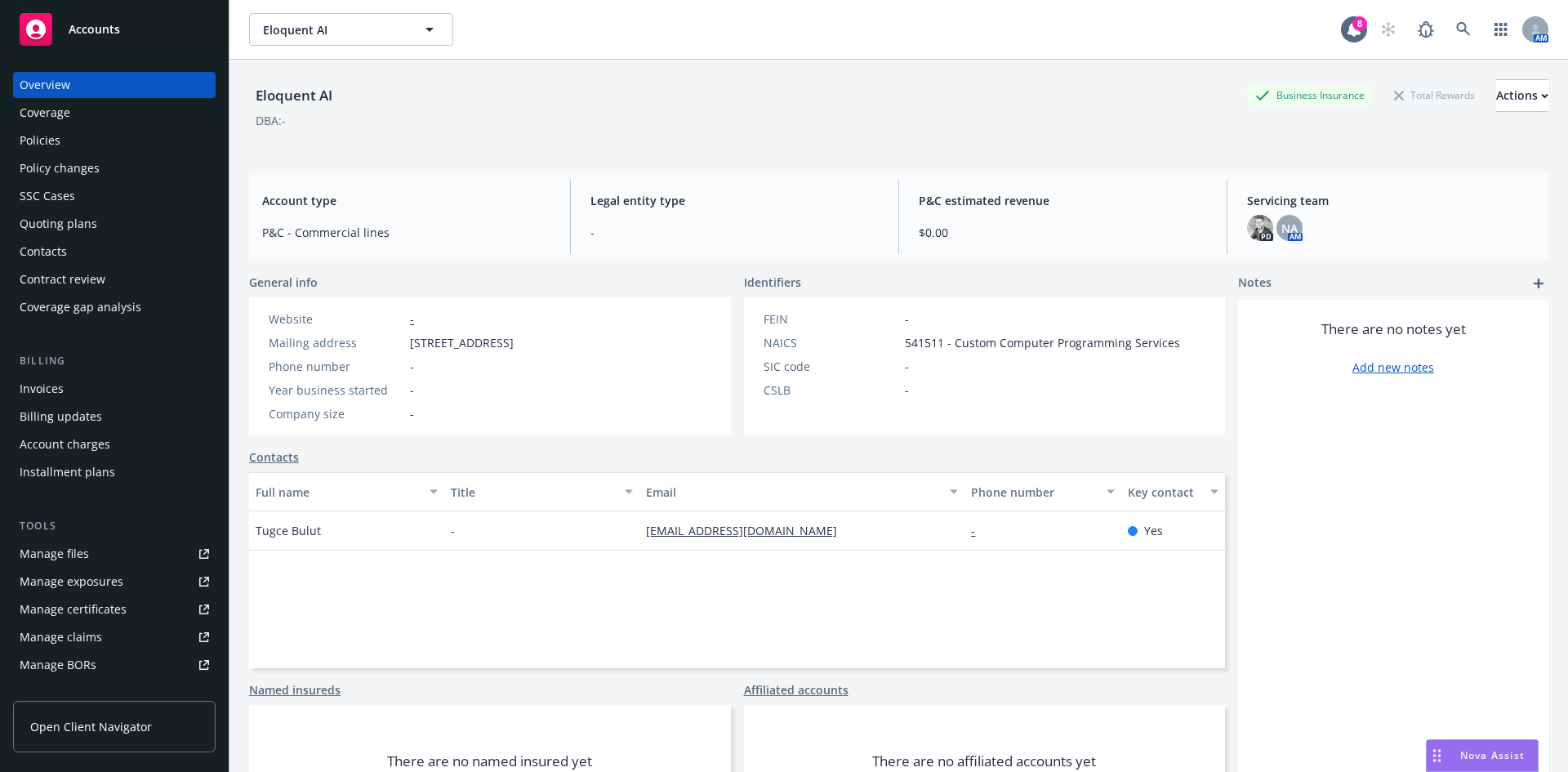
click at [118, 226] on div "Quoting plans" at bounding box center [114, 224] width 190 height 26
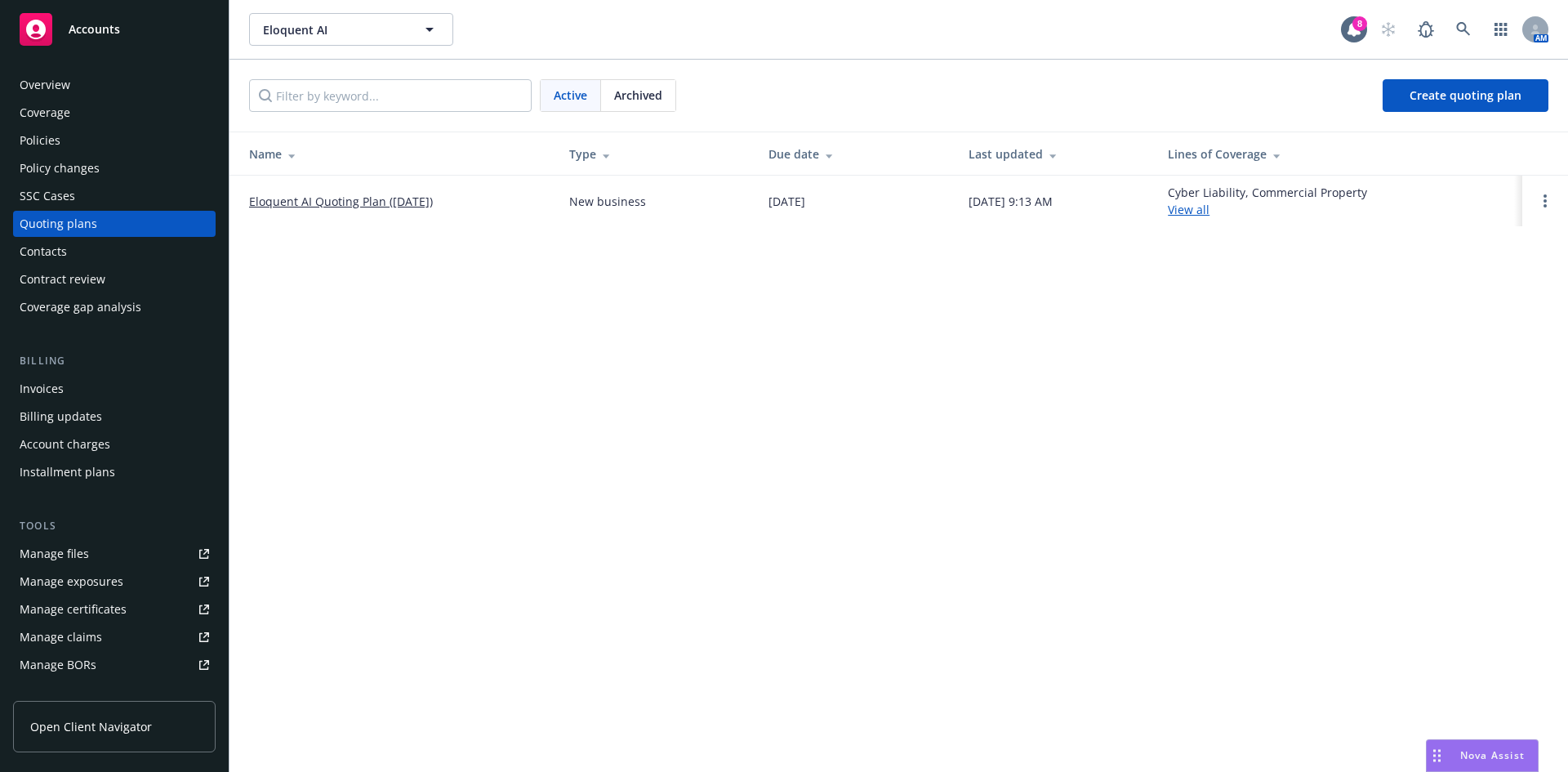
click at [357, 204] on link "Eloquent AI Quoting Plan ([DATE])" at bounding box center [340, 201] width 183 height 18
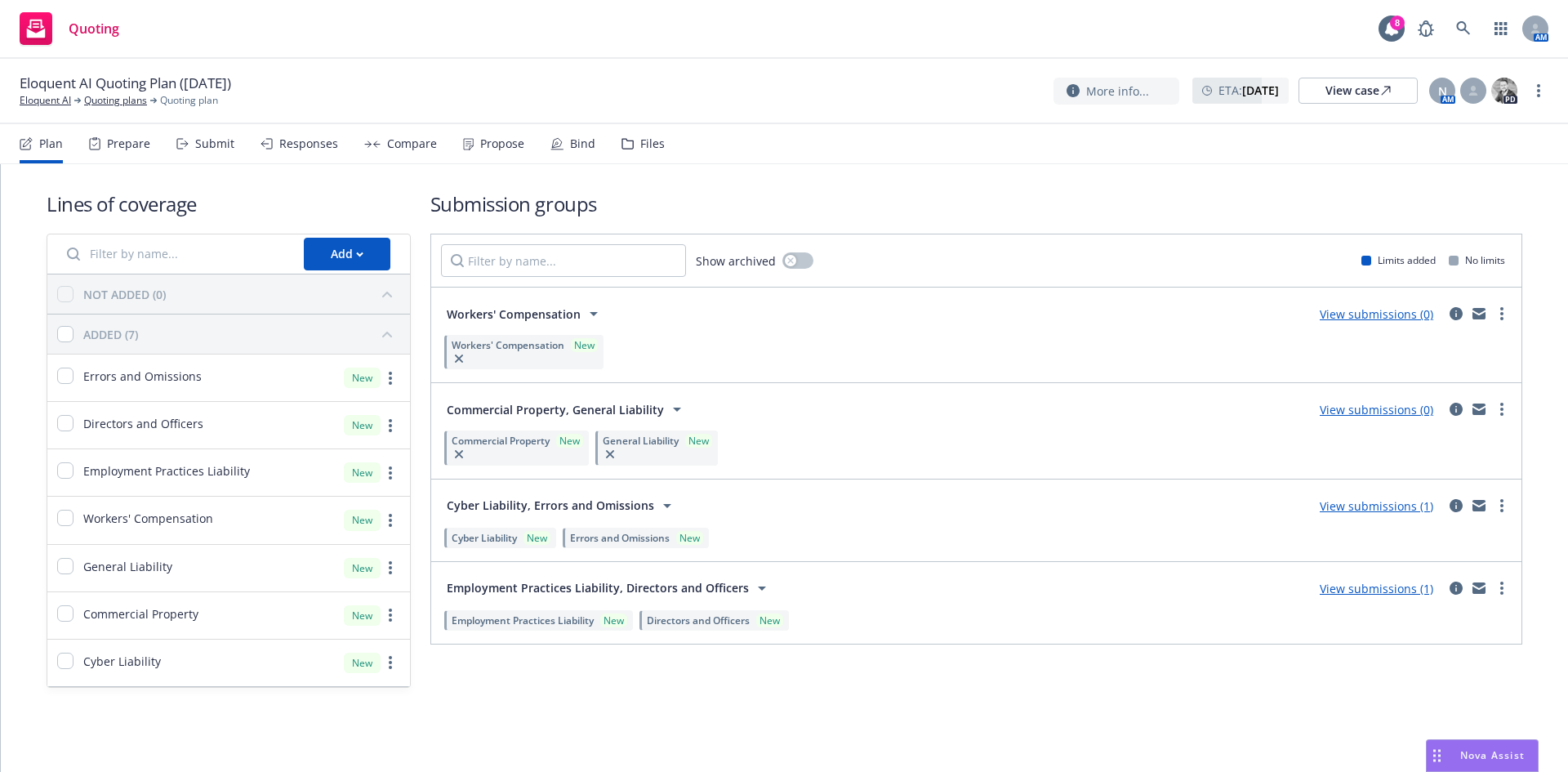
click at [626, 152] on div "Files" at bounding box center [643, 144] width 43 height 40
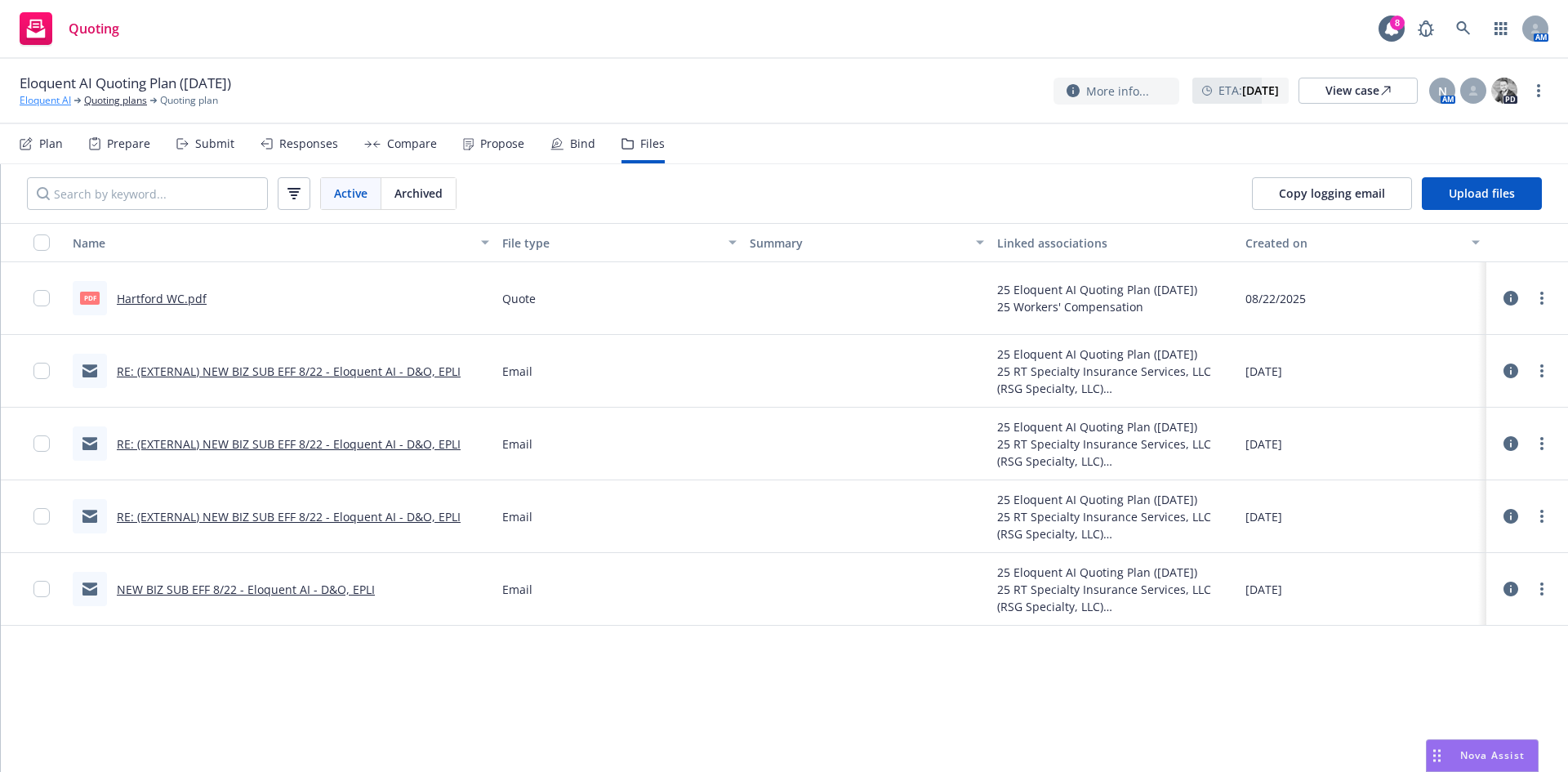
click at [59, 105] on link "Eloquent AI" at bounding box center [45, 100] width 52 height 15
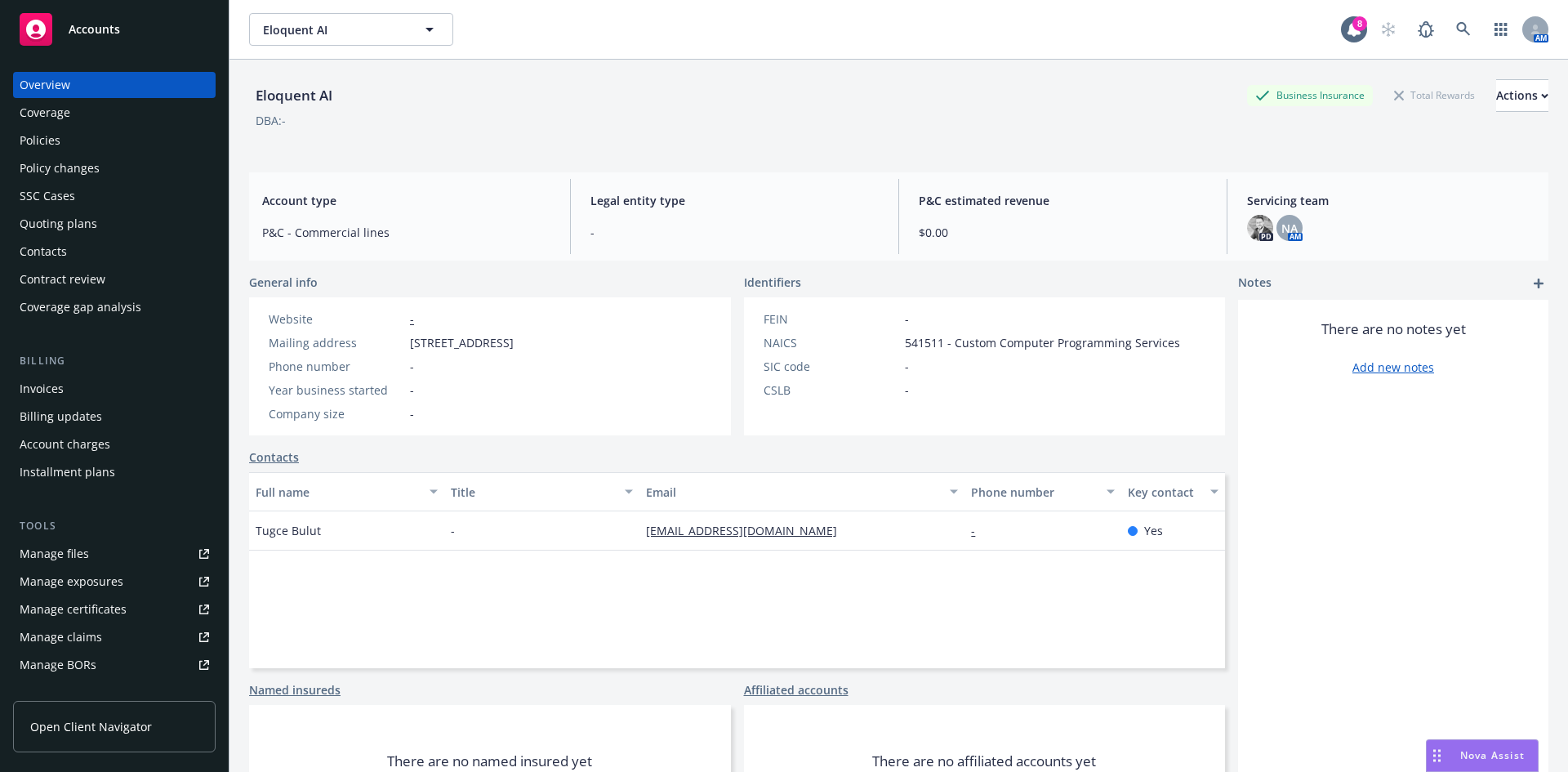
click at [125, 544] on link "Manage files" at bounding box center [114, 554] width 203 height 26
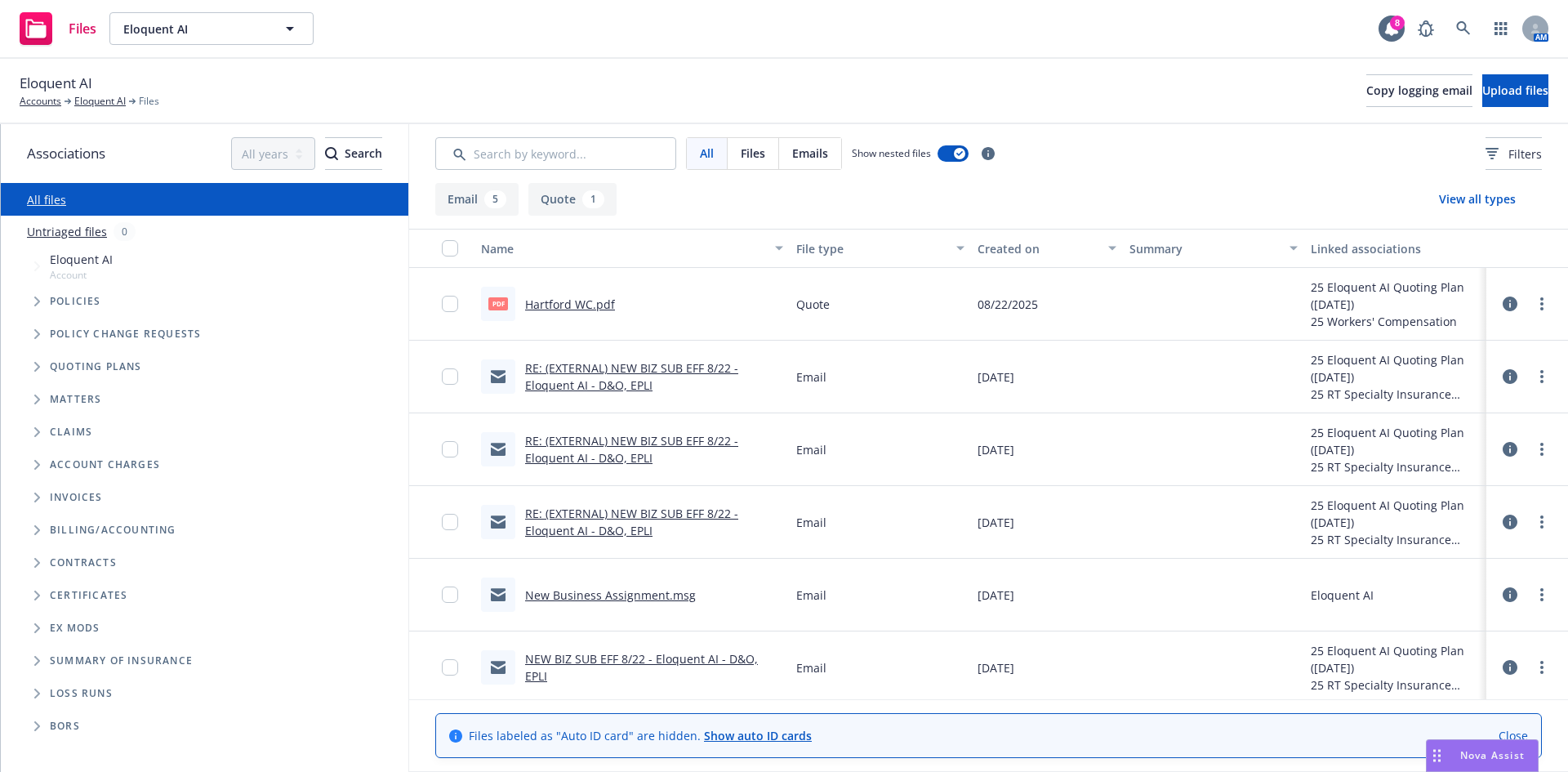
click at [143, 253] on div "Eloquent AI Account" at bounding box center [213, 266] width 392 height 38
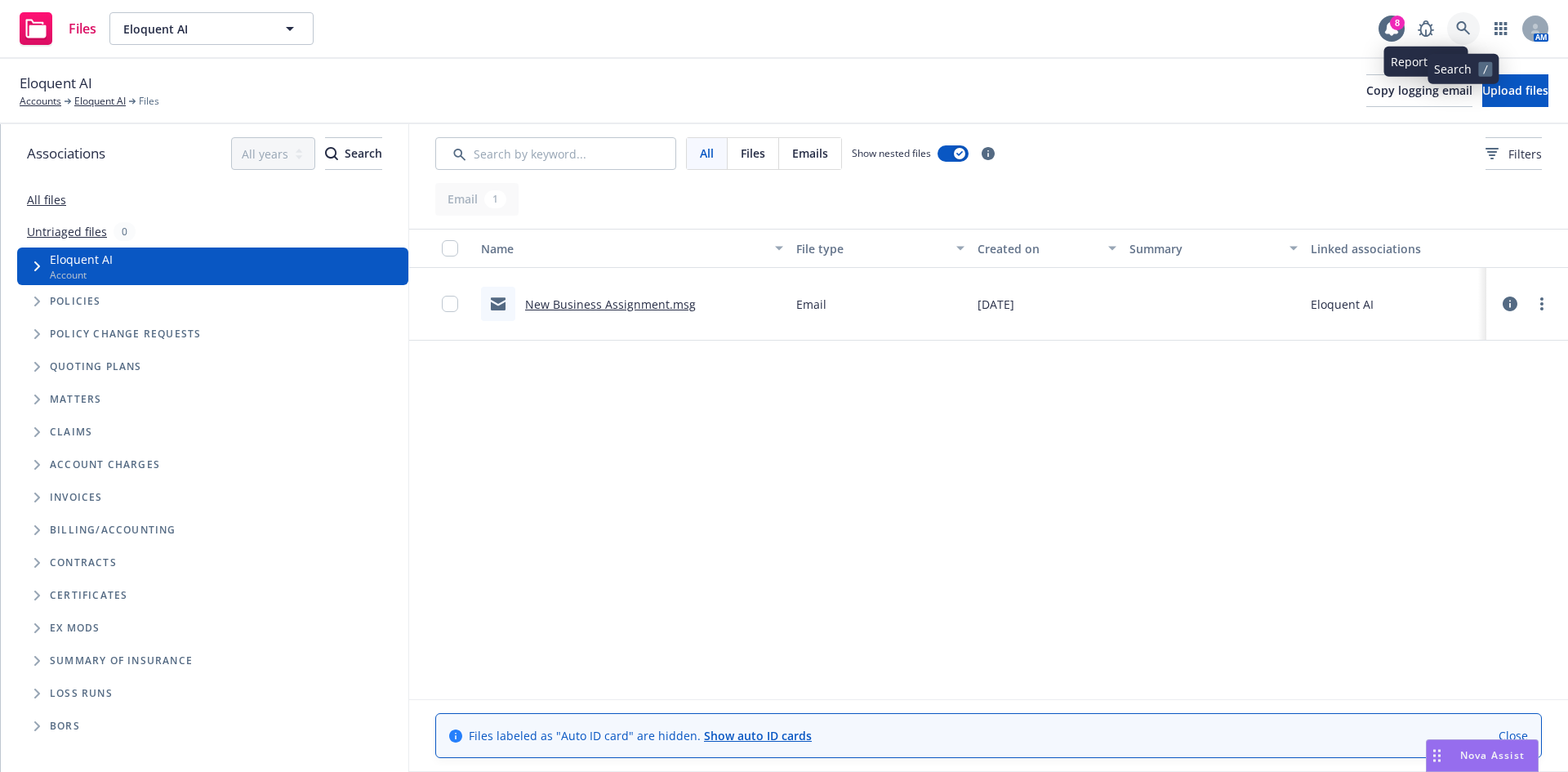
click at [1457, 35] on icon at bounding box center [1463, 29] width 15 height 15
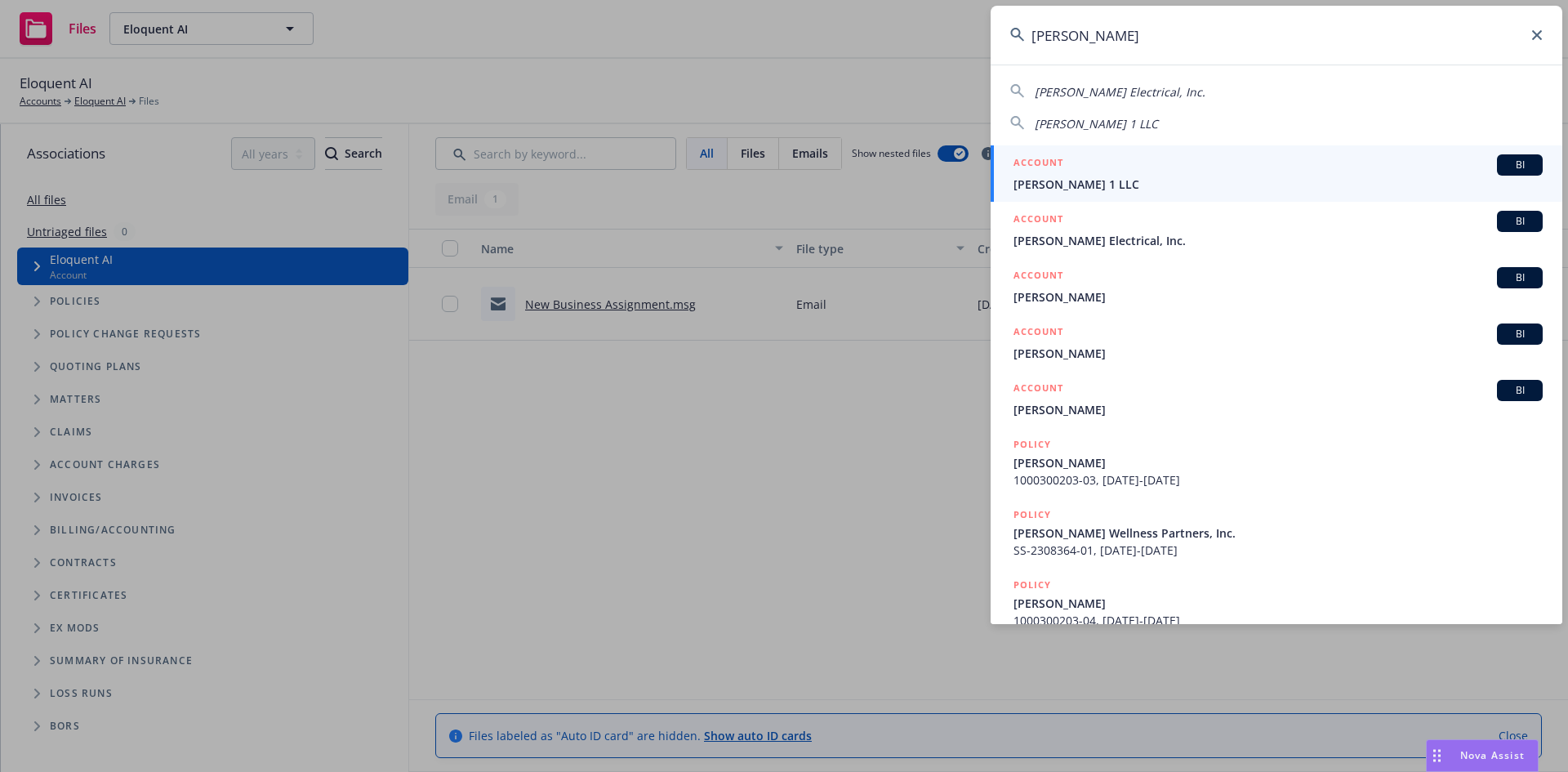
type input "bryd"
click at [1263, 174] on div "ACCOUNT BI" at bounding box center [1278, 165] width 529 height 21
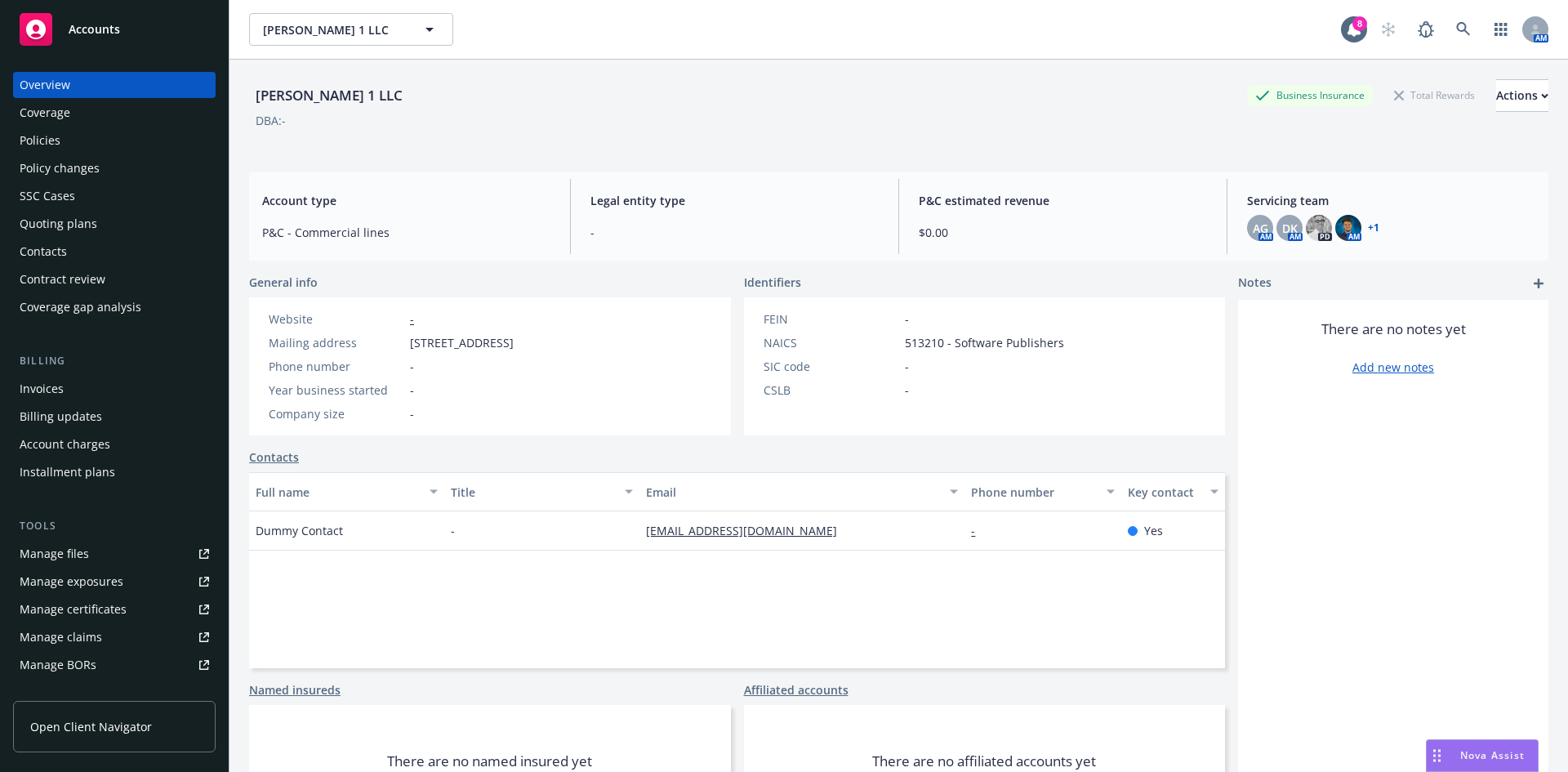
click at [81, 543] on div "Manage files" at bounding box center [53, 554] width 69 height 26
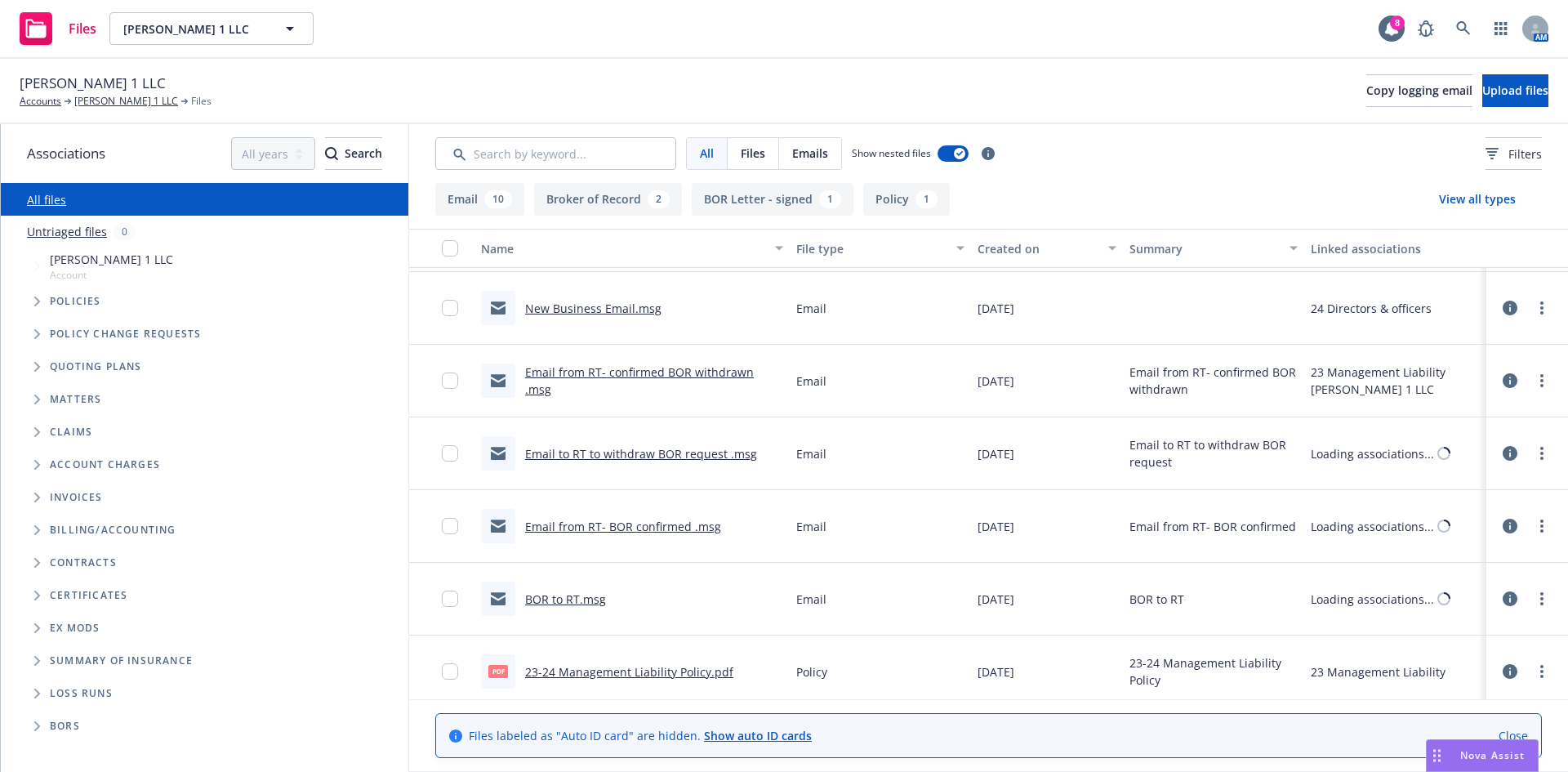
scroll to position [580, 0]
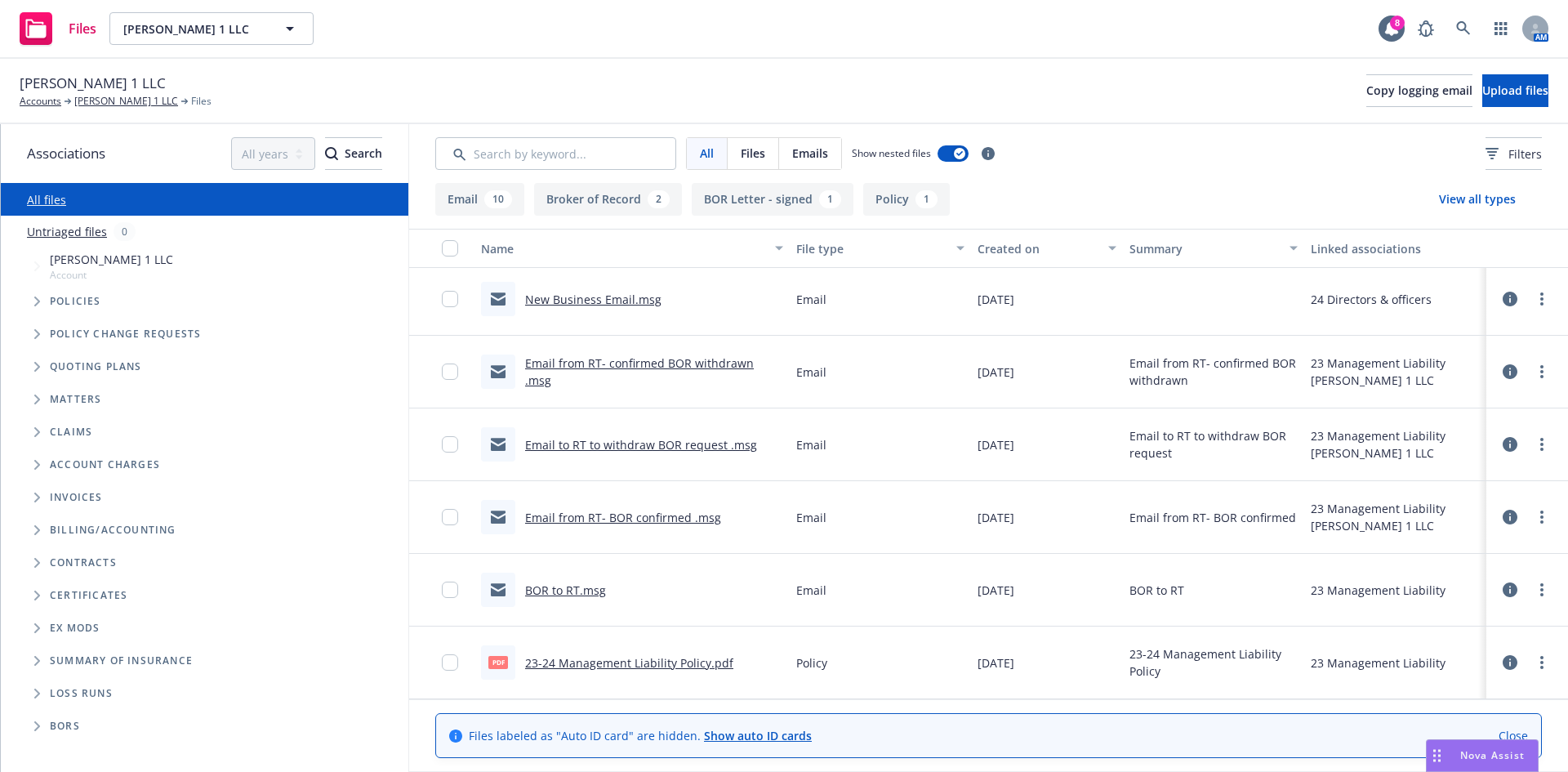
click at [138, 254] on span "[PERSON_NAME] 1 LLC" at bounding box center [111, 259] width 123 height 18
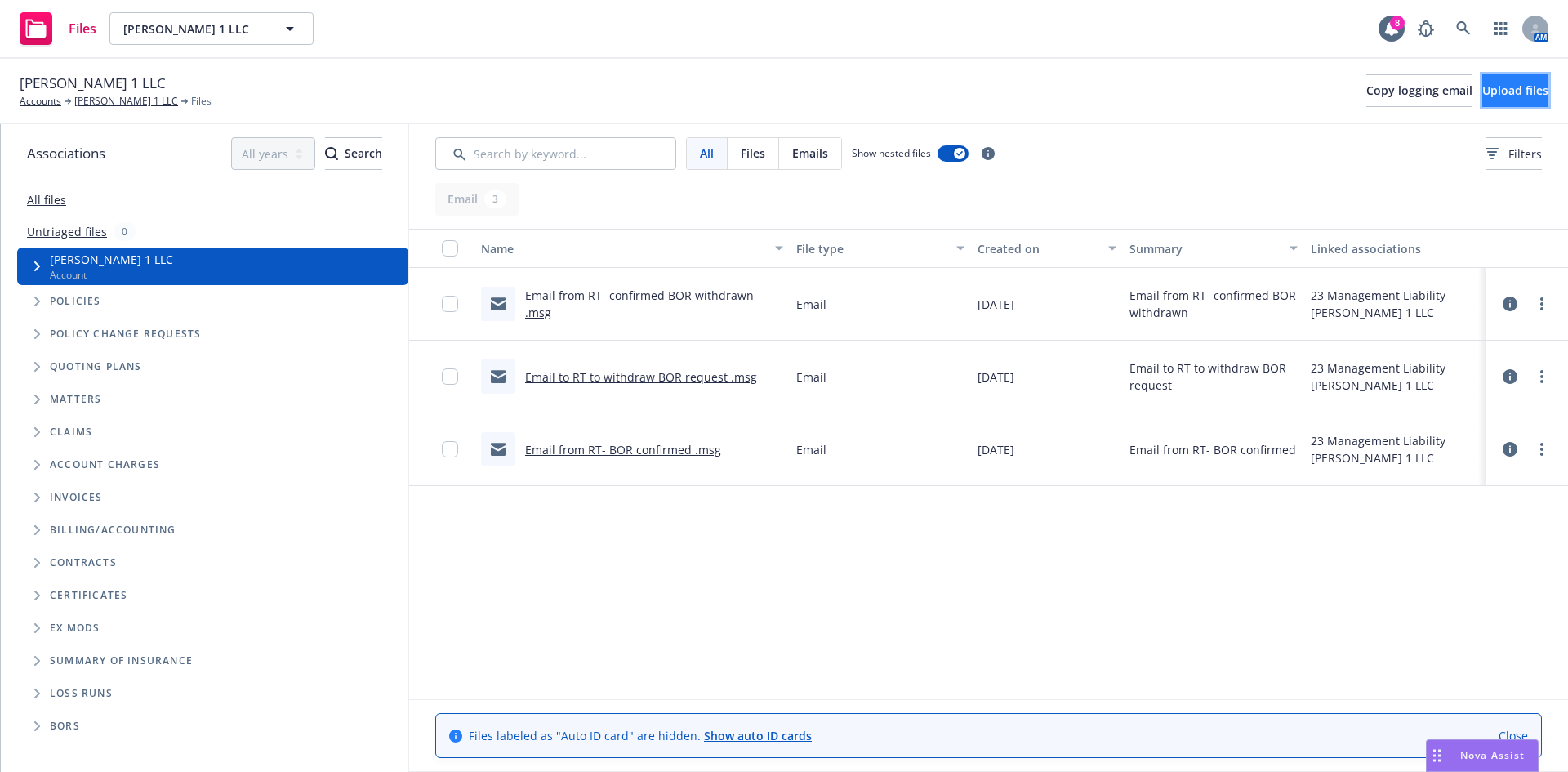
click at [1492, 104] on button "Upload files" at bounding box center [1515, 90] width 66 height 32
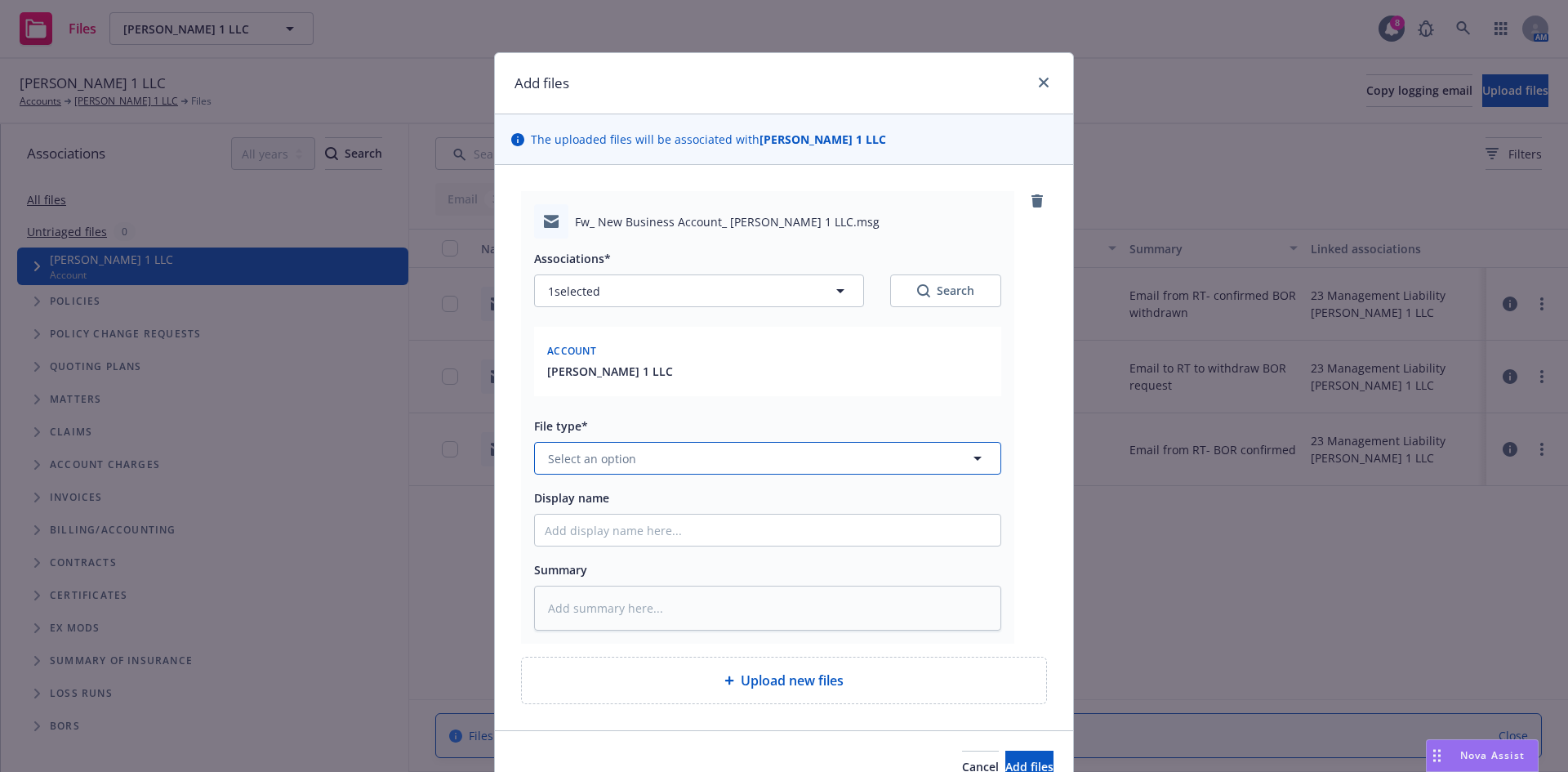
click at [760, 452] on button "Select an option" at bounding box center [767, 458] width 467 height 32
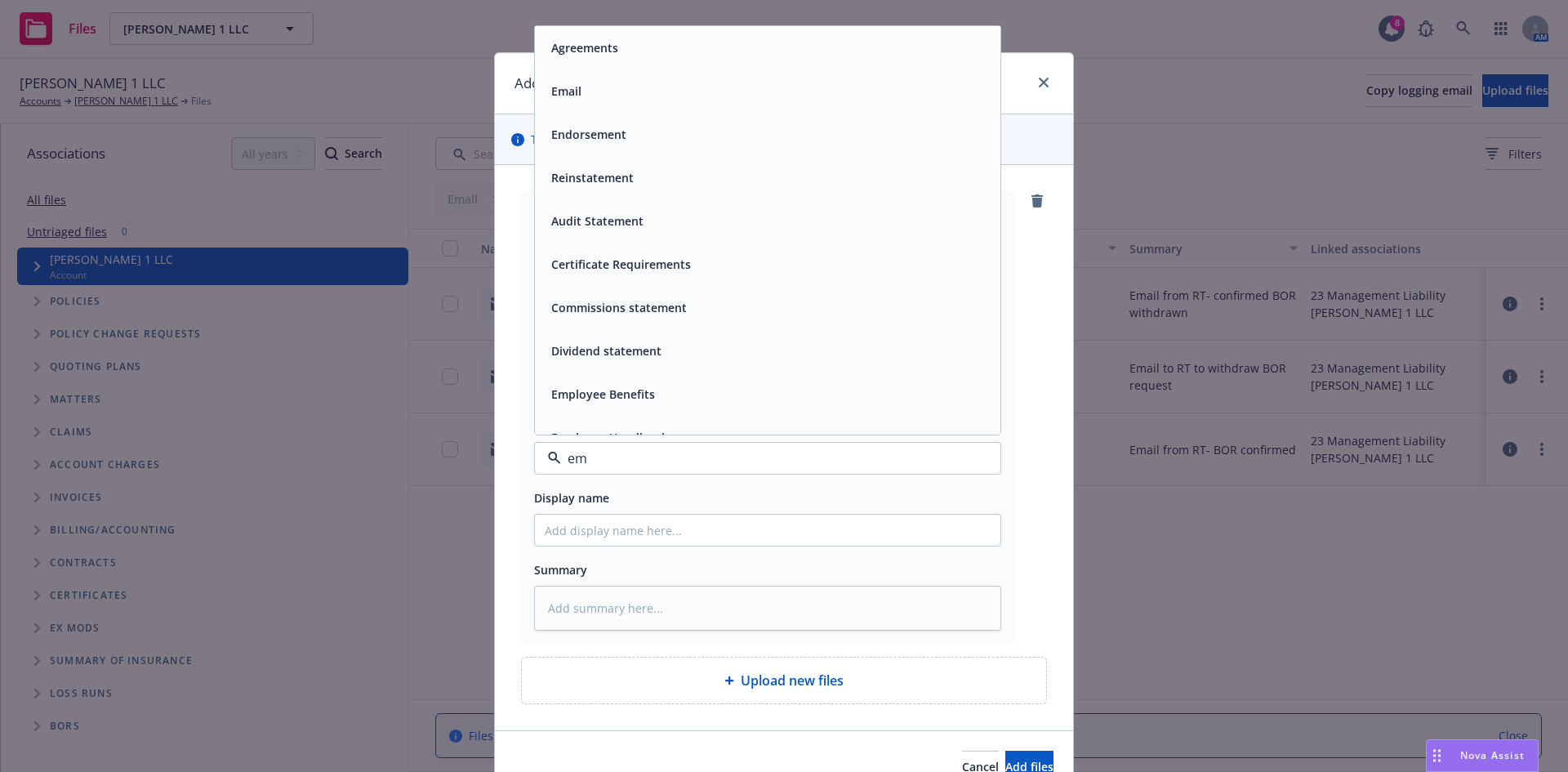
type input "ema"
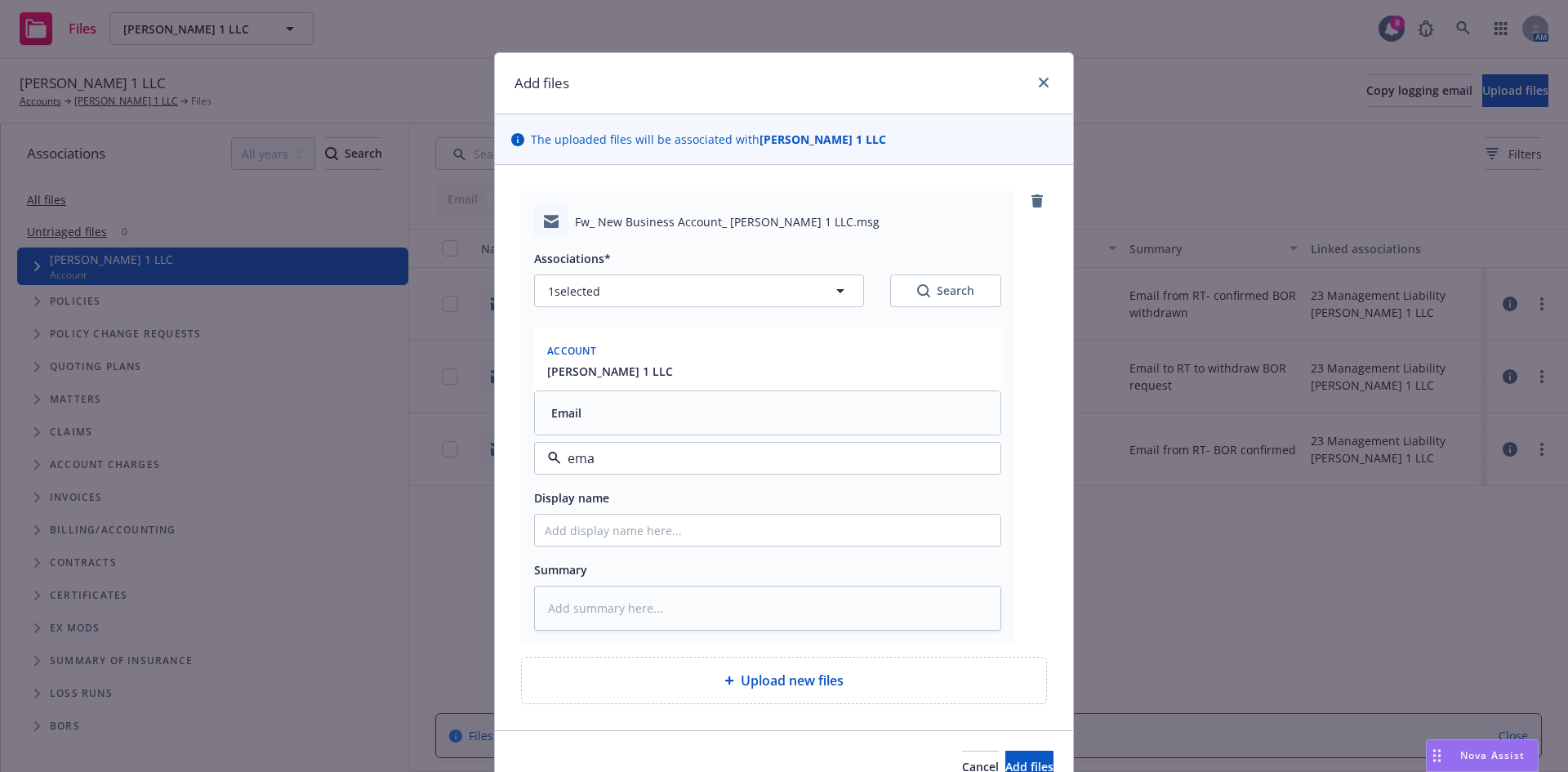
click at [774, 411] on div "Email" at bounding box center [767, 413] width 446 height 24
type textarea "x"
click at [724, 536] on input "Display name" at bounding box center [767, 530] width 465 height 31
type input "New Business Assignment"
click at [974, 746] on div "Cancel Add files" at bounding box center [784, 766] width 579 height 73
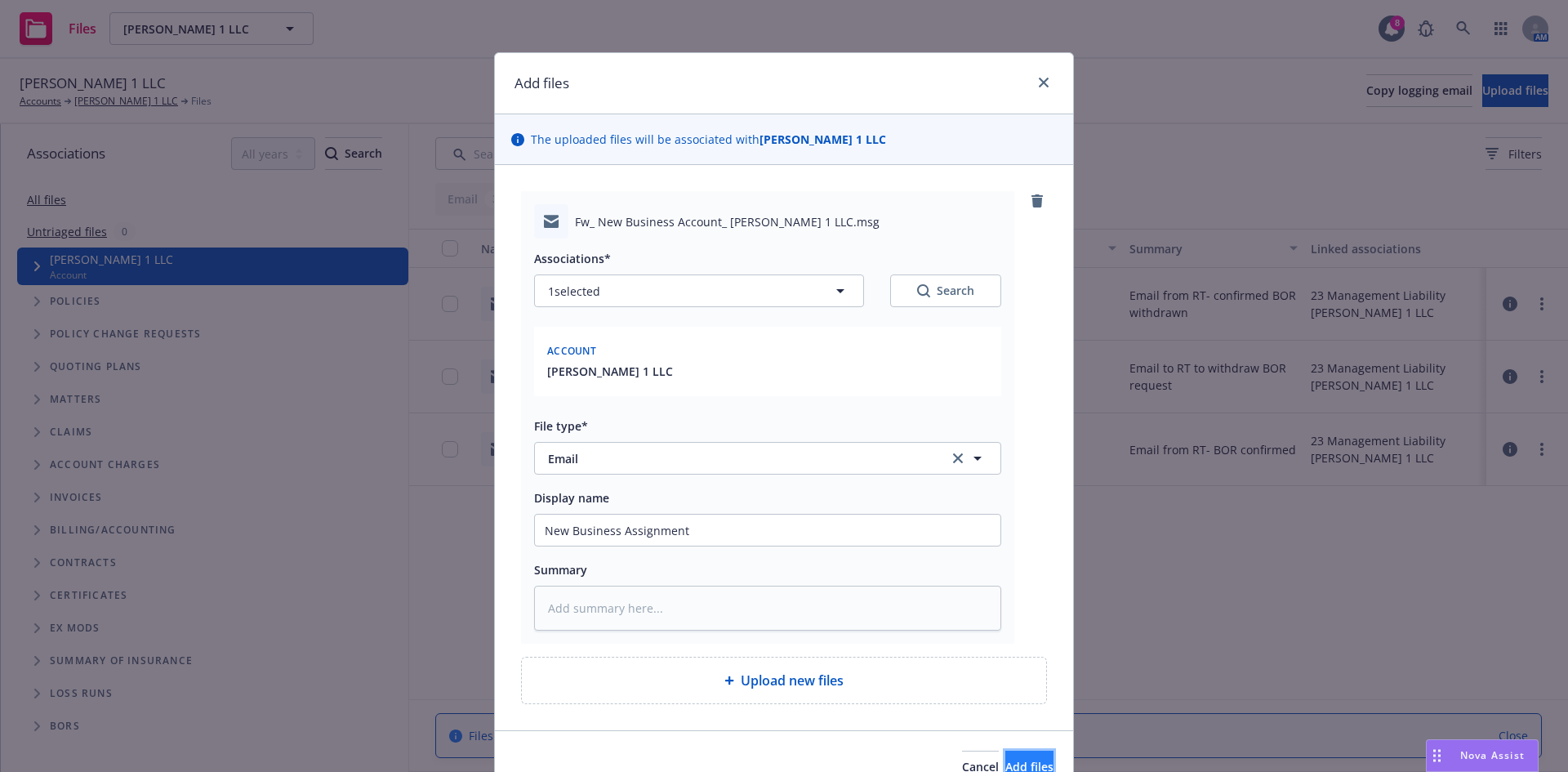
click at [1005, 751] on button "Add files" at bounding box center [1029, 766] width 48 height 32
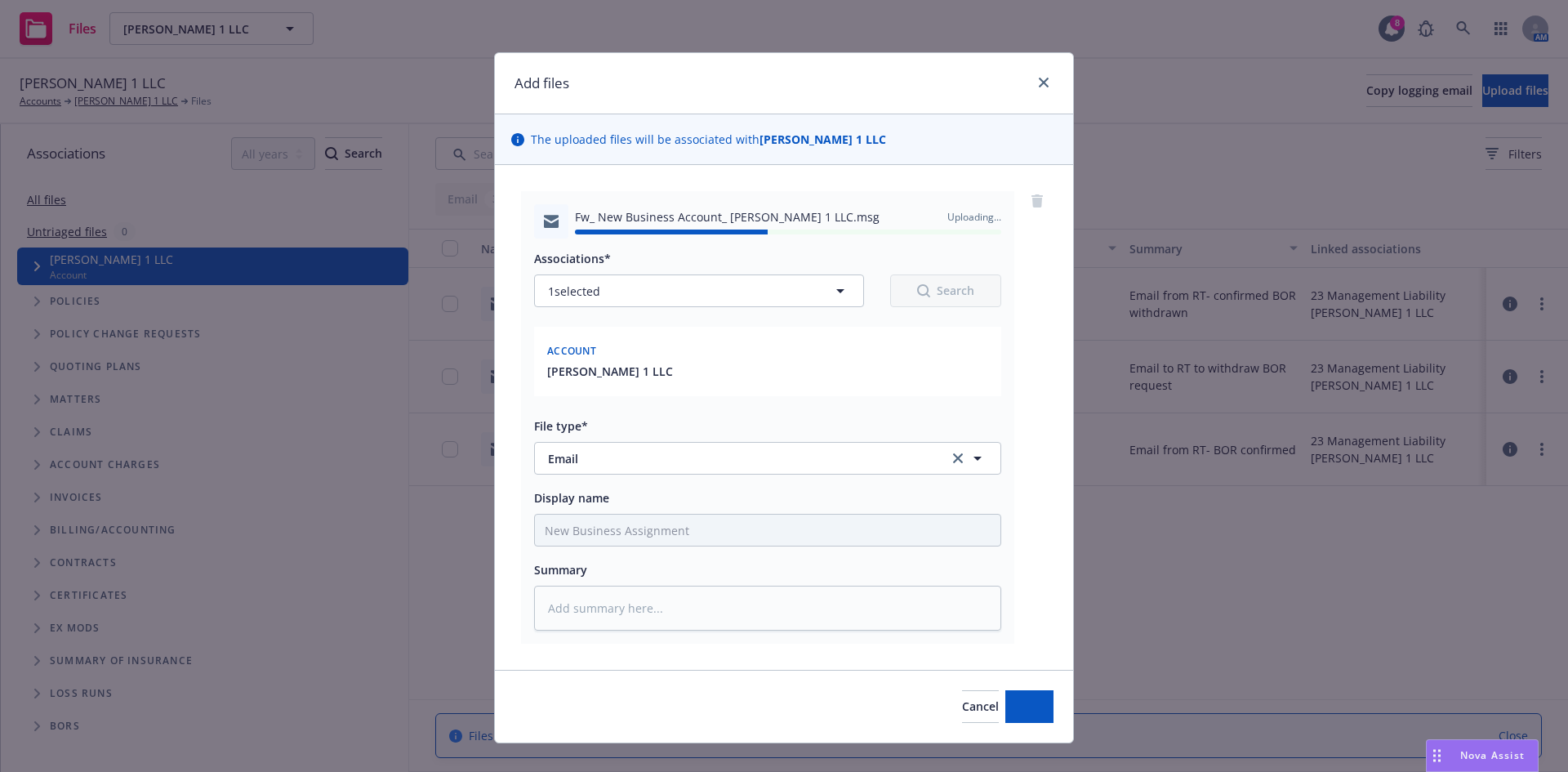
type textarea "x"
